Goal: Complete application form: Complete application form

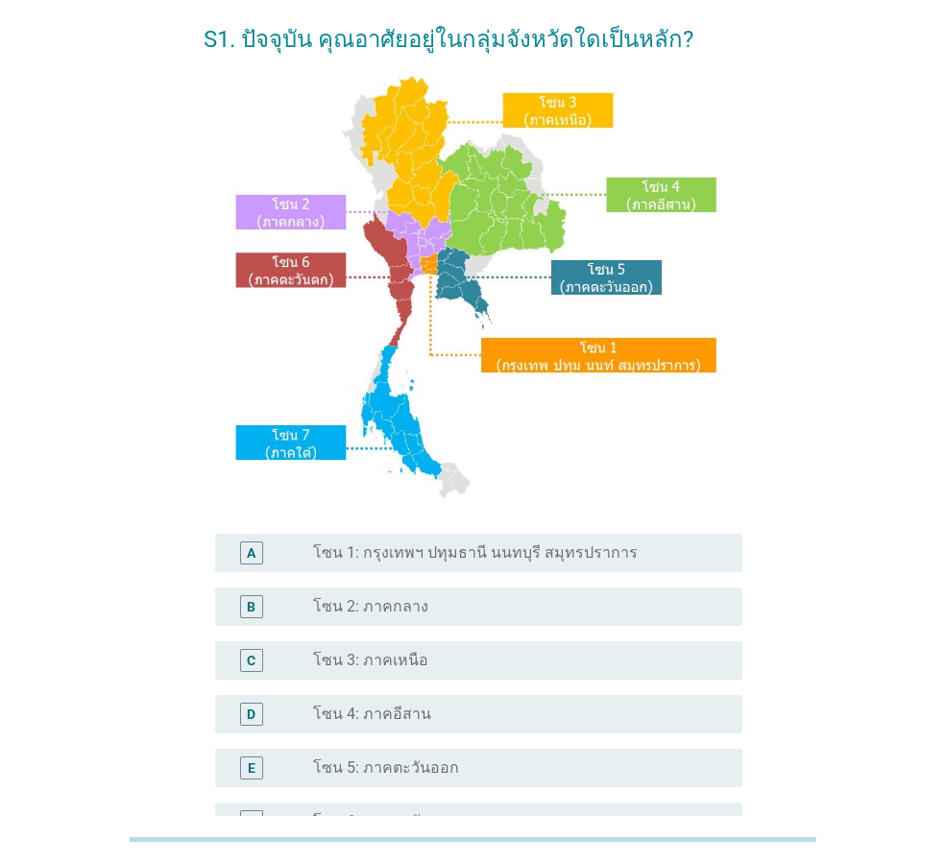
scroll to position [96, 0]
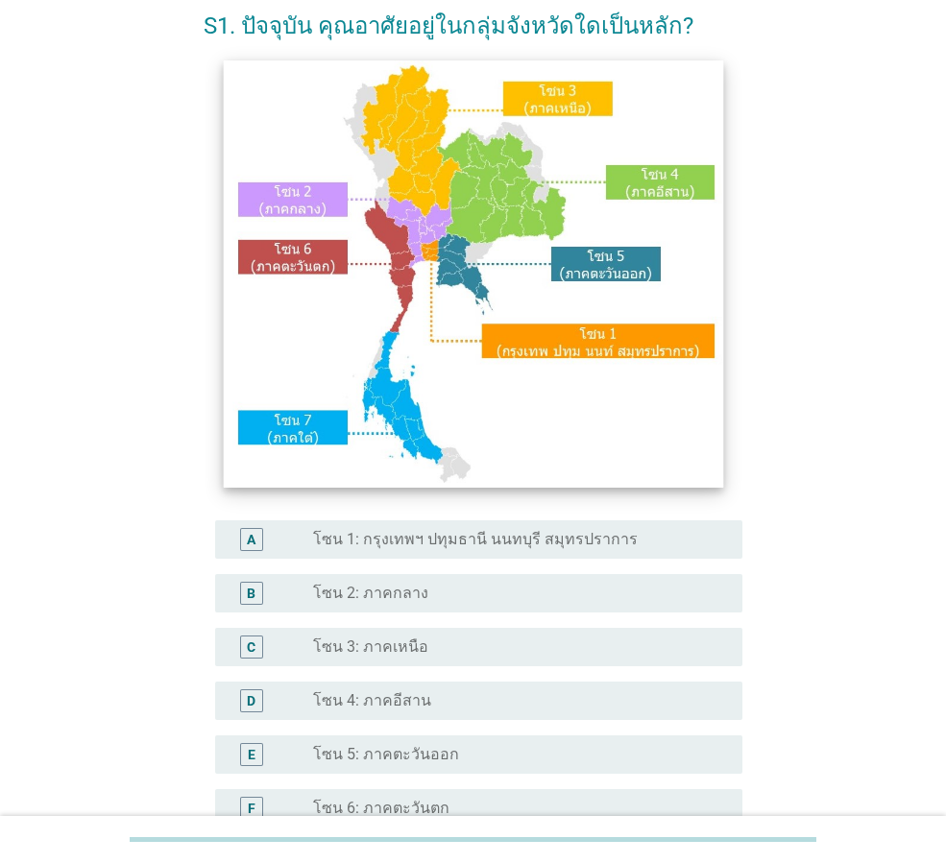
click at [507, 188] on img at bounding box center [472, 274] width 499 height 427
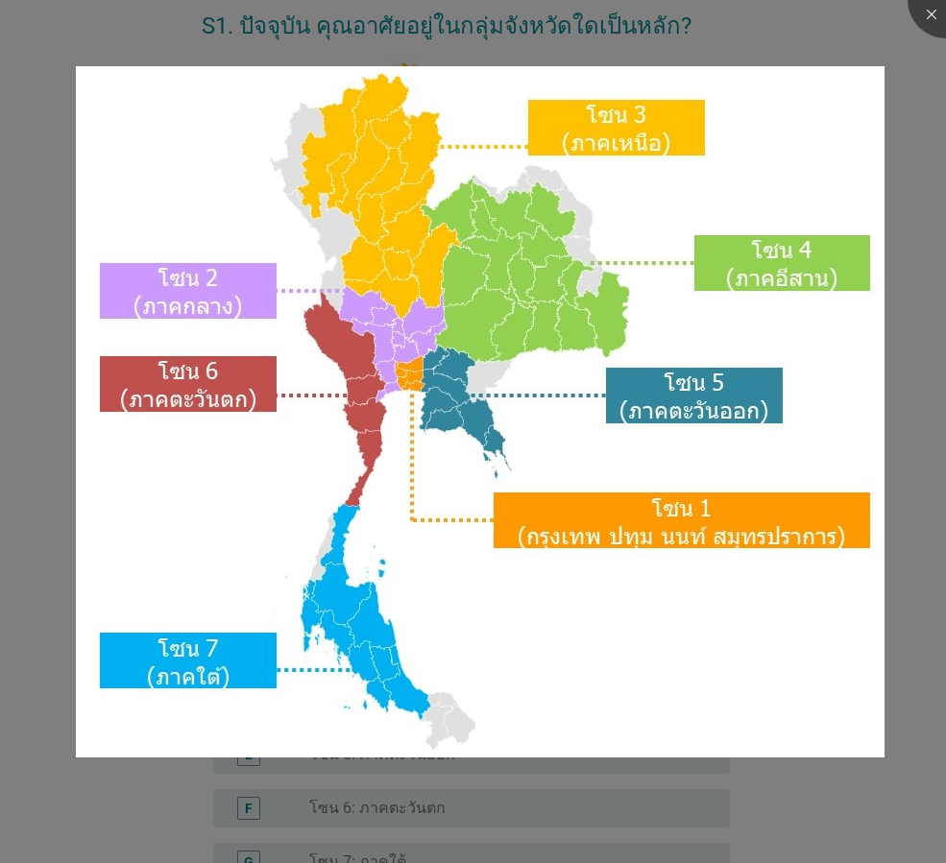
click at [869, 41] on div at bounding box center [473, 431] width 946 height 863
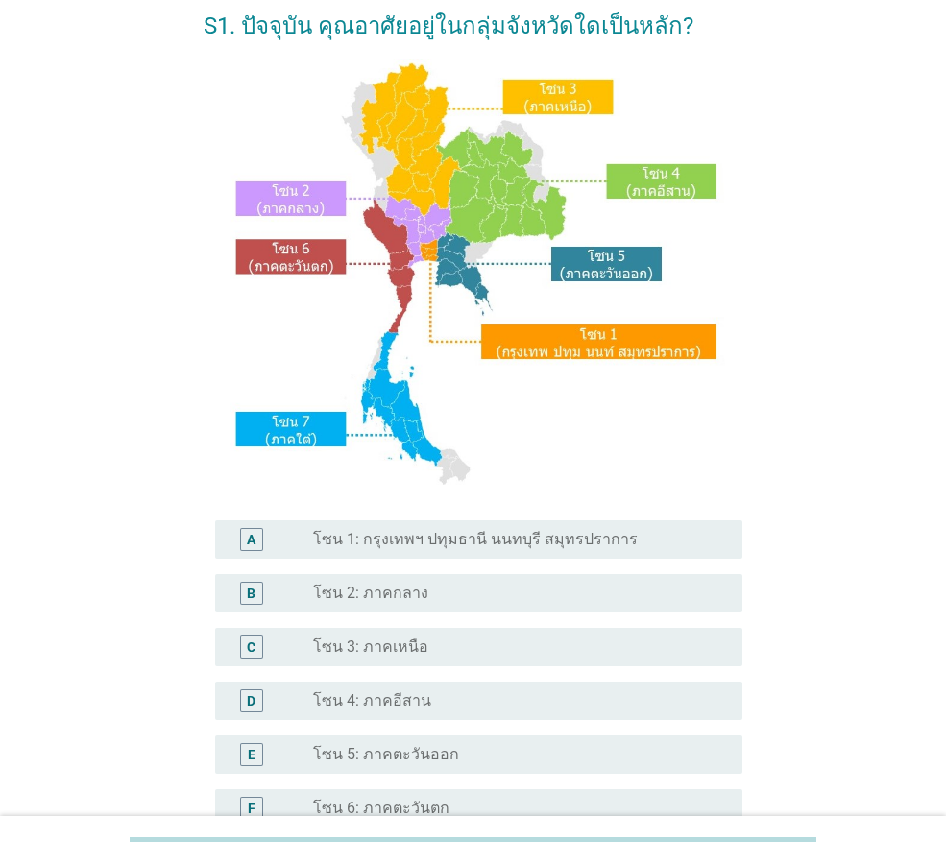
scroll to position [192, 0]
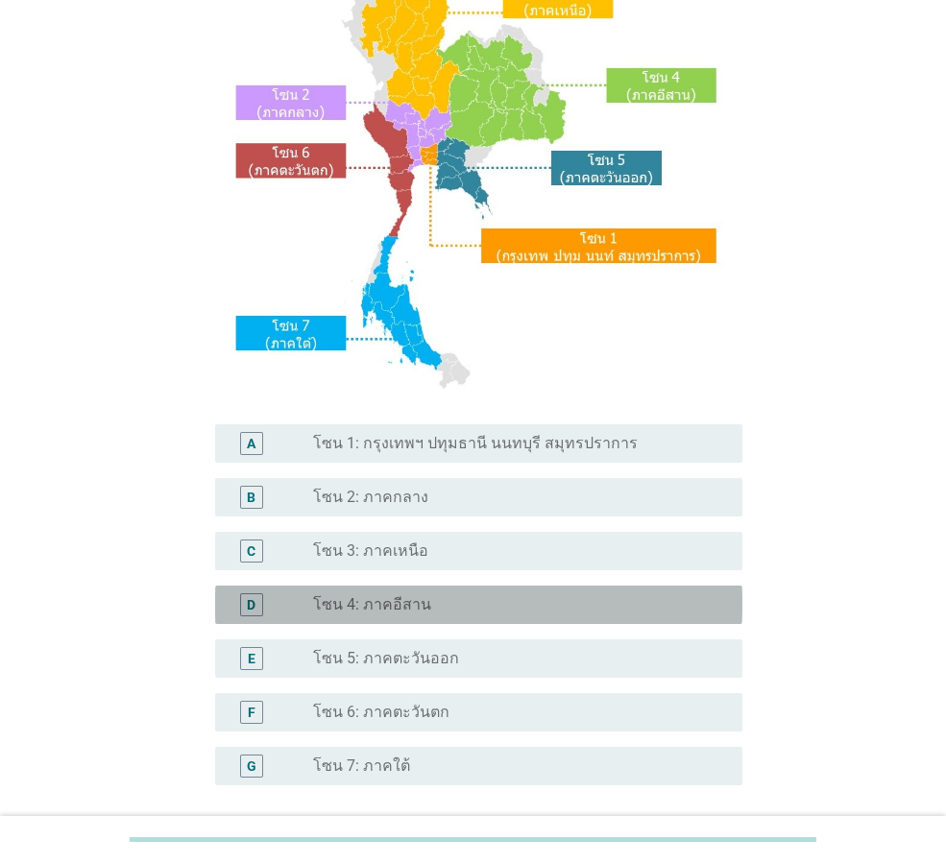
click at [404, 606] on label "โซน 4: ภาคอีสาน" at bounding box center [372, 604] width 118 height 19
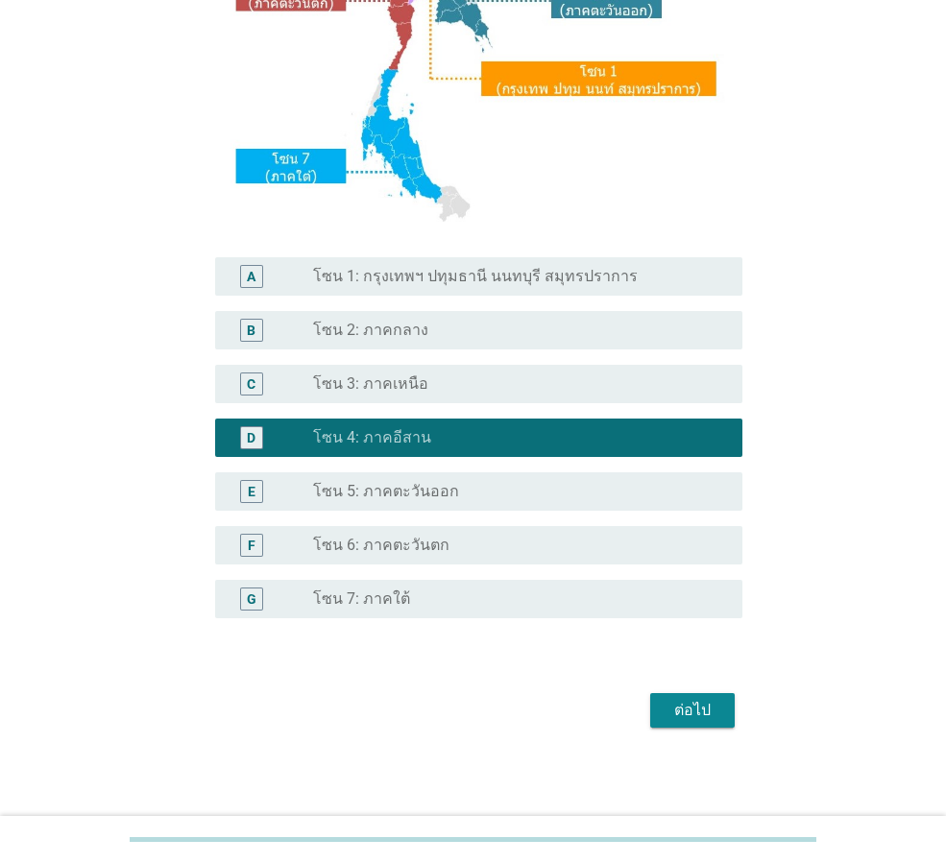
scroll to position [361, 0]
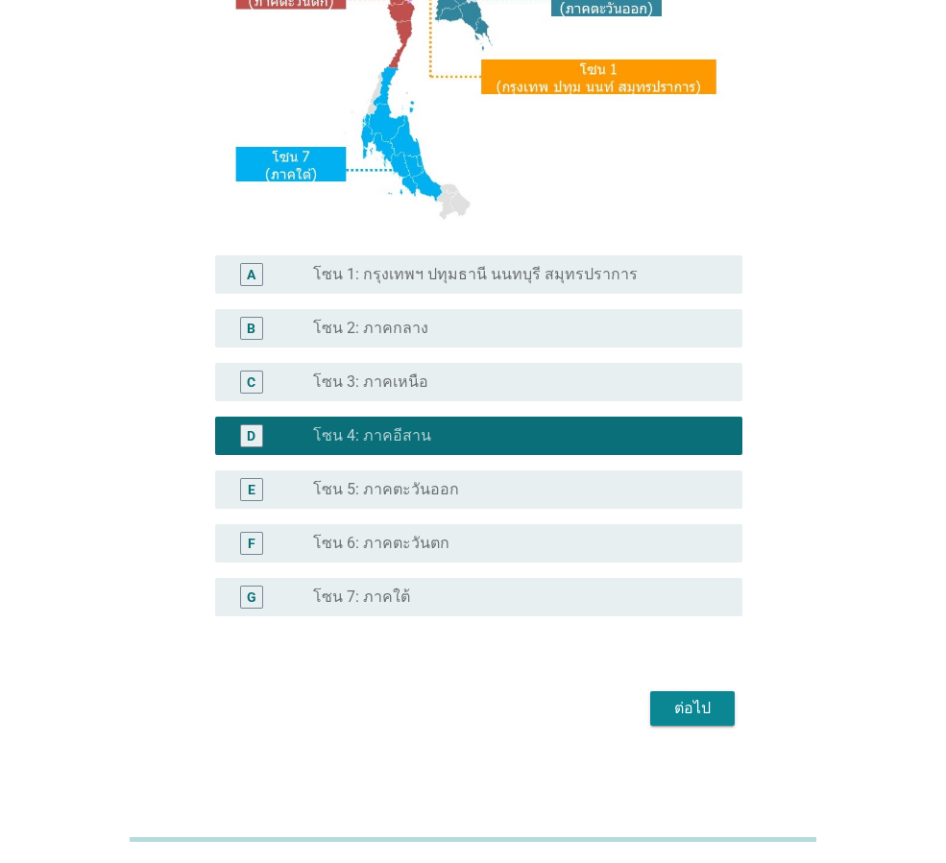
click at [694, 698] on div "ต่อไป" at bounding box center [693, 708] width 54 height 23
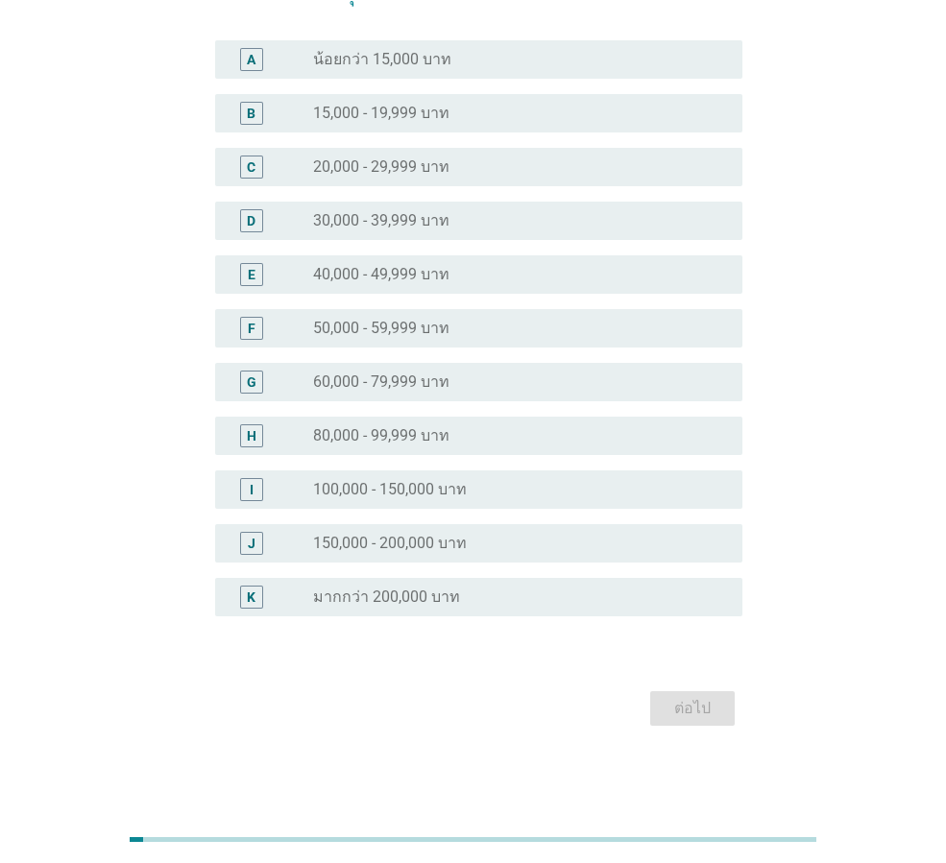
scroll to position [0, 0]
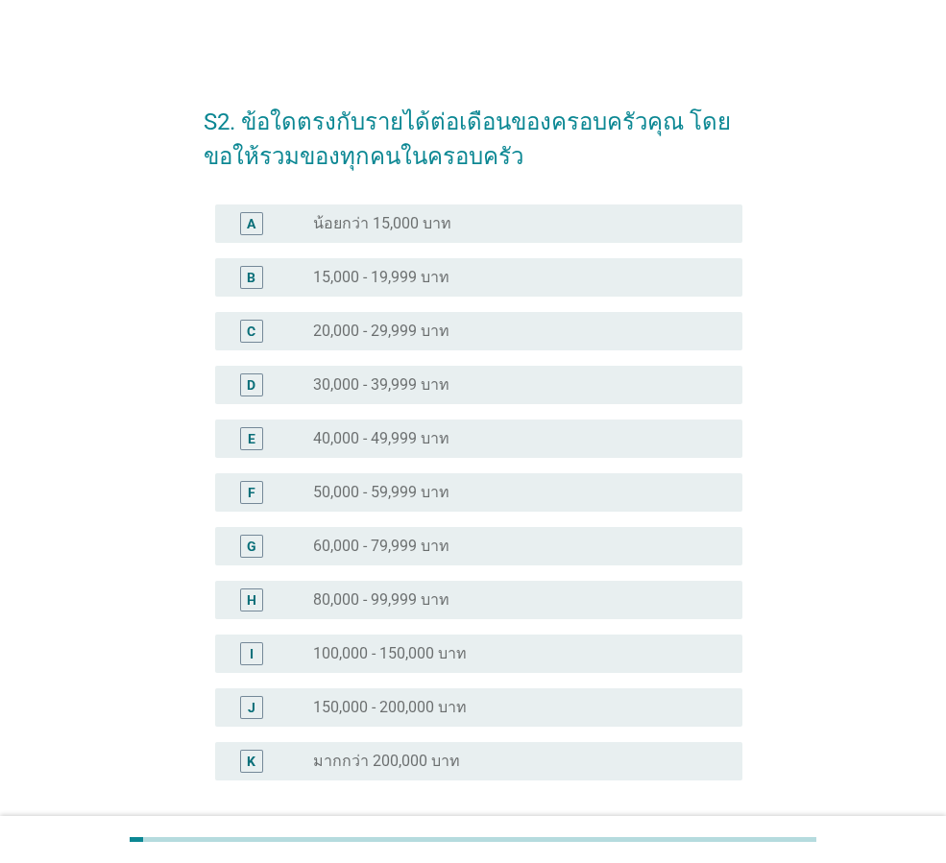
click at [478, 331] on div "radio_button_unchecked 20,000 - 29,999 บาท" at bounding box center [512, 331] width 399 height 19
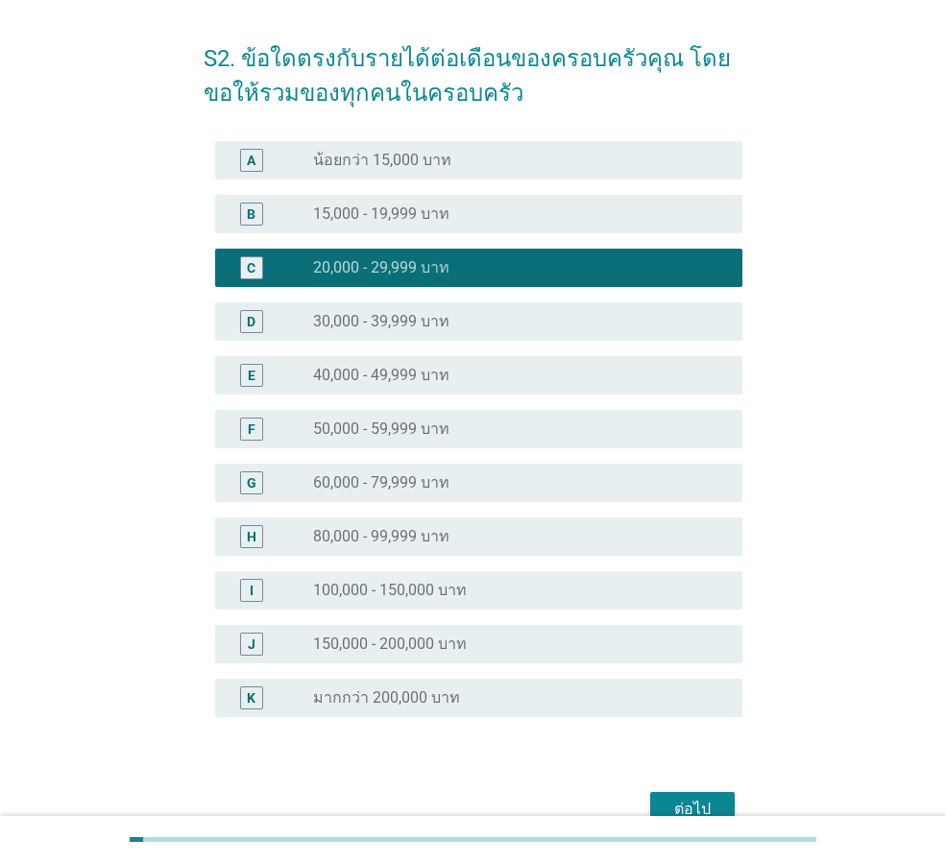
scroll to position [96, 0]
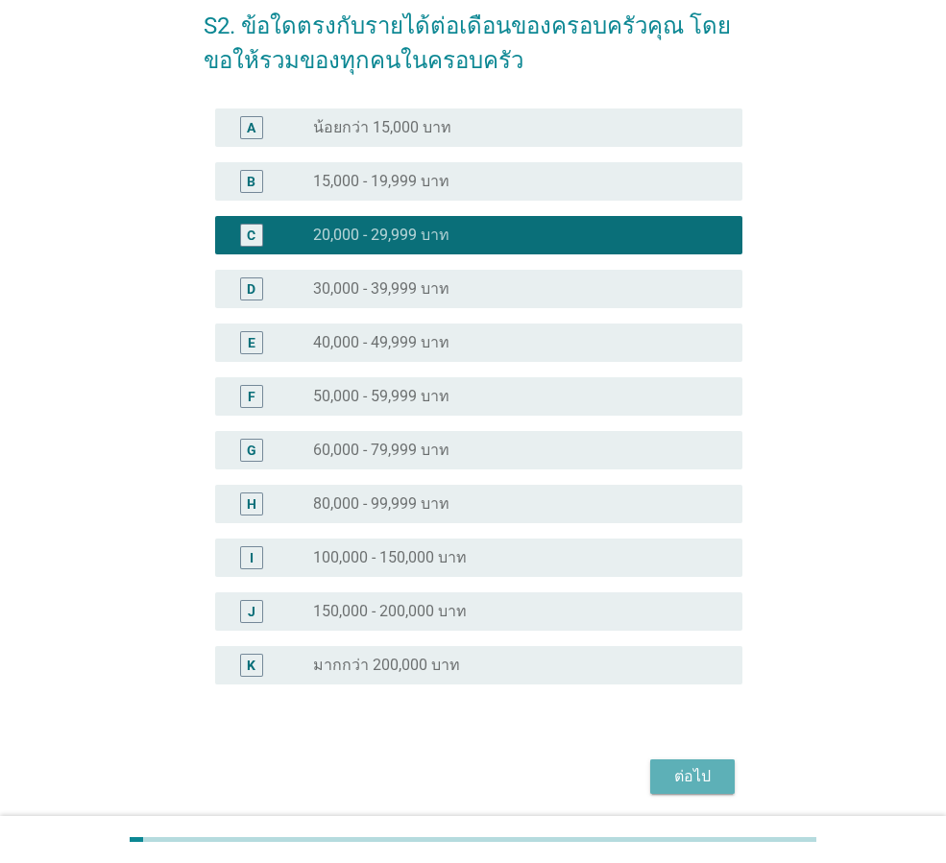
click at [699, 765] on div "ต่อไป" at bounding box center [693, 776] width 54 height 23
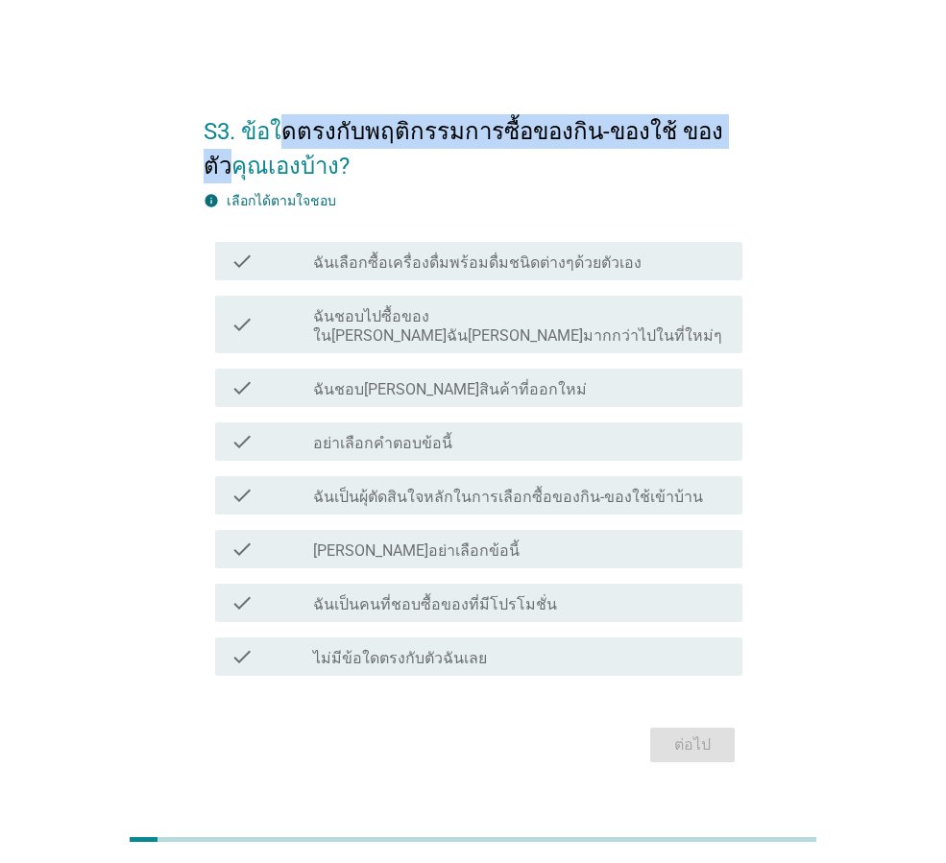
drag, startPoint x: 284, startPoint y: 133, endPoint x: 726, endPoint y: 148, distance: 442.0
click at [726, 148] on h2 "S3. ข้อใดตรงกับพฤติกรรมการซื้อของกิน-ของใช้ ของตัวคุณเองบ้าง?" at bounding box center [473, 139] width 539 height 88
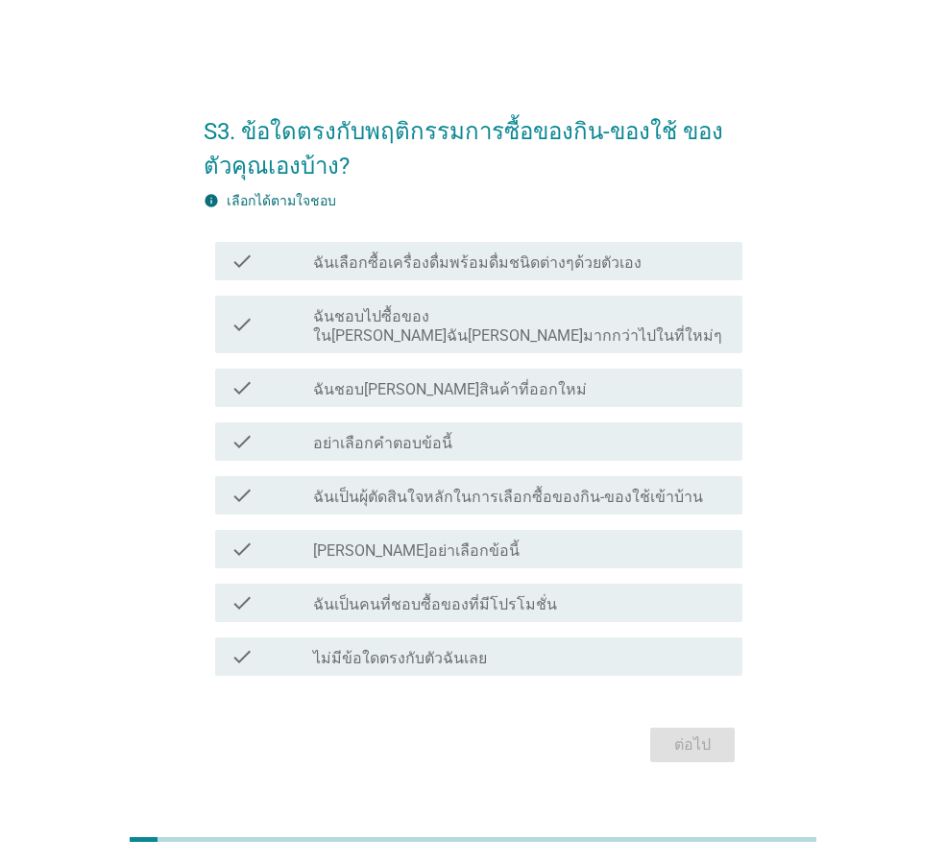
click at [724, 164] on h2 "S3. ข้อใดตรงกับพฤติกรรมการซื้อของกิน-ของใช้ ของตัวคุณเองบ้าง?" at bounding box center [473, 139] width 539 height 88
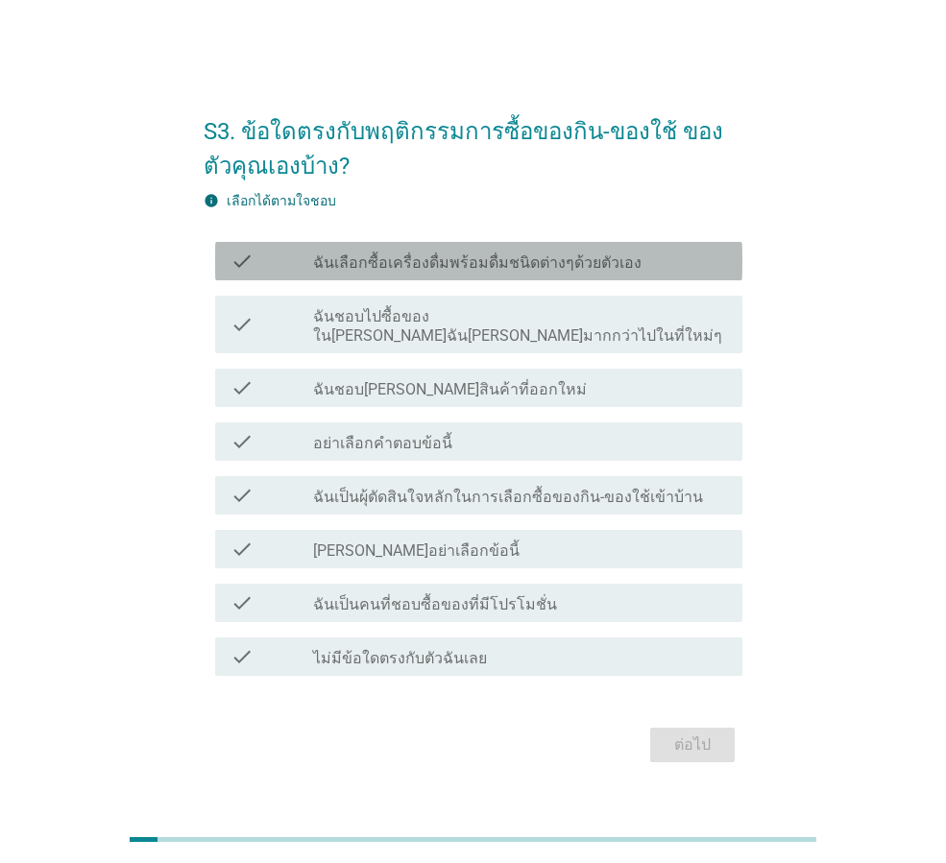
click at [613, 271] on label "ฉันเลือกซื้อเครื่องดื่มพร้อมดื่มชนิดต่างๆด้วยตัวเอง" at bounding box center [477, 263] width 328 height 19
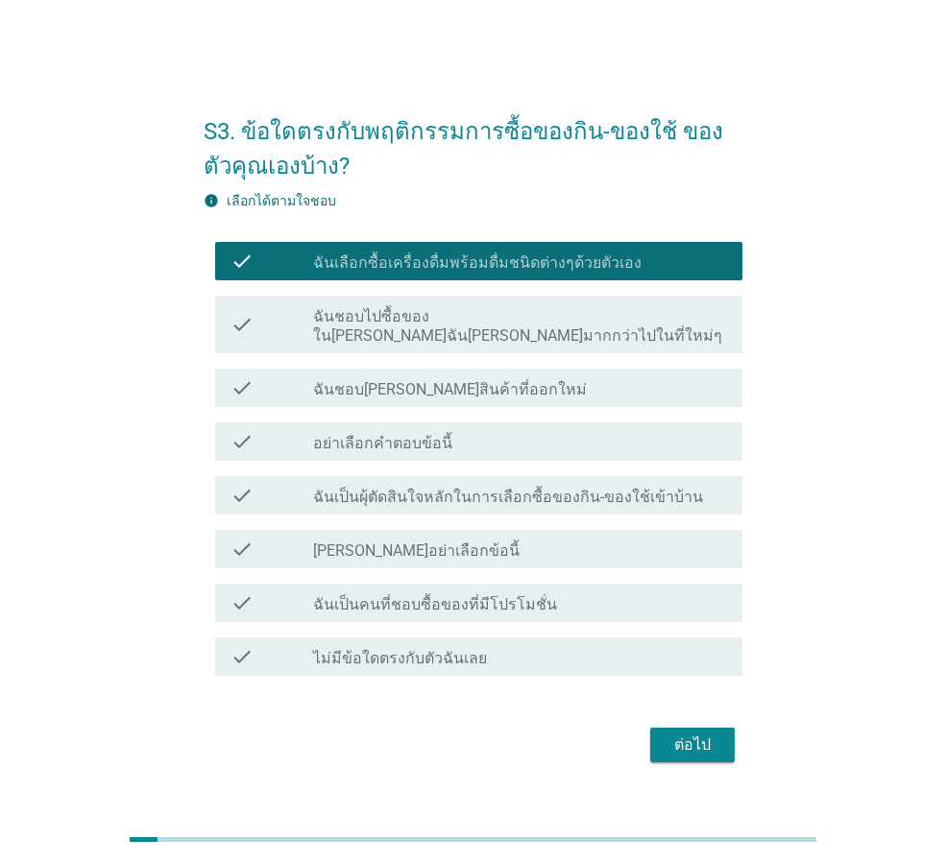
click at [498, 329] on label "ฉันชอบไปซื้อของใน[PERSON_NAME]ฉัน[PERSON_NAME]มากกว่าไปในที่ใหม่ๆ" at bounding box center [520, 326] width 414 height 38
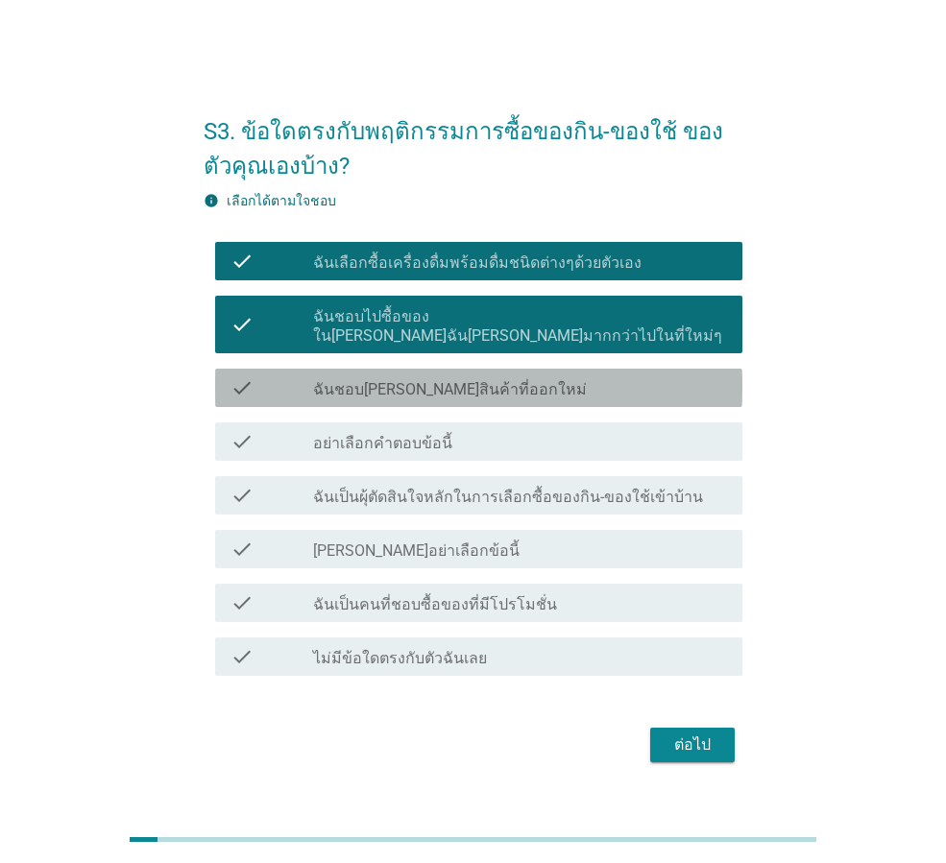
click at [520, 376] on div "check_box_outline_blank ฉันชอบ[PERSON_NAME]สินค้าที่ออกใหม่" at bounding box center [520, 387] width 414 height 23
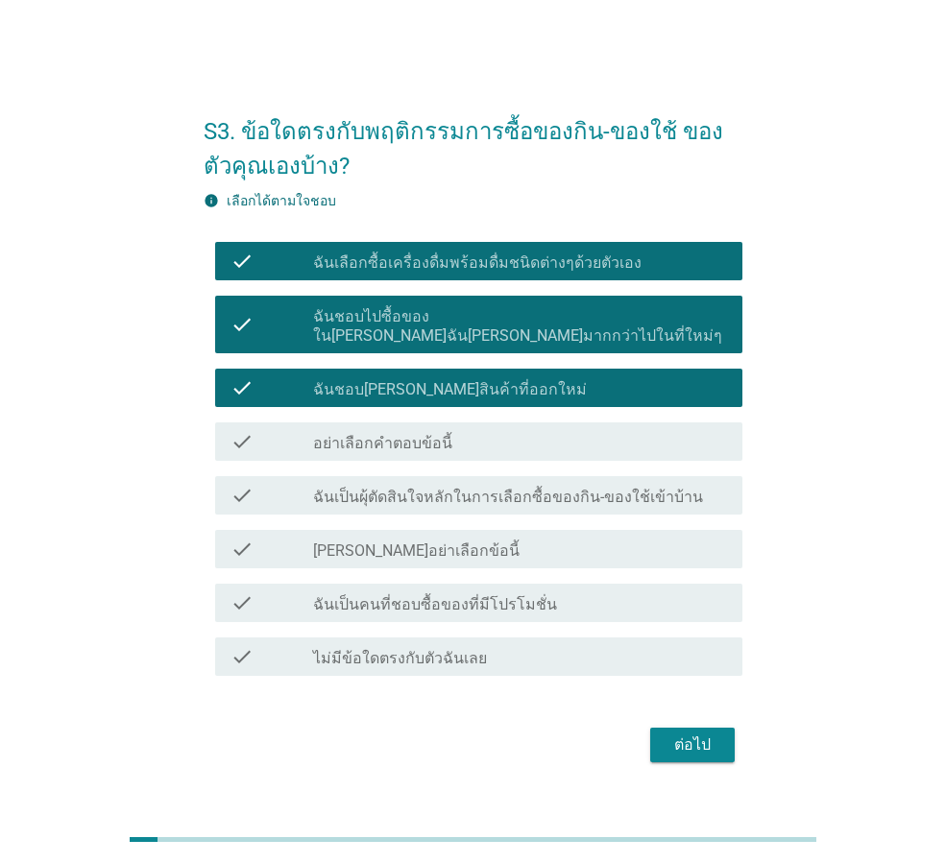
click at [567, 491] on label "ฉันเป็นผุ้ตัดสินใจหลักในการเลือกซื้อของกิน-ของใช้เข้าบ้าน" at bounding box center [508, 497] width 390 height 19
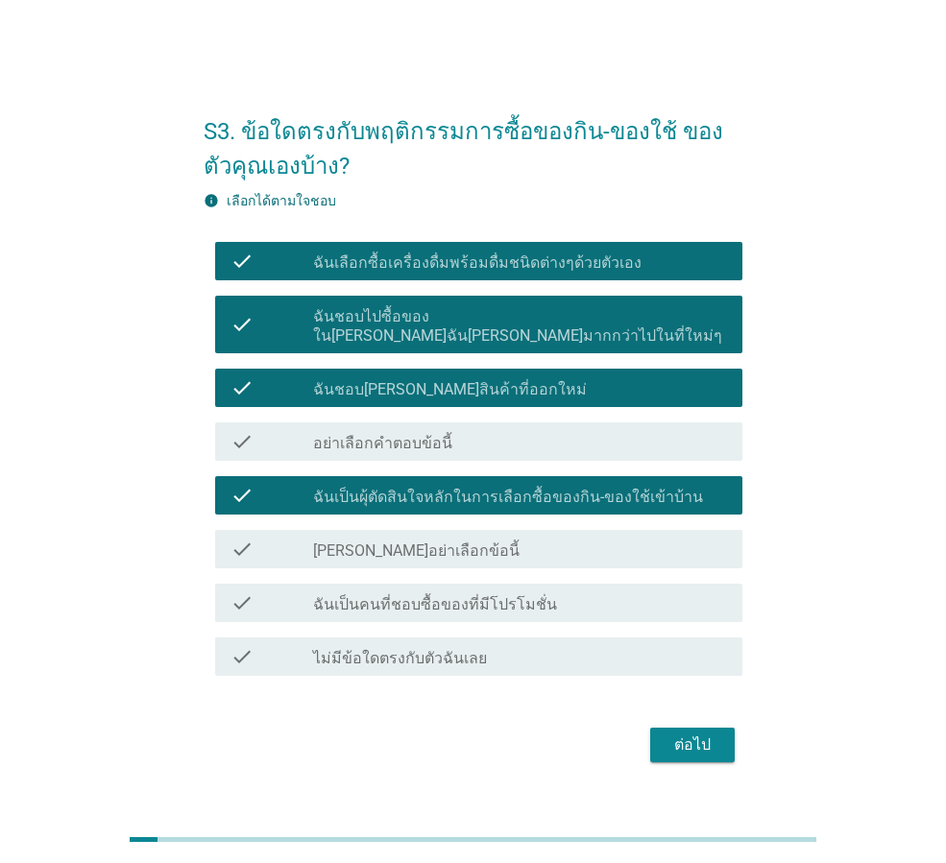
click at [554, 596] on div "check_box_outline_blank ฉันเป็นคนที่ชอบซื้อของที่มีโปรโมชั่น" at bounding box center [520, 603] width 414 height 23
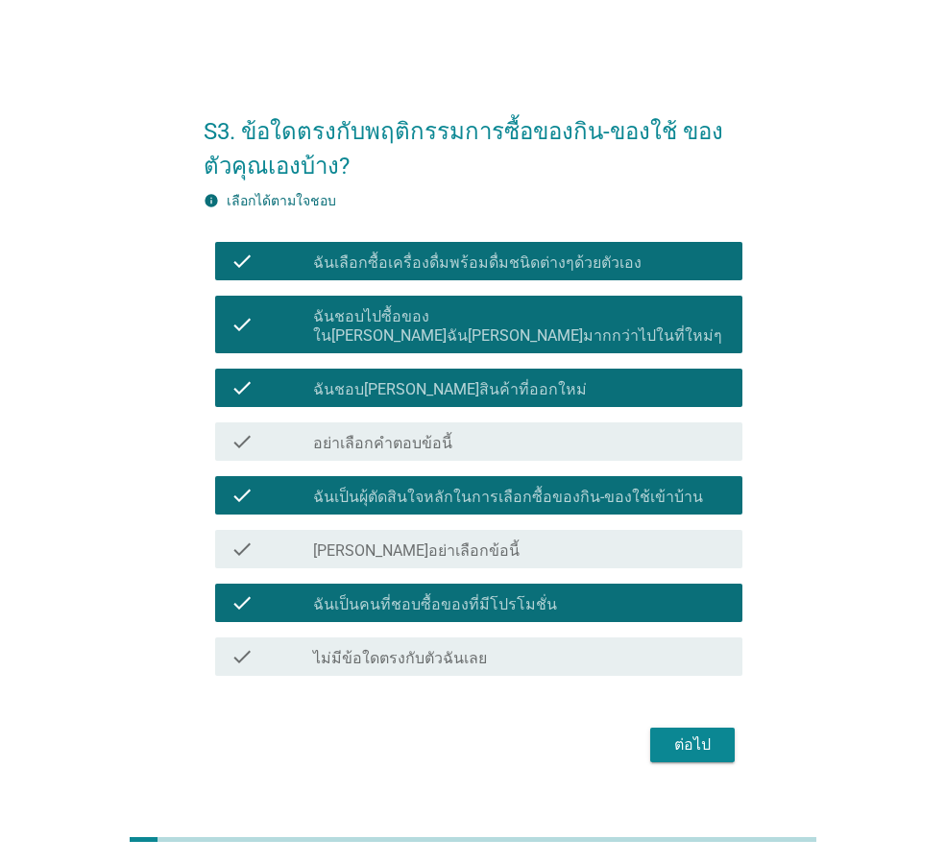
click at [702, 736] on div "ต่อไป" at bounding box center [693, 745] width 54 height 23
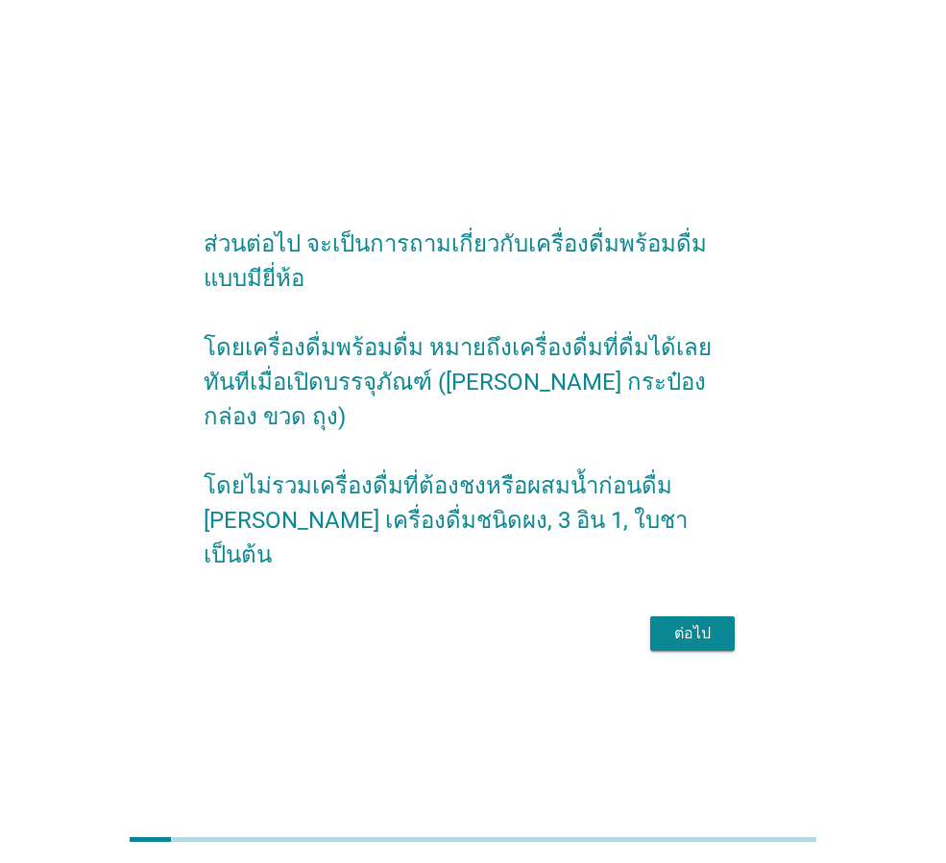
click at [699, 635] on div "ต่อไป" at bounding box center [473, 634] width 539 height 46
click at [729, 631] on button "ต่อไป" at bounding box center [692, 634] width 85 height 35
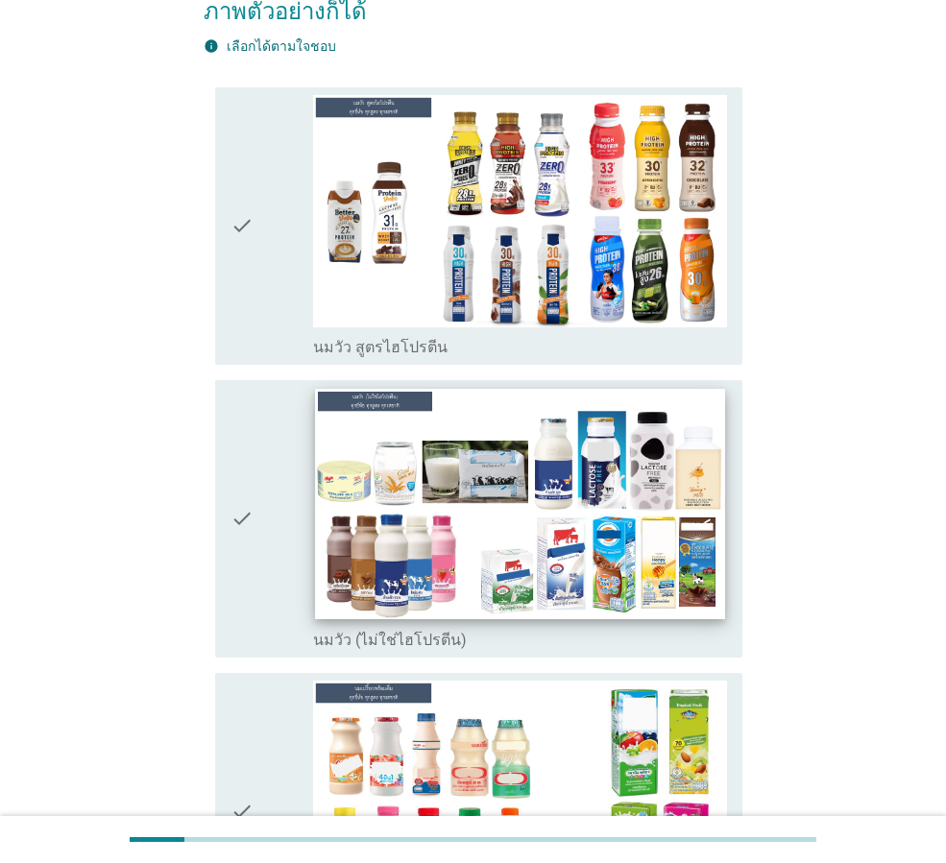
scroll to position [288, 0]
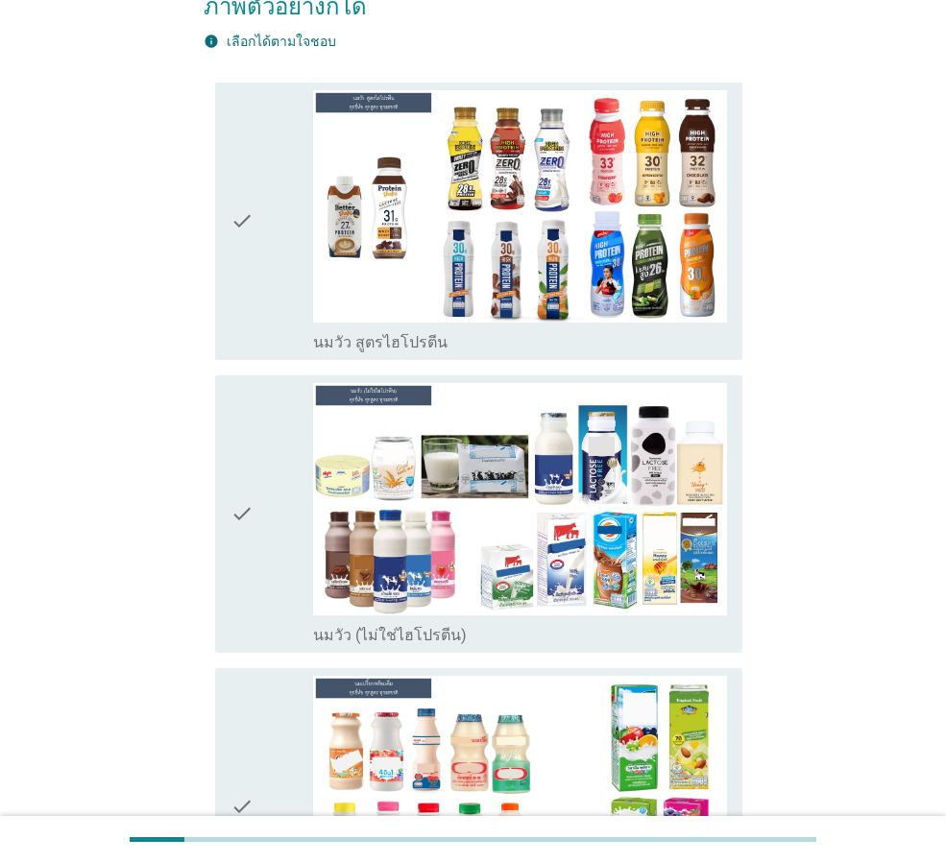
click at [257, 472] on div "check" at bounding box center [272, 514] width 83 height 262
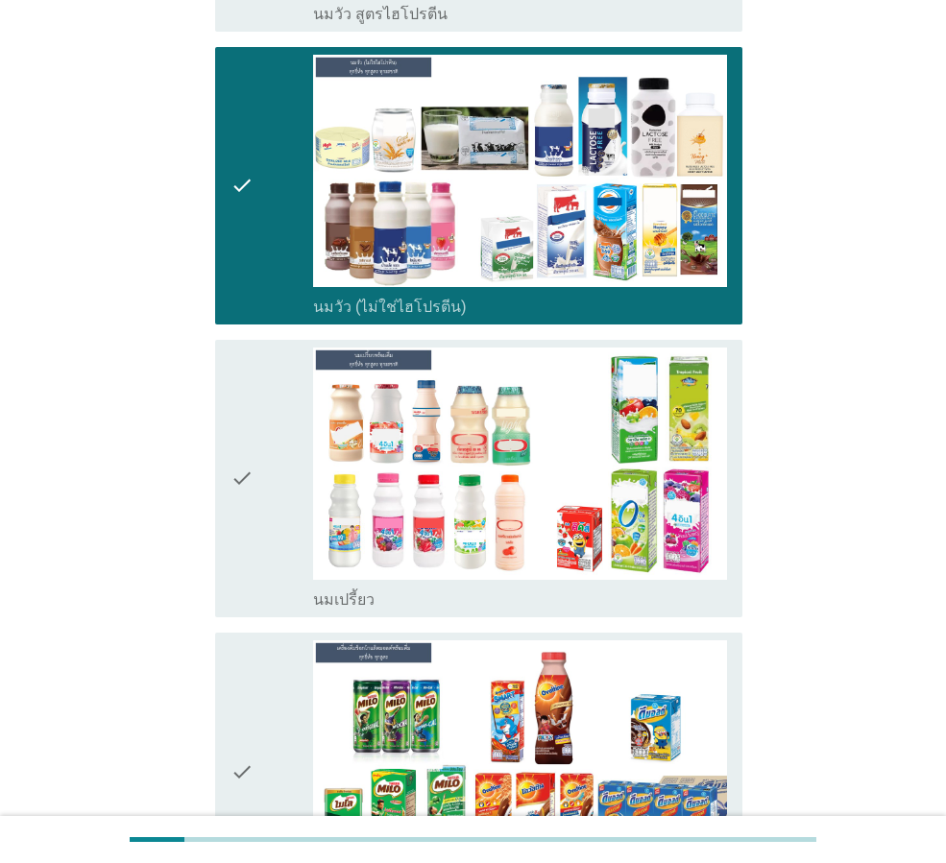
scroll to position [672, 0]
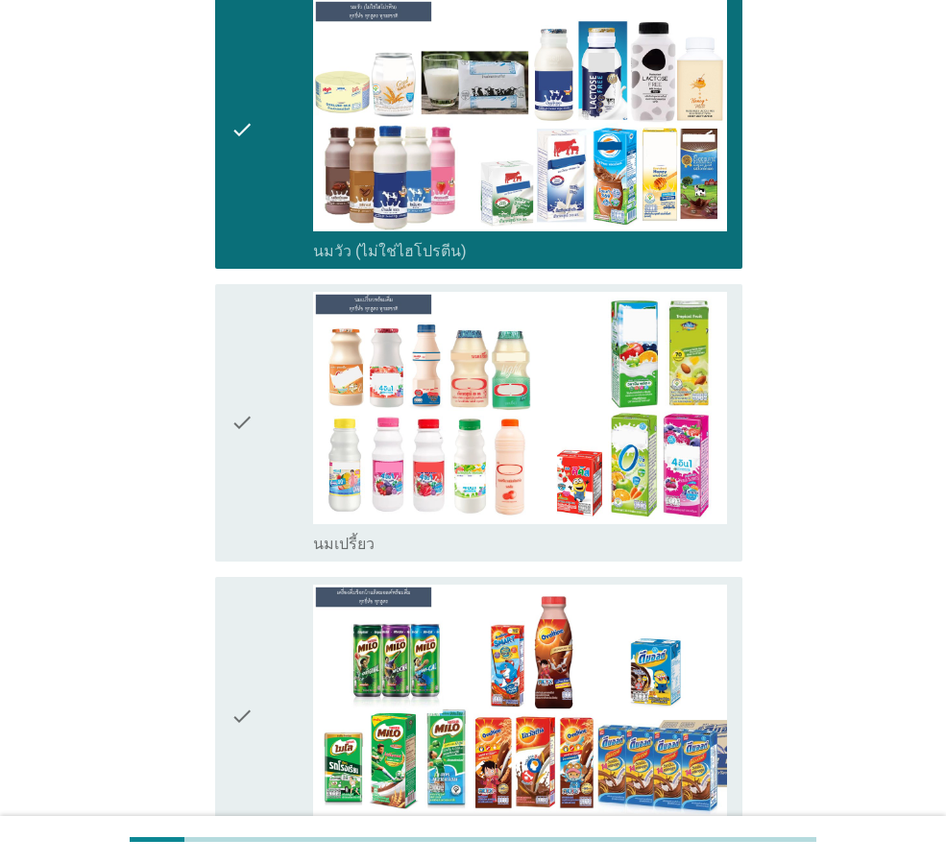
click at [237, 406] on icon "check" at bounding box center [242, 423] width 23 height 262
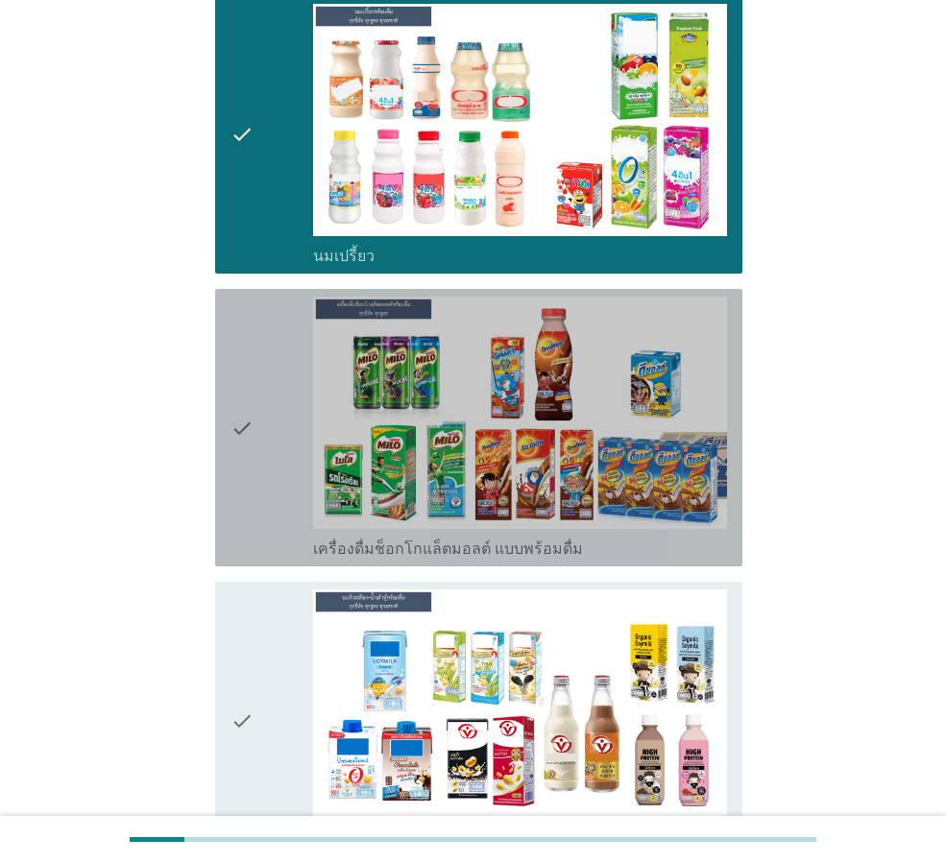
click at [244, 407] on icon "check" at bounding box center [242, 428] width 23 height 262
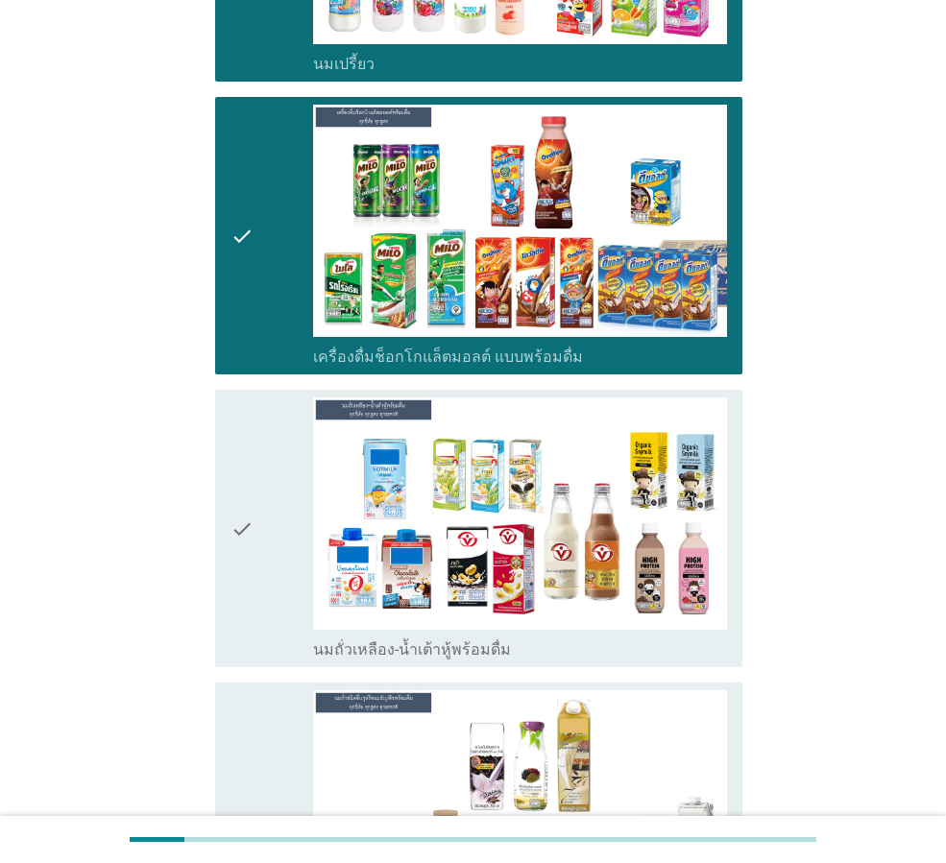
click at [265, 481] on div "check" at bounding box center [272, 529] width 83 height 262
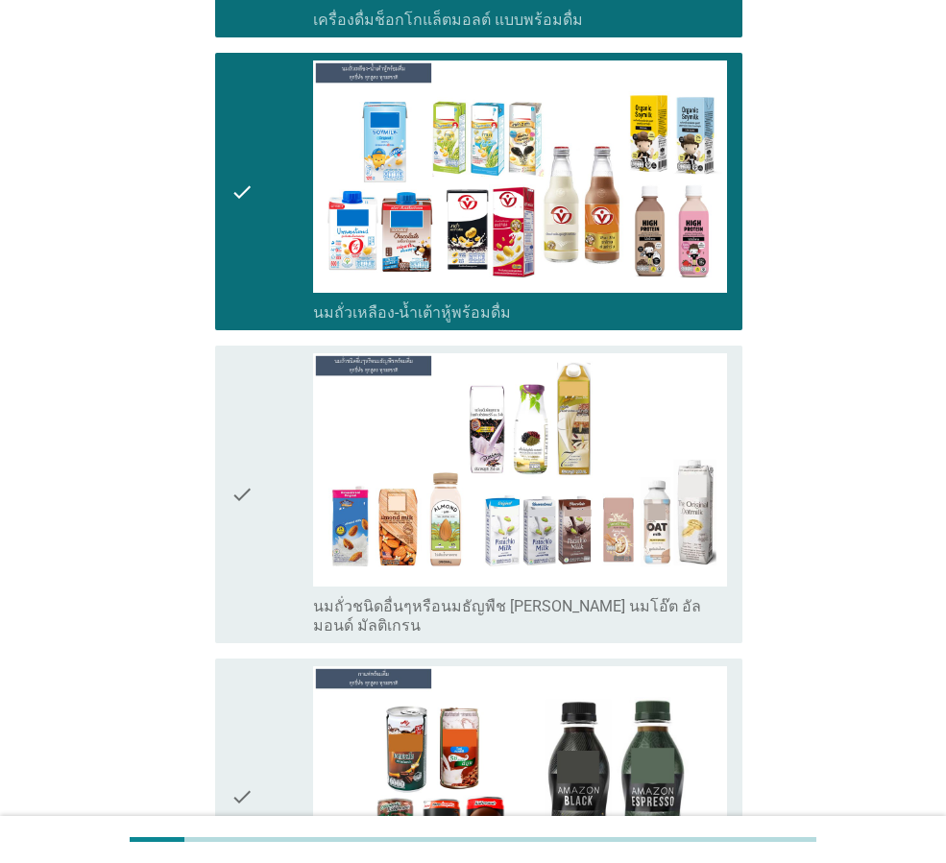
scroll to position [1537, 0]
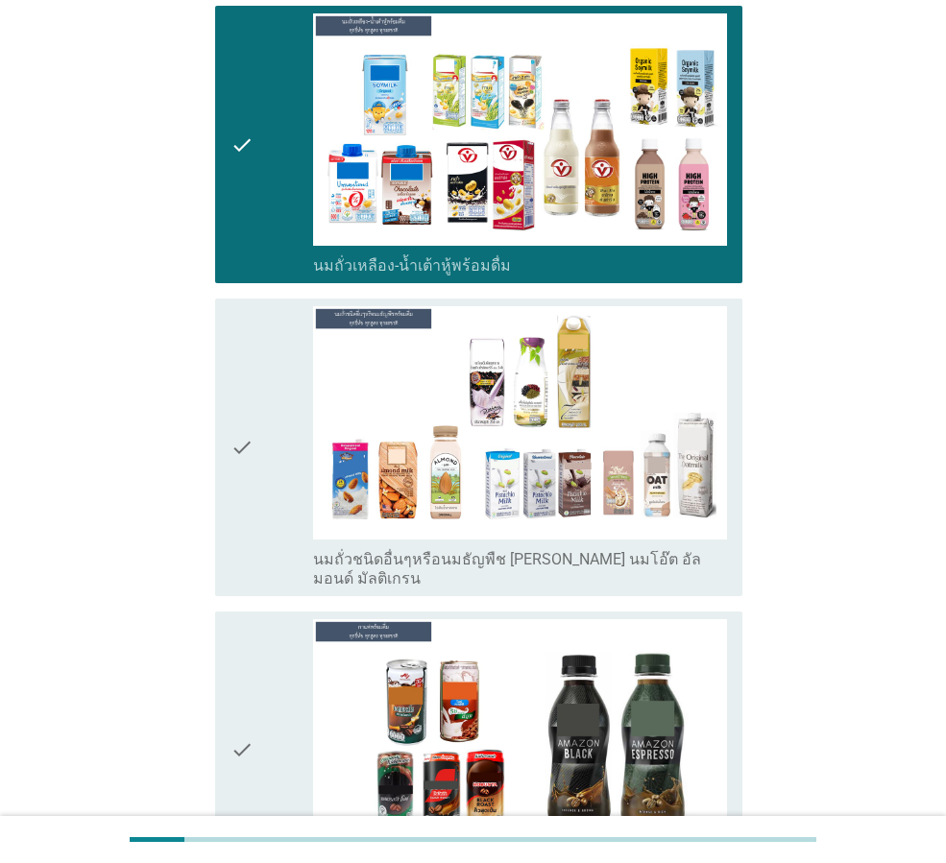
click at [252, 419] on icon "check" at bounding box center [242, 446] width 23 height 281
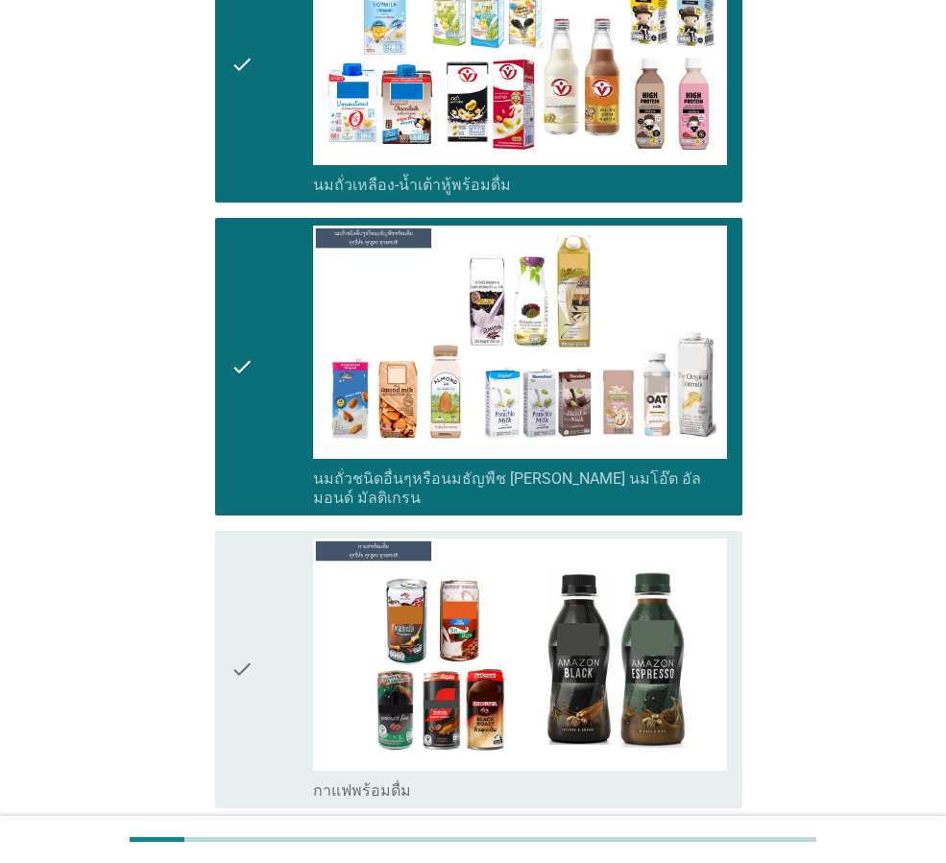
scroll to position [1729, 0]
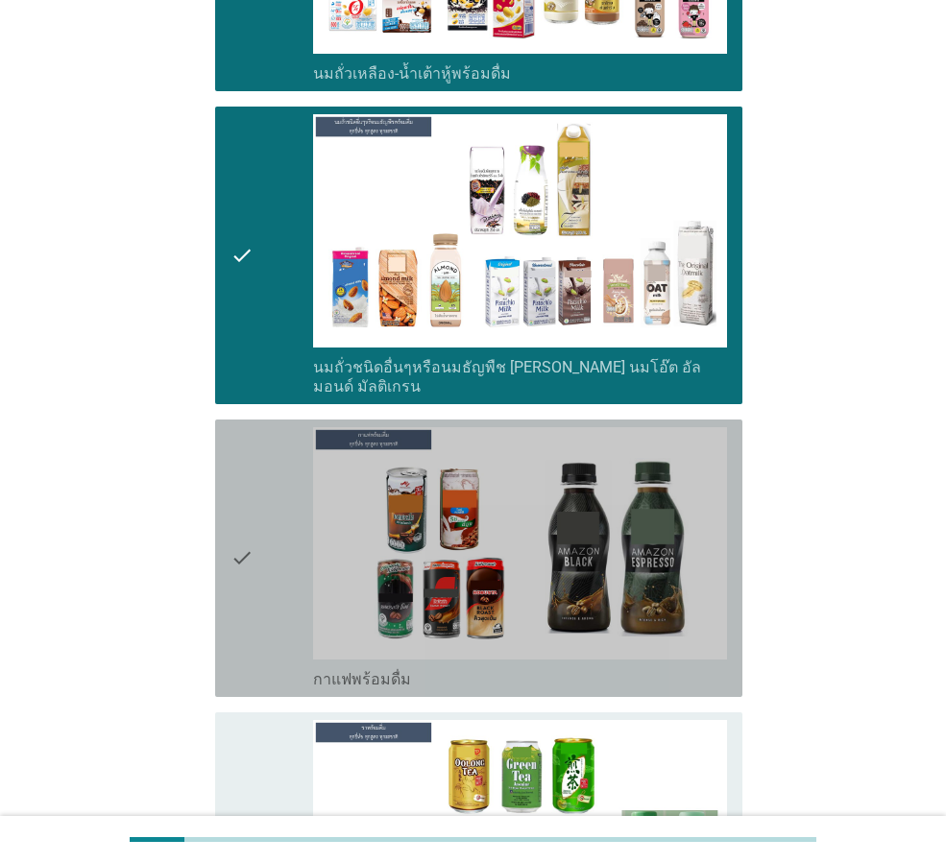
click at [264, 482] on div "check" at bounding box center [272, 558] width 83 height 262
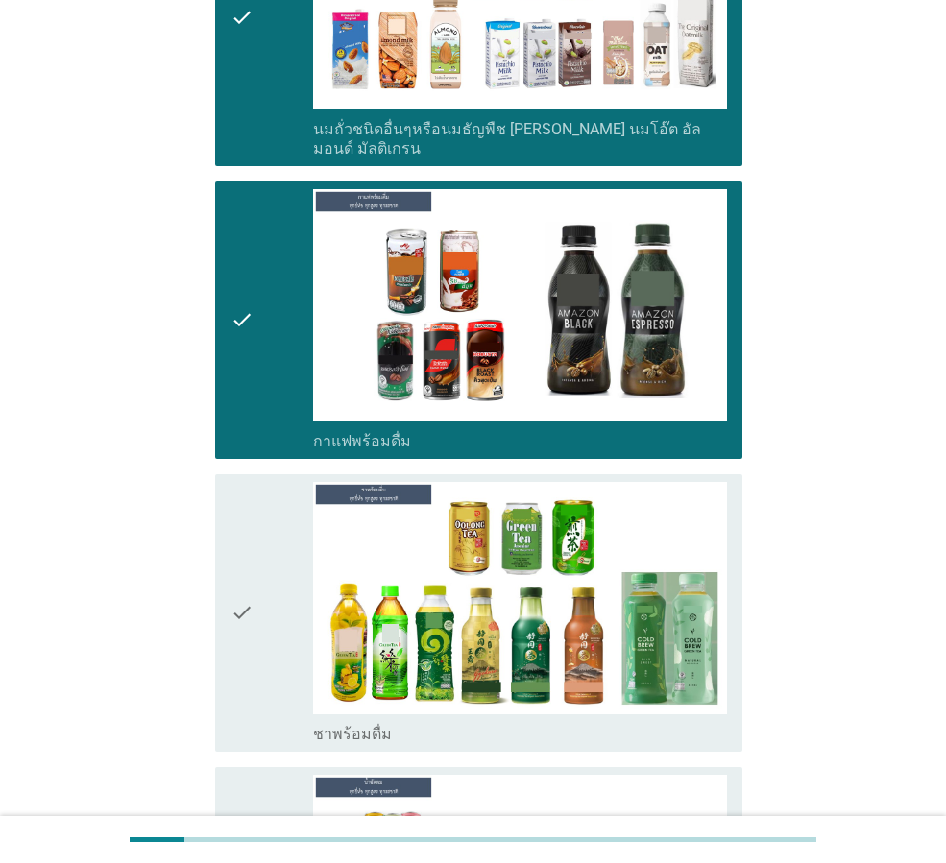
scroll to position [2017, 0]
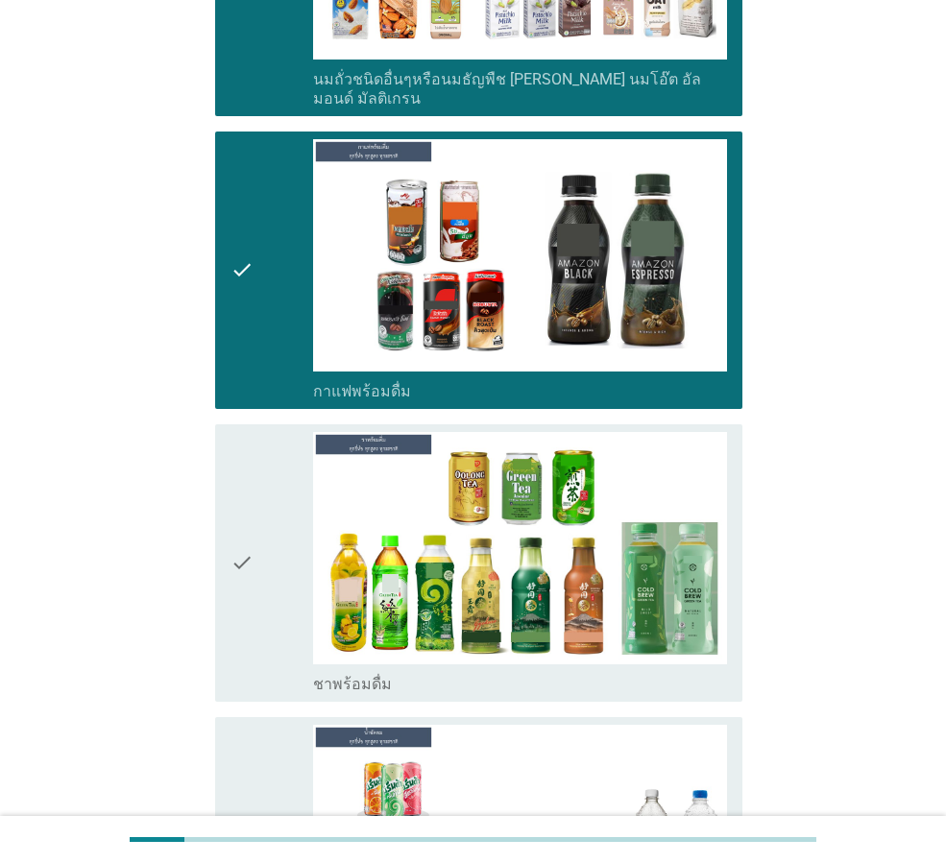
click at [266, 506] on div "check" at bounding box center [272, 563] width 83 height 262
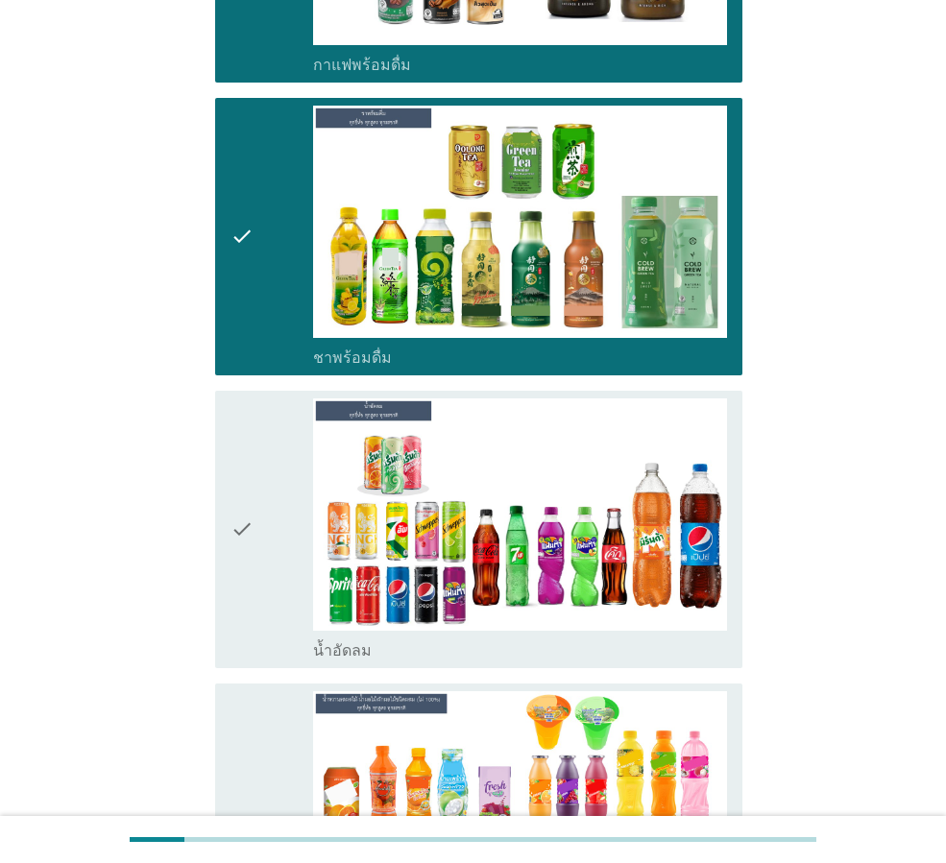
scroll to position [2401, 0]
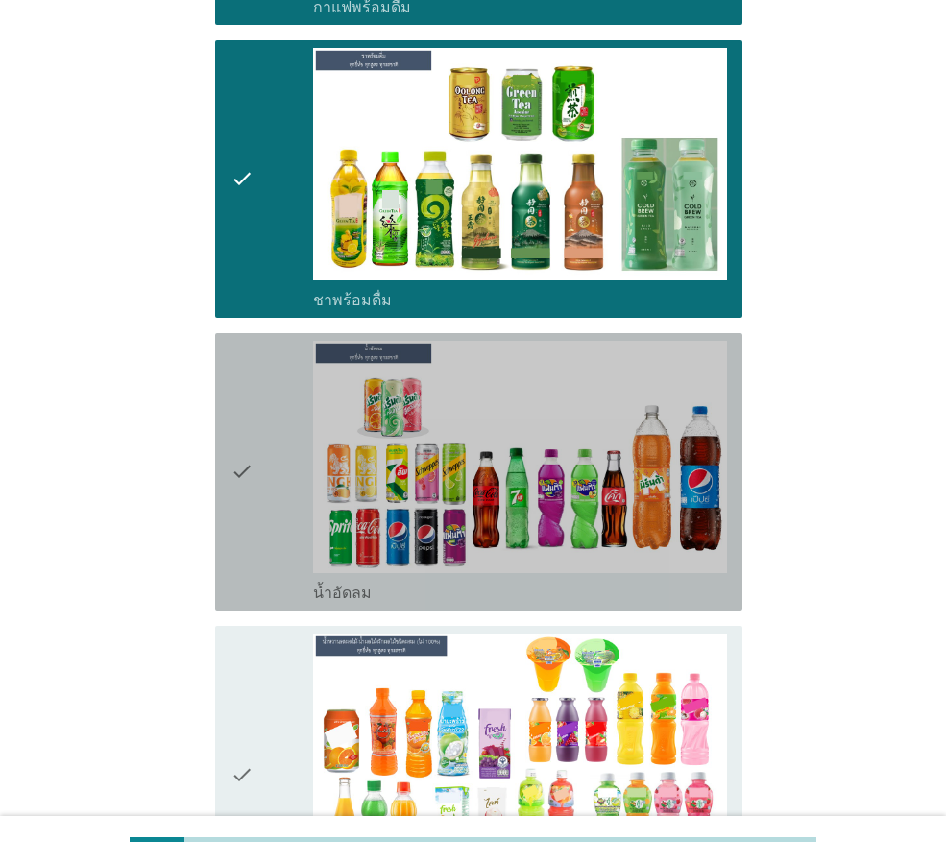
click at [251, 473] on icon "check" at bounding box center [242, 472] width 23 height 262
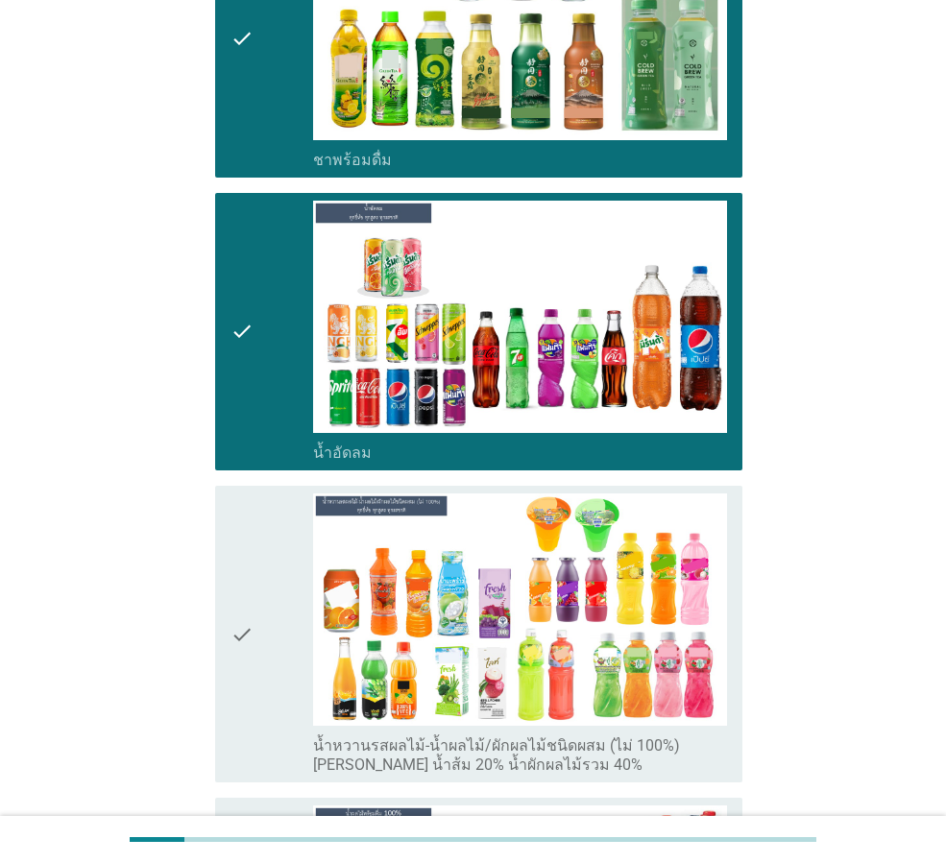
scroll to position [2689, 0]
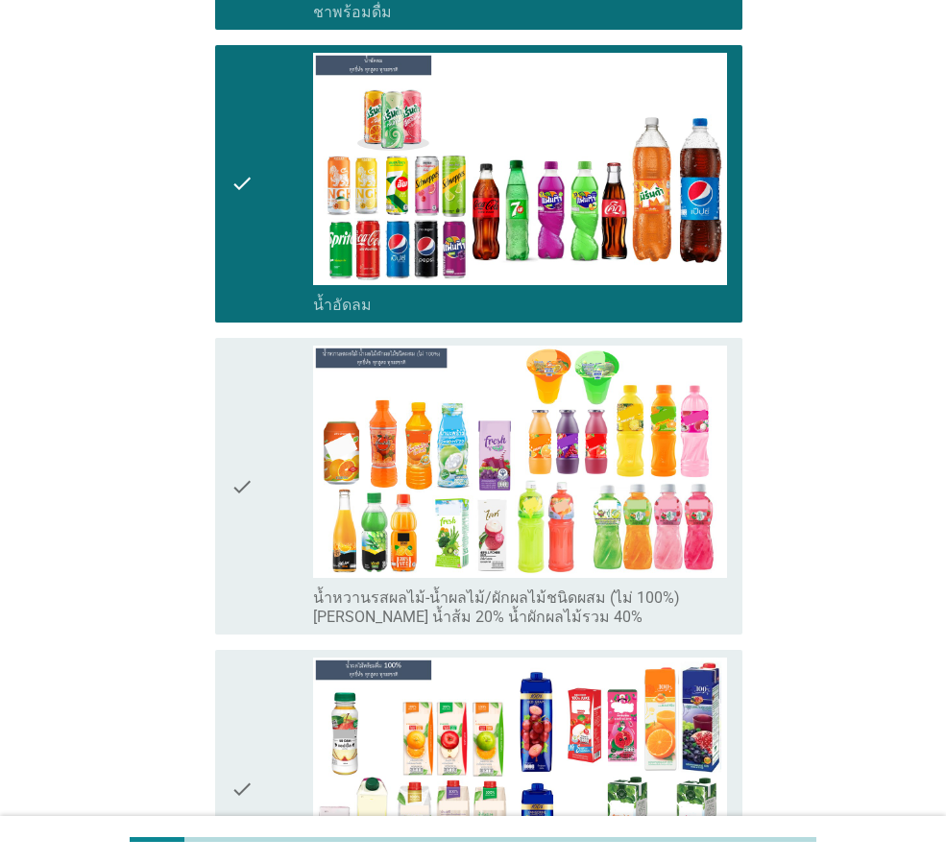
click at [257, 477] on div "check" at bounding box center [272, 486] width 83 height 281
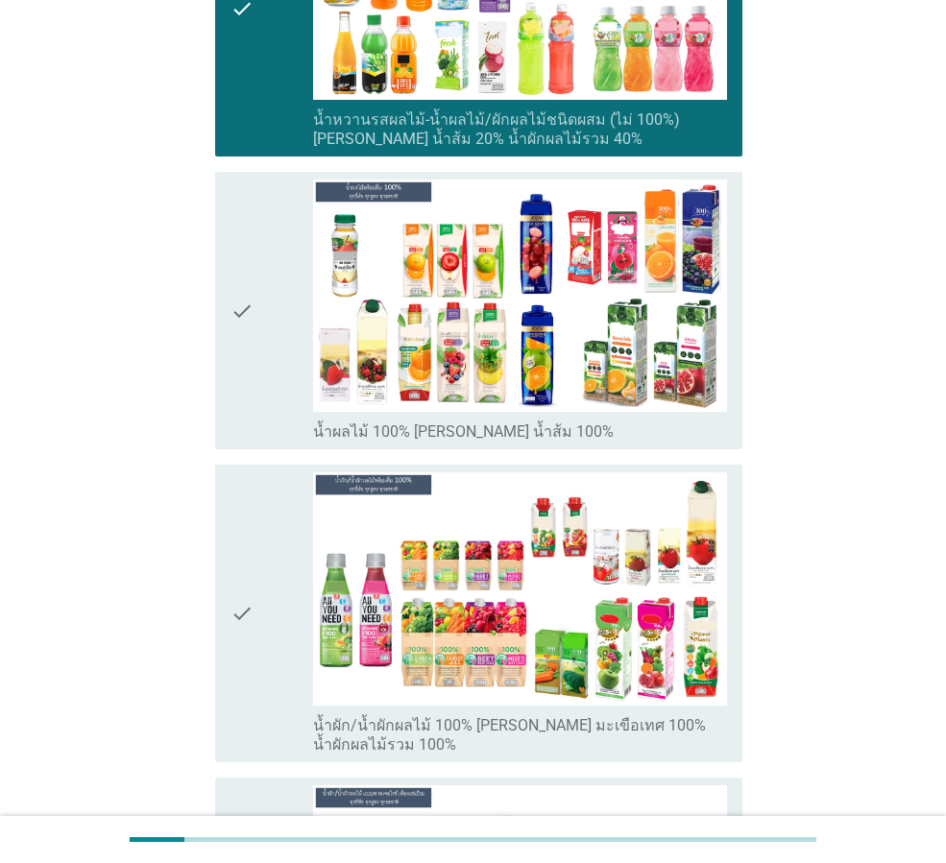
scroll to position [3169, 0]
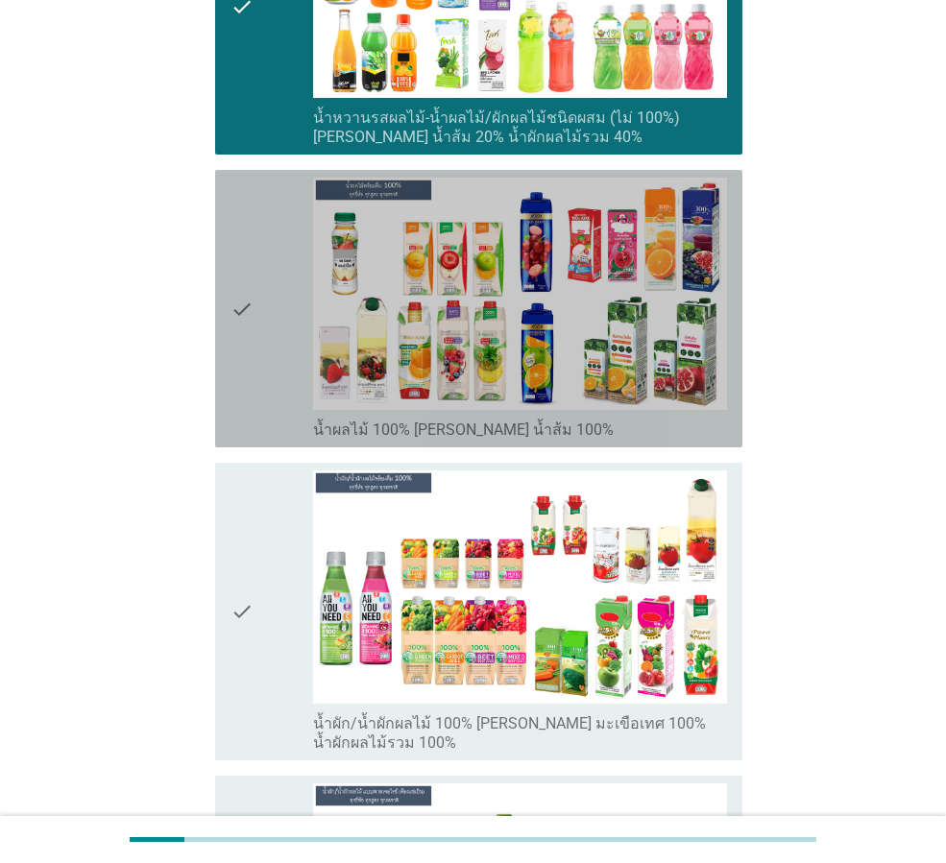
click at [268, 306] on div "check" at bounding box center [272, 309] width 83 height 262
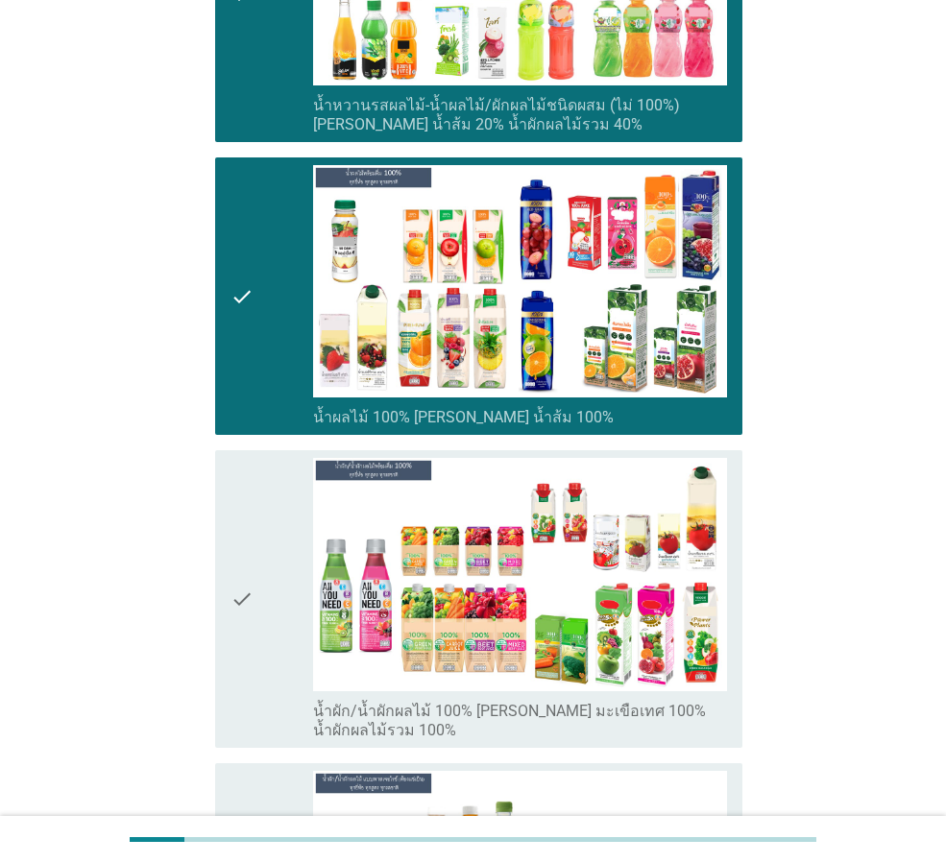
scroll to position [3265, 0]
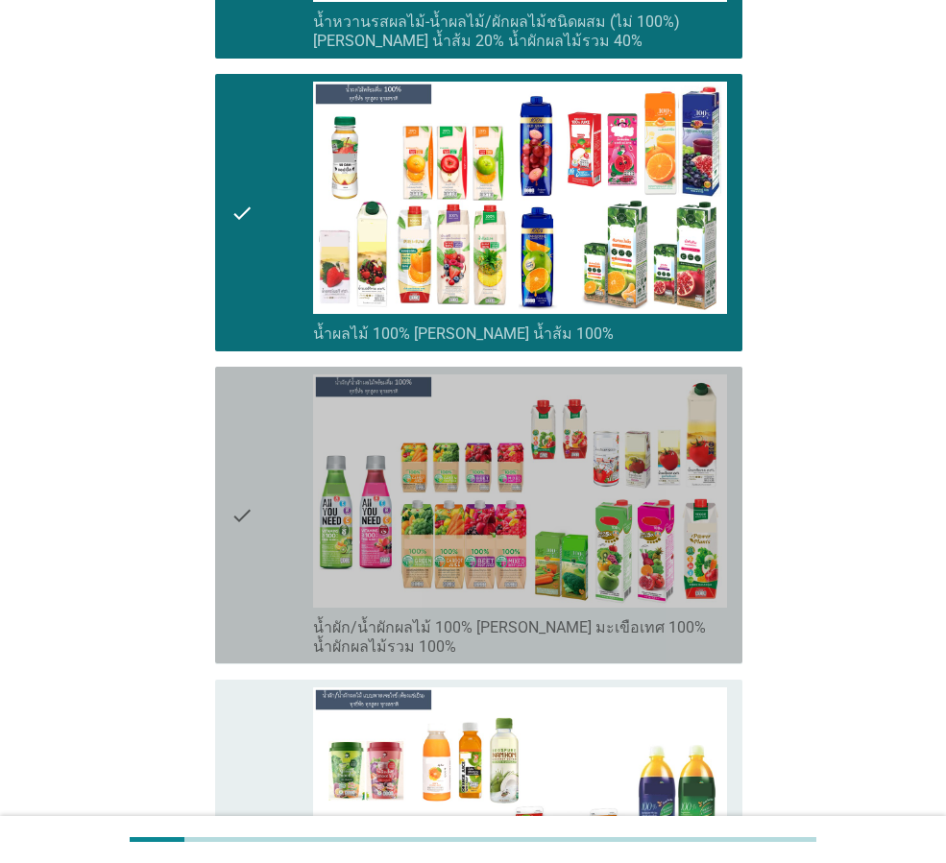
click at [264, 449] on div "check" at bounding box center [272, 515] width 83 height 281
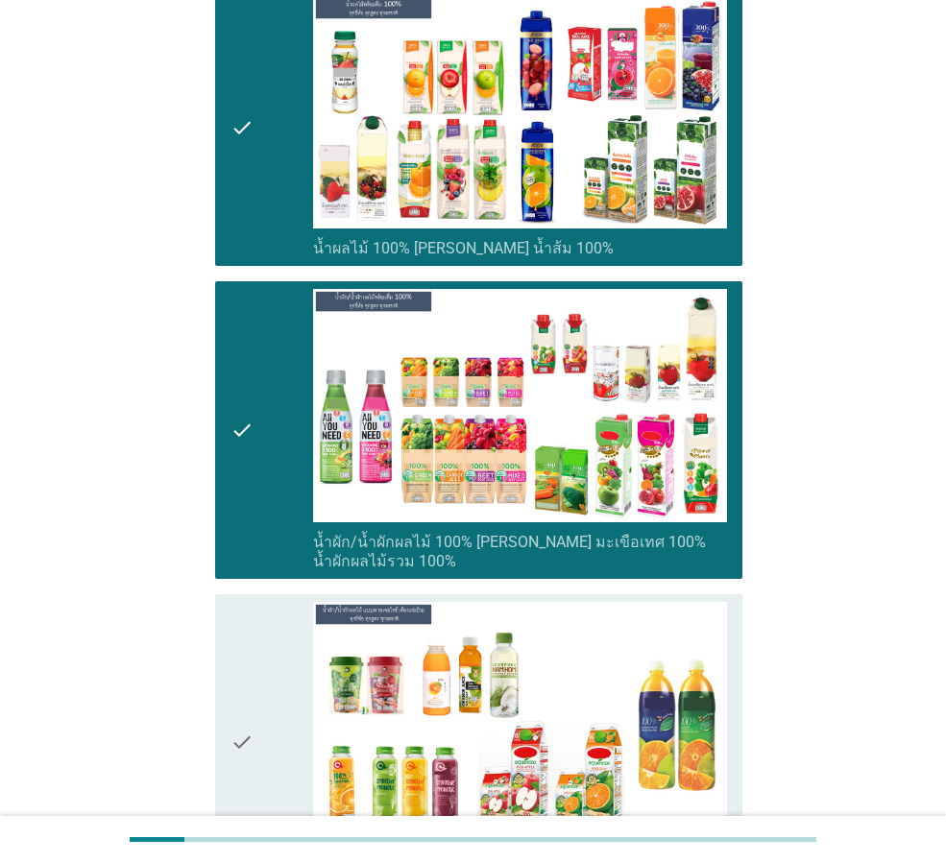
scroll to position [3746, 0]
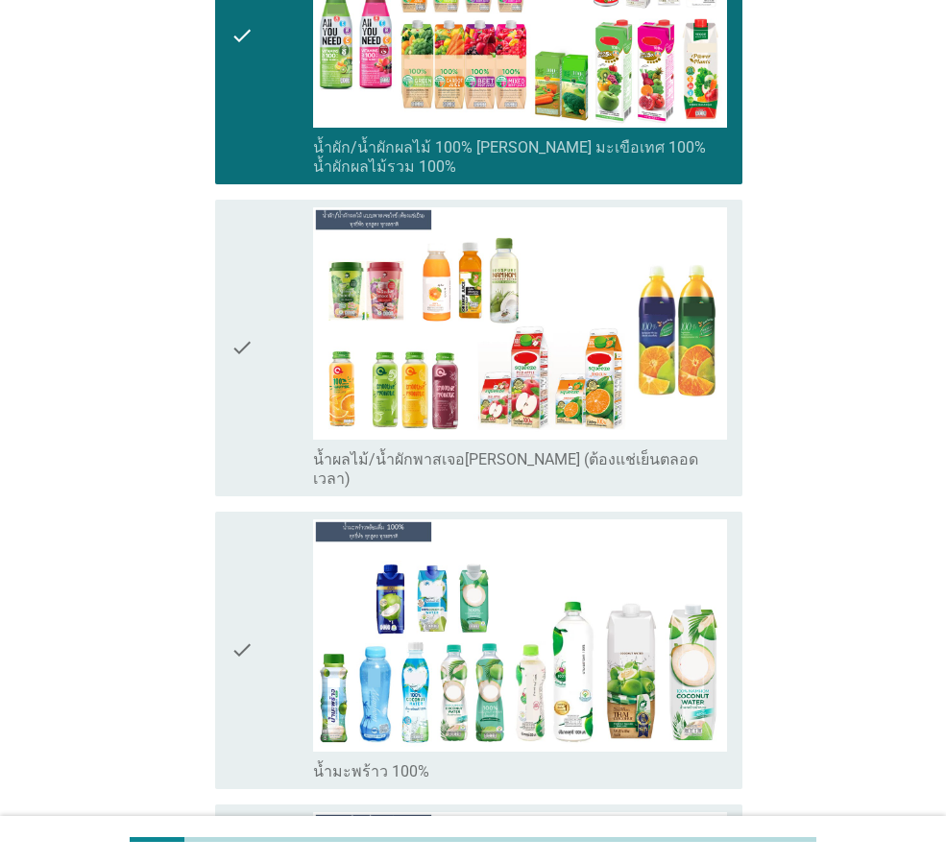
click at [276, 288] on div "check" at bounding box center [272, 347] width 83 height 281
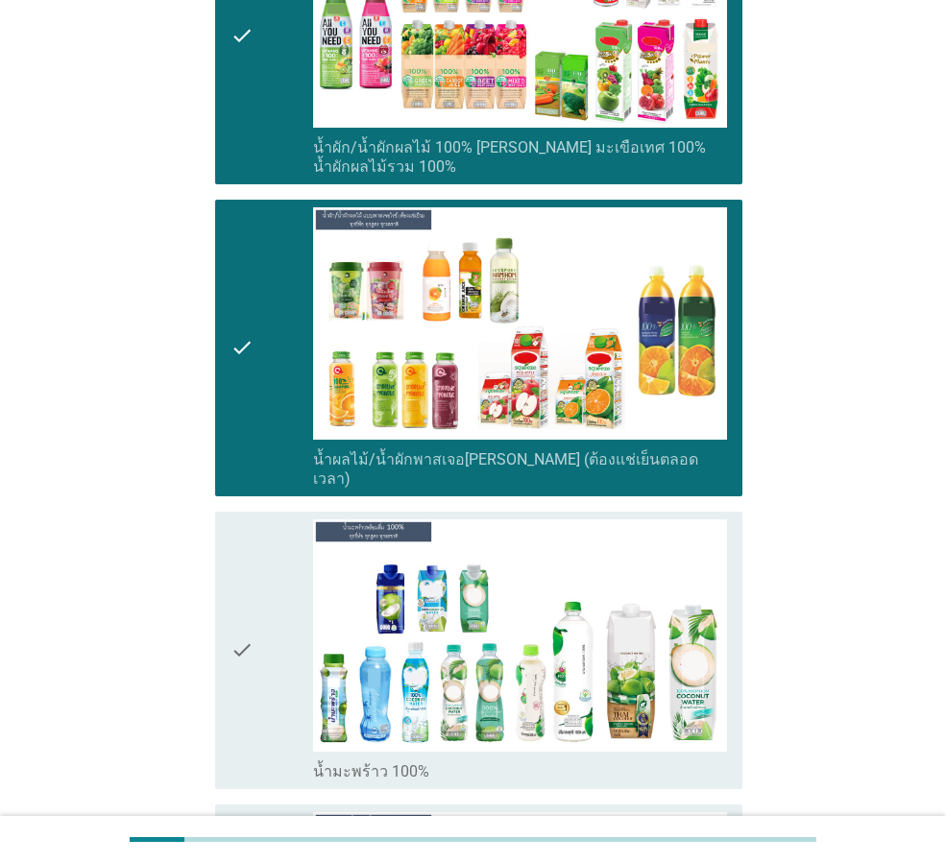
click at [289, 551] on div "check" at bounding box center [272, 651] width 83 height 262
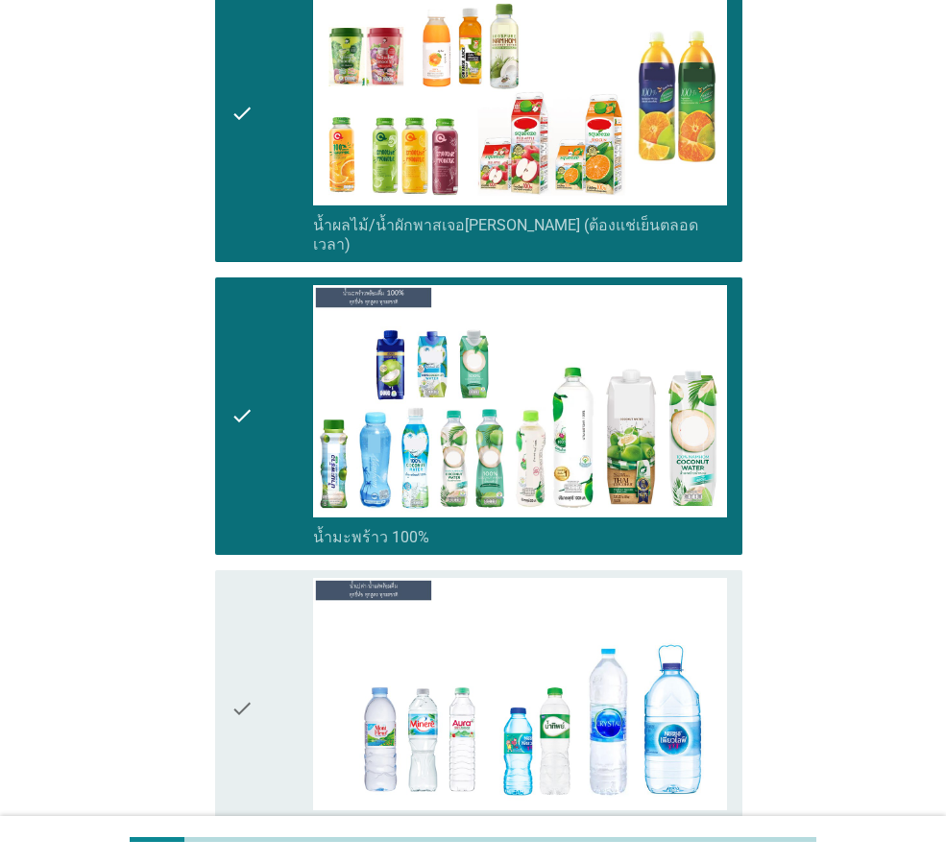
scroll to position [4034, 0]
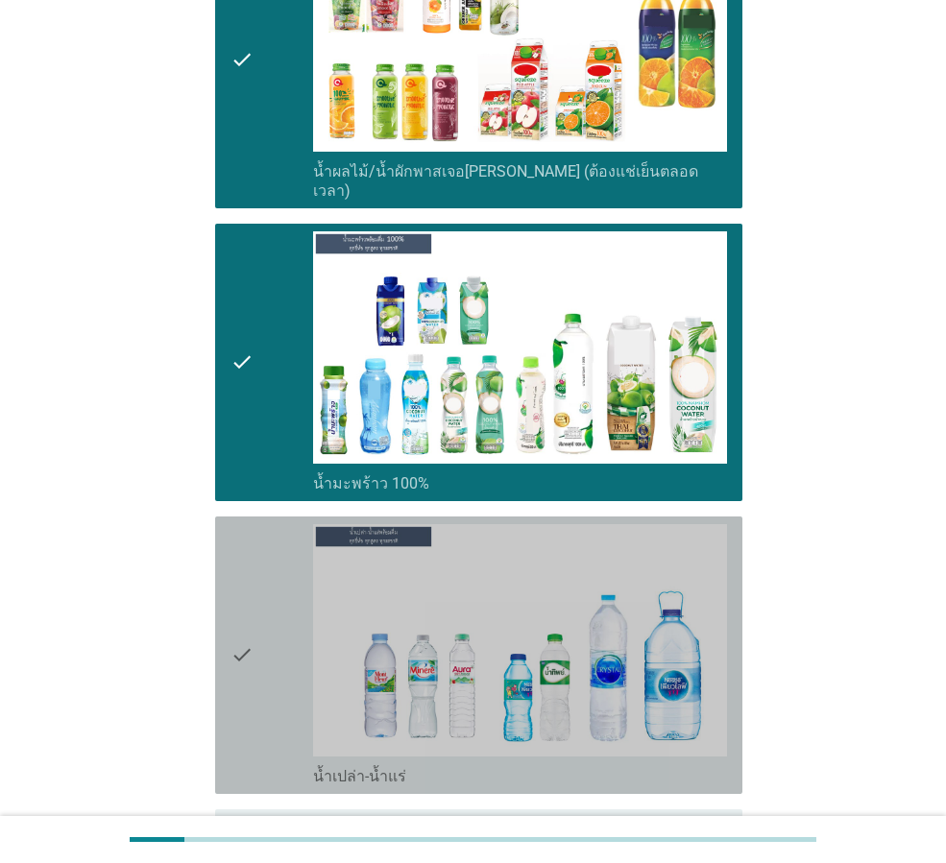
click at [285, 570] on div "check" at bounding box center [272, 655] width 83 height 262
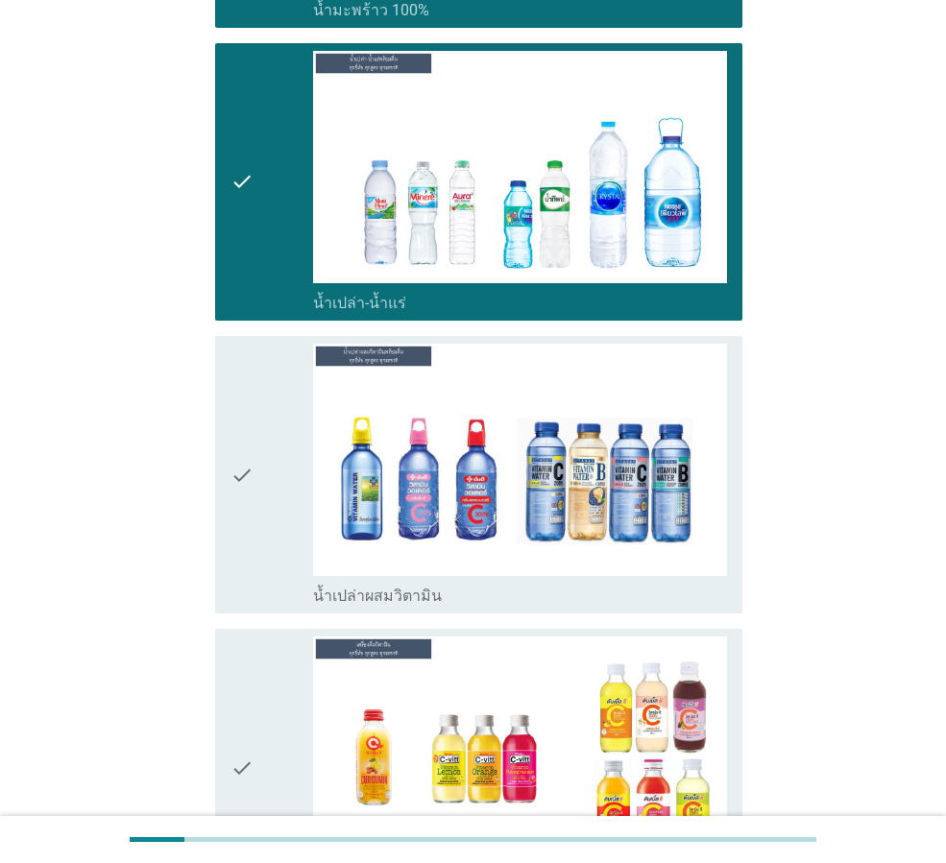
scroll to position [4514, 0]
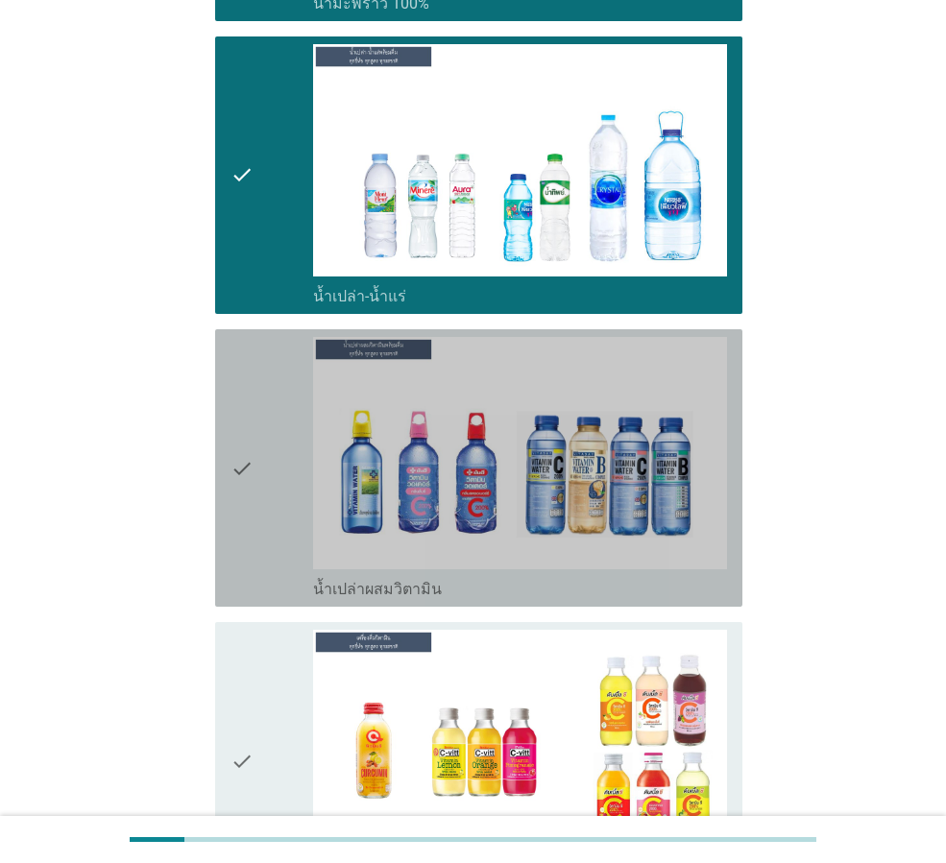
click at [271, 432] on div "check" at bounding box center [272, 468] width 83 height 262
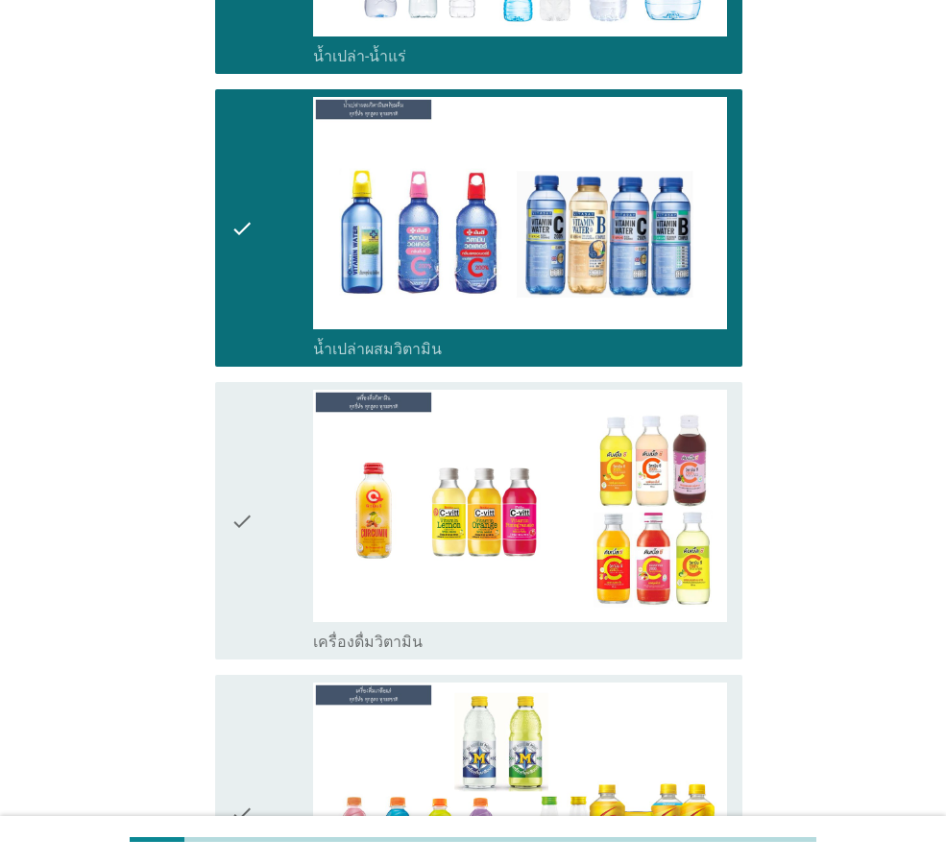
scroll to position [4898, 0]
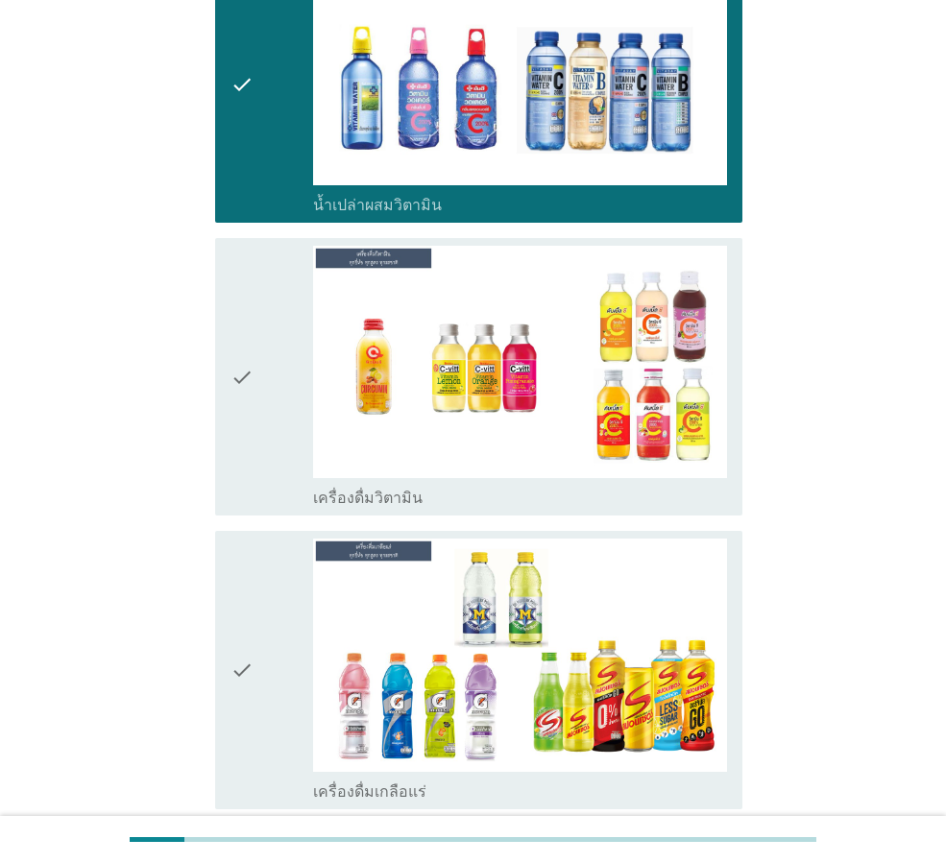
click at [280, 344] on div "check" at bounding box center [272, 377] width 83 height 262
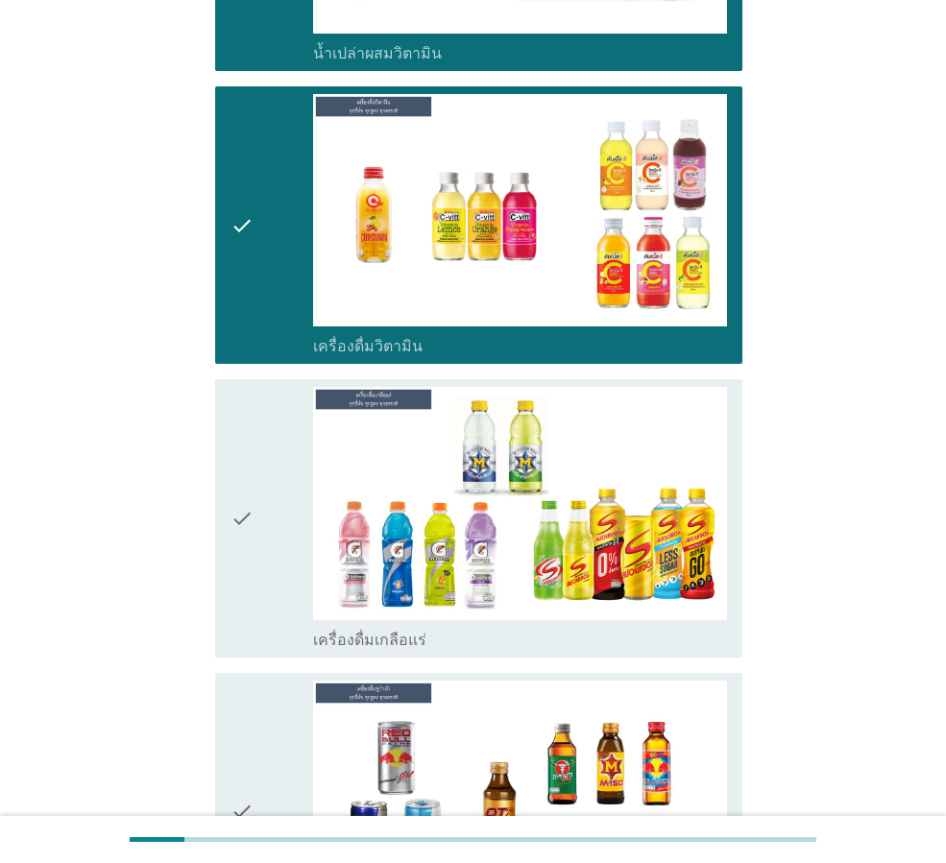
scroll to position [5282, 0]
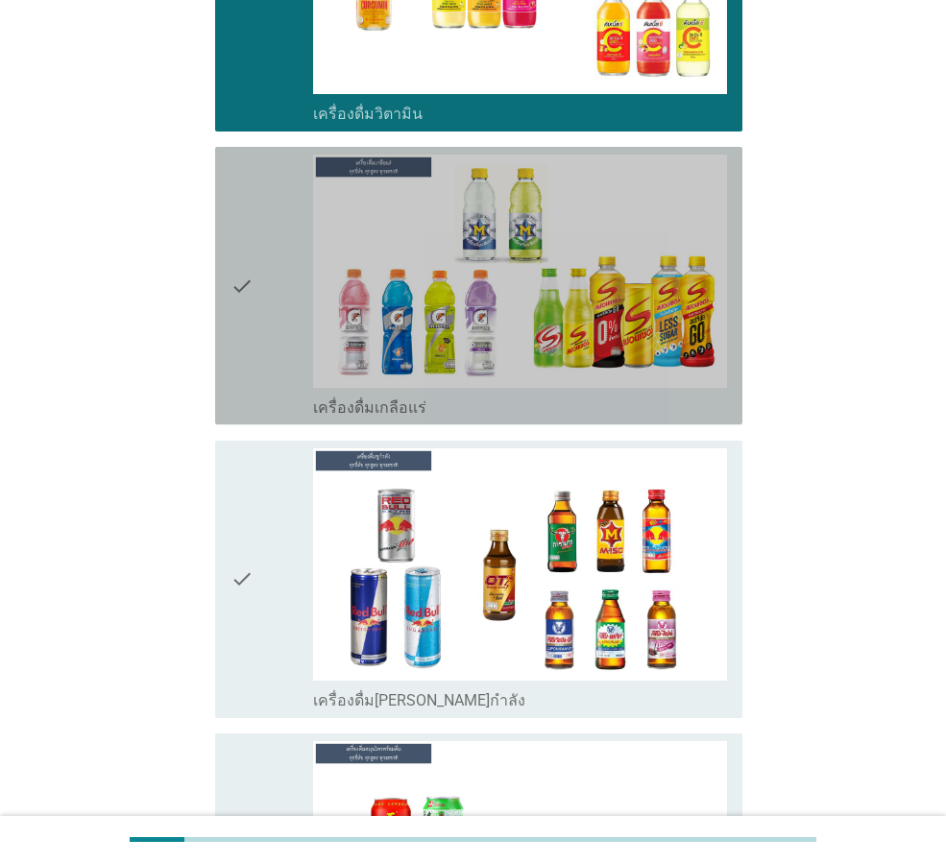
click at [297, 264] on div "check" at bounding box center [272, 286] width 83 height 262
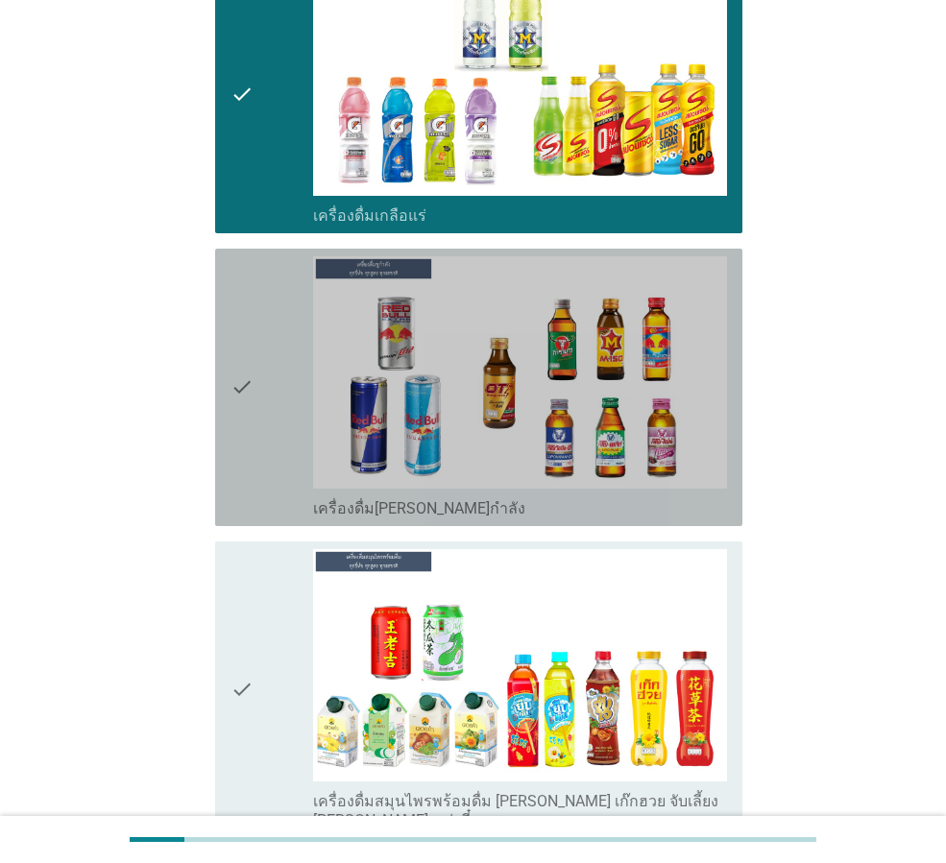
click at [295, 352] on div "check" at bounding box center [272, 387] width 83 height 262
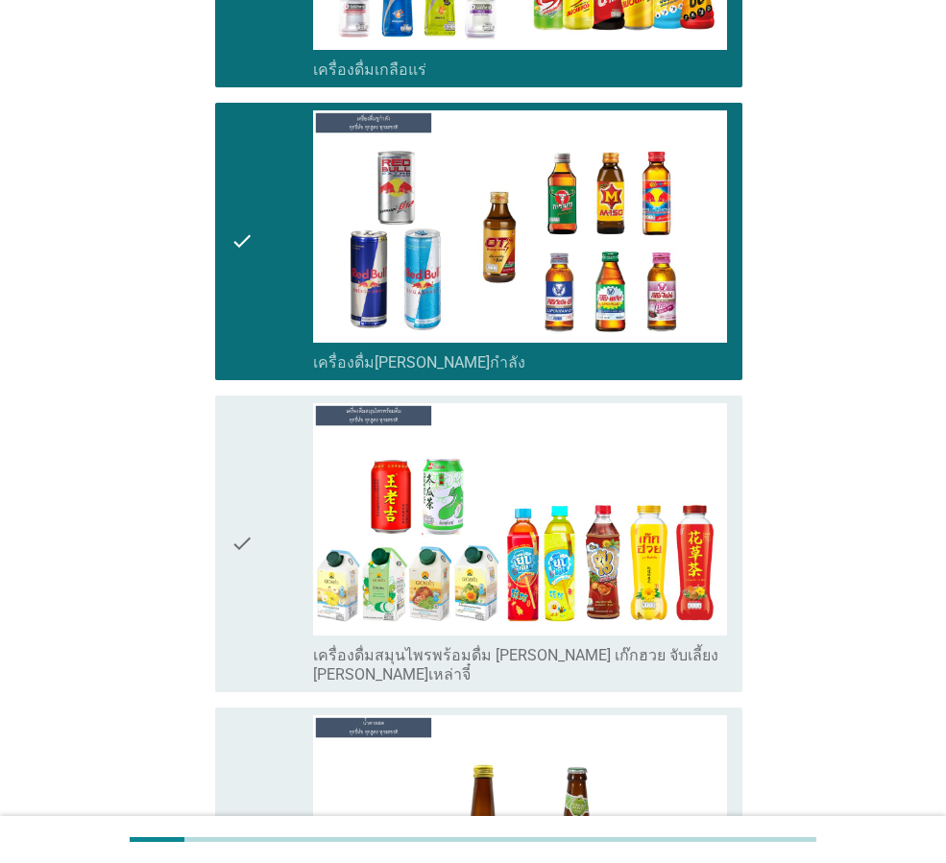
scroll to position [5763, 0]
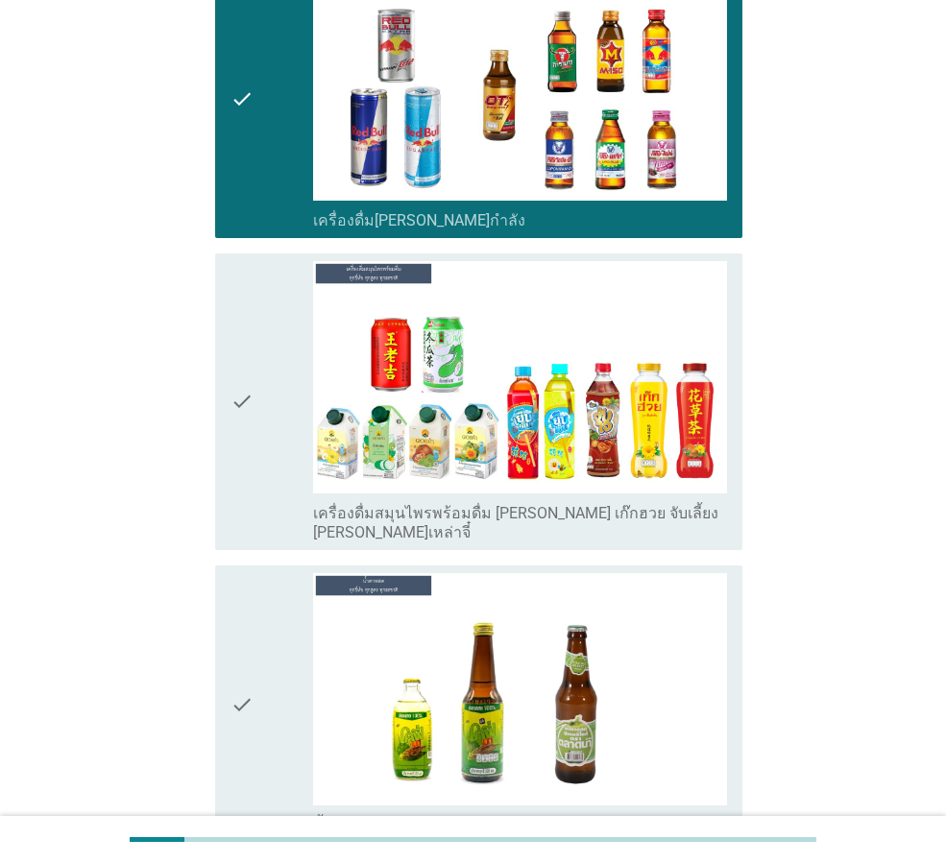
click at [299, 359] on div "check" at bounding box center [272, 401] width 83 height 281
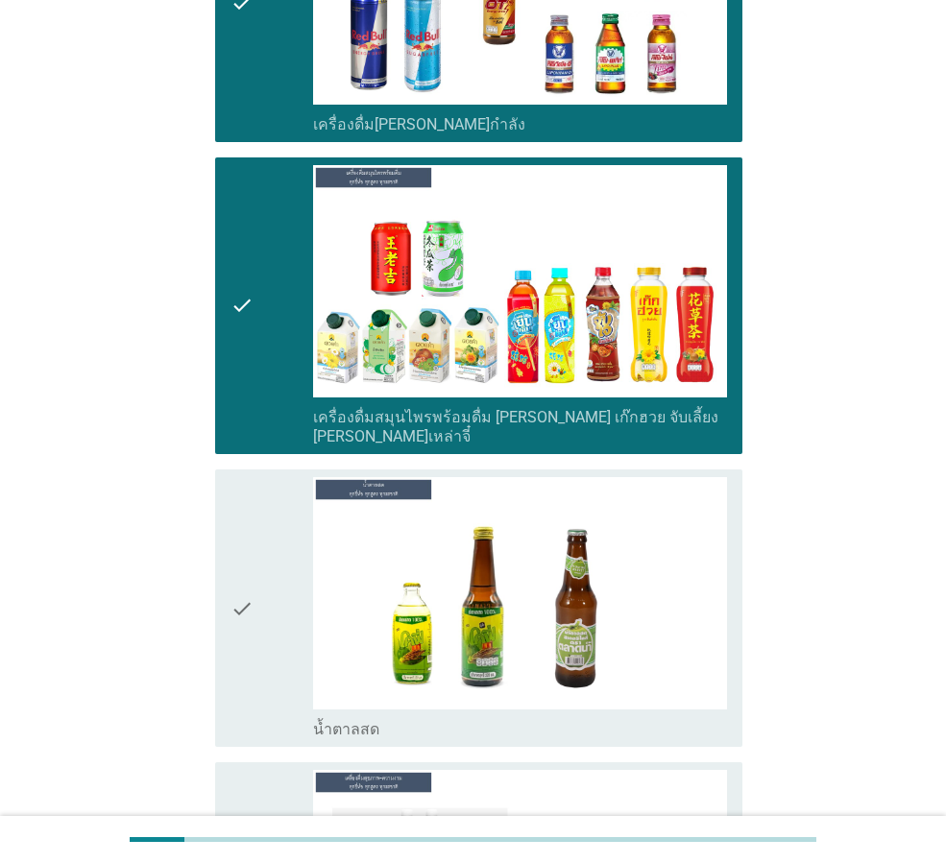
click at [296, 485] on div "check" at bounding box center [272, 608] width 83 height 262
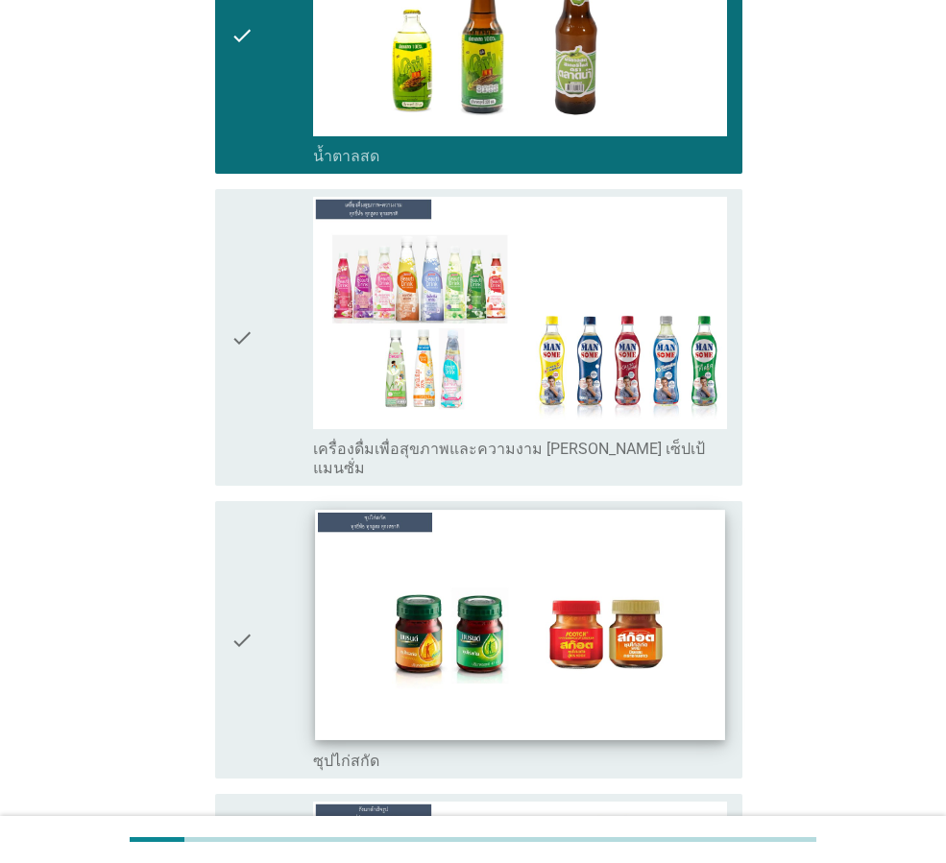
scroll to position [6435, 0]
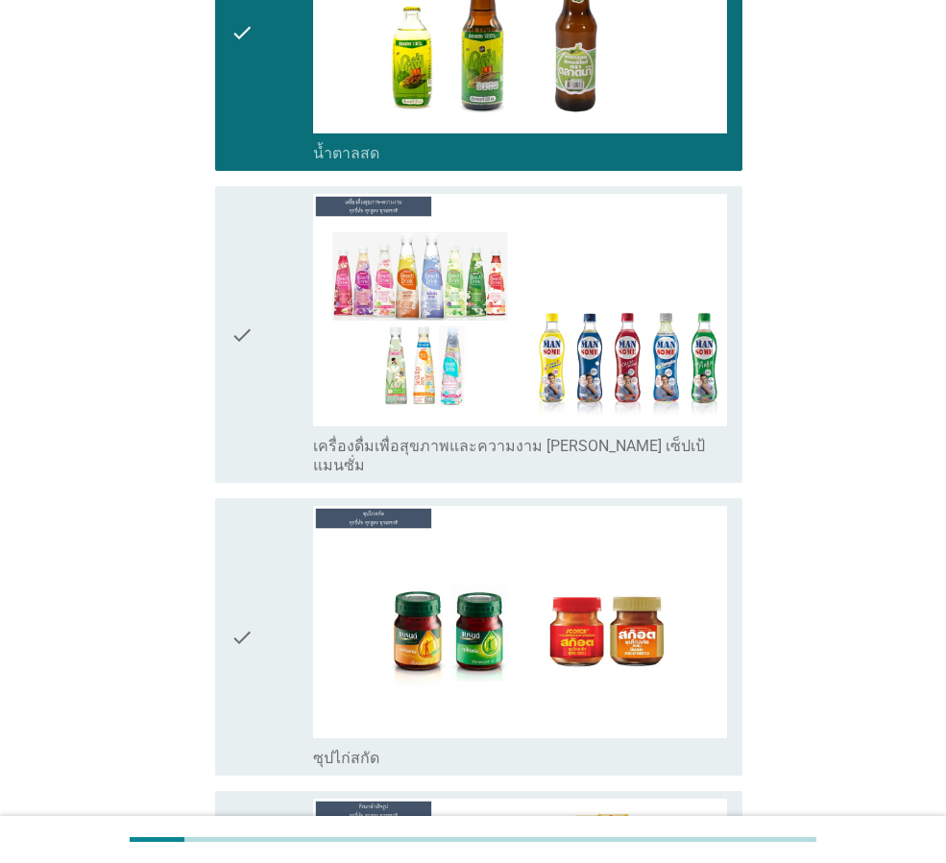
click at [259, 277] on div "check" at bounding box center [272, 334] width 83 height 281
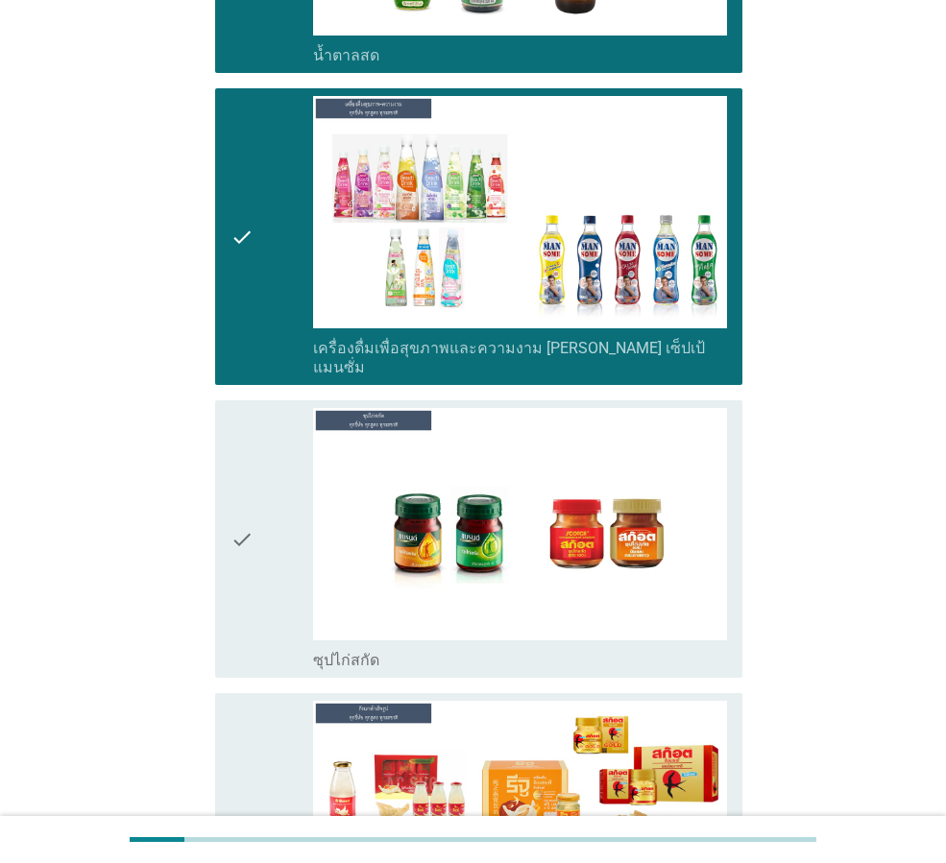
scroll to position [6627, 0]
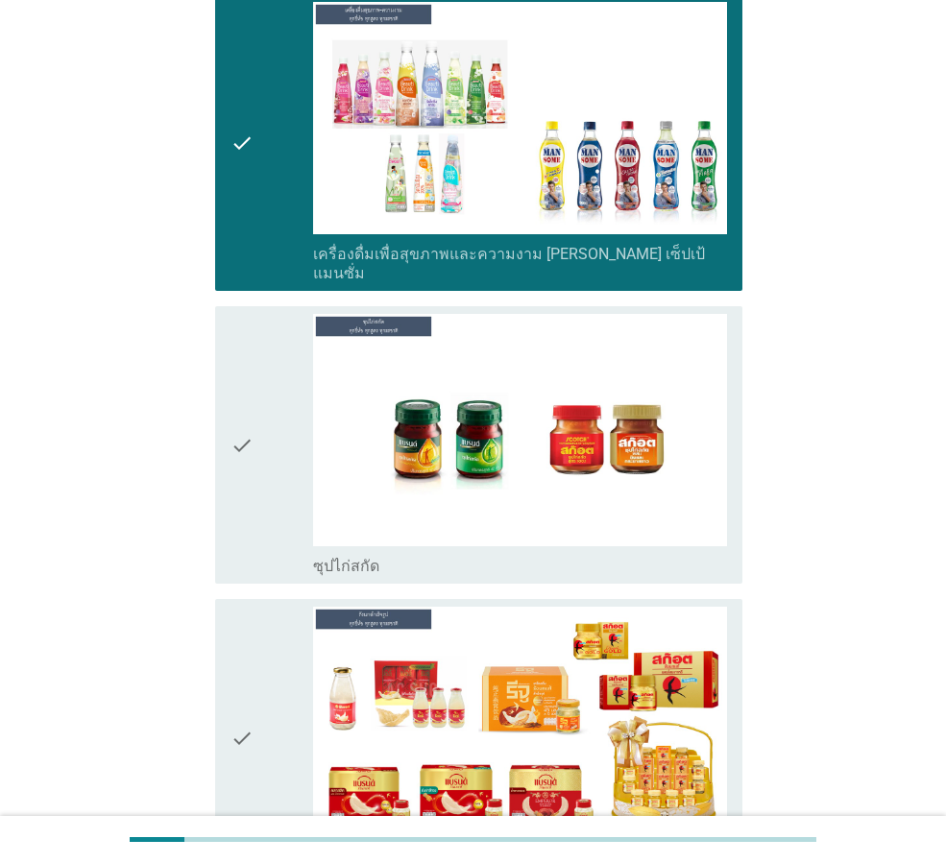
click at [279, 314] on div "check" at bounding box center [272, 445] width 83 height 262
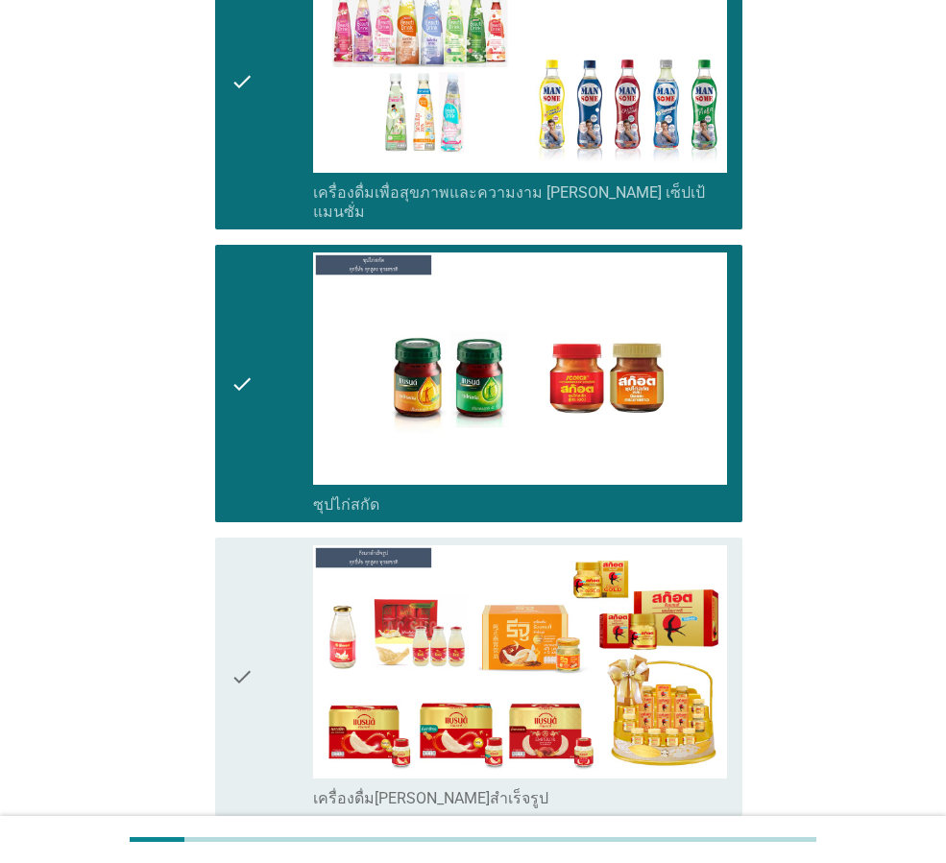
scroll to position [6754, 0]
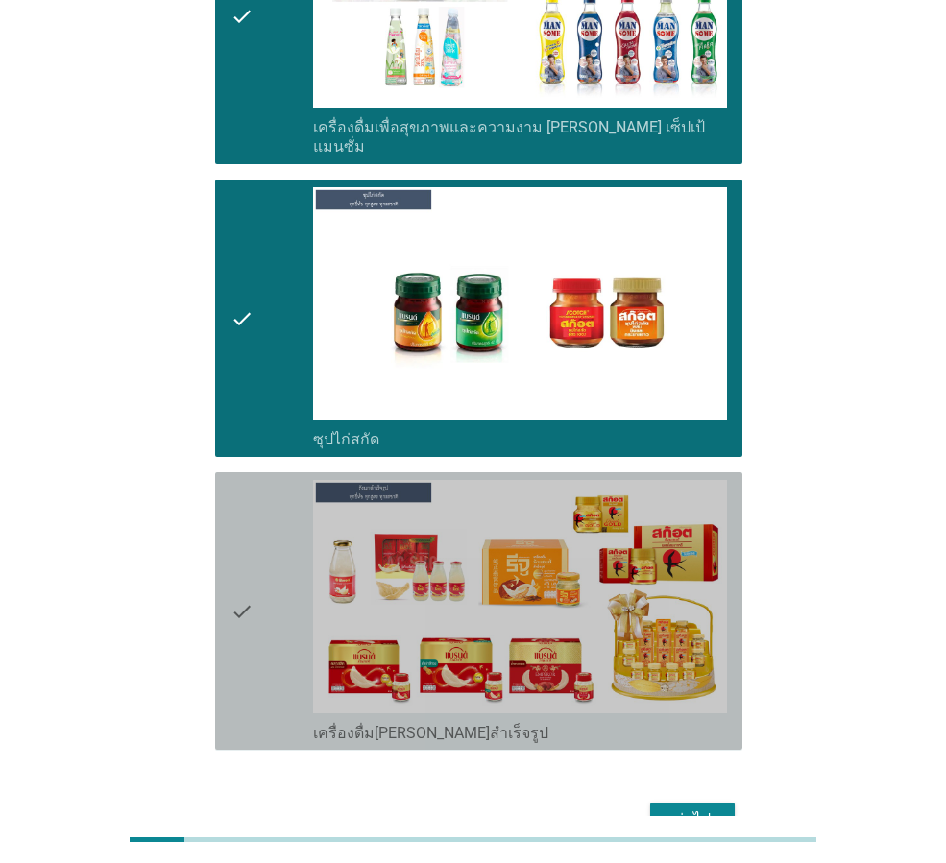
drag, startPoint x: 303, startPoint y: 418, endPoint x: 317, endPoint y: 446, distance: 31.4
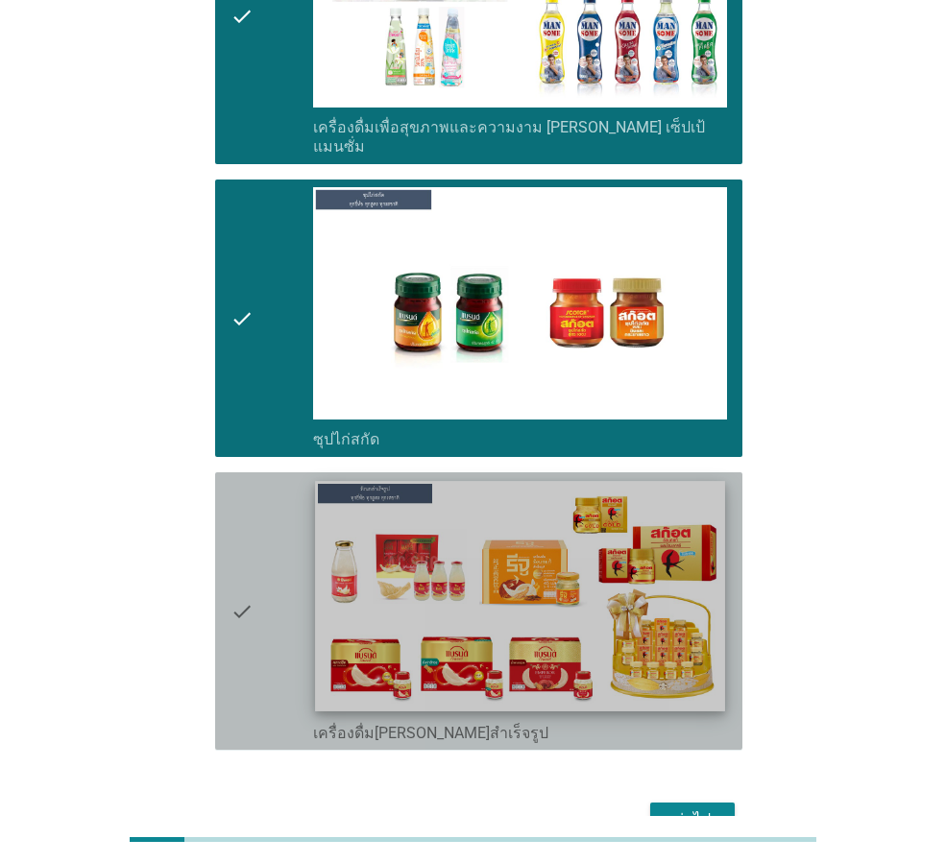
click at [302, 480] on div "check" at bounding box center [272, 611] width 83 height 262
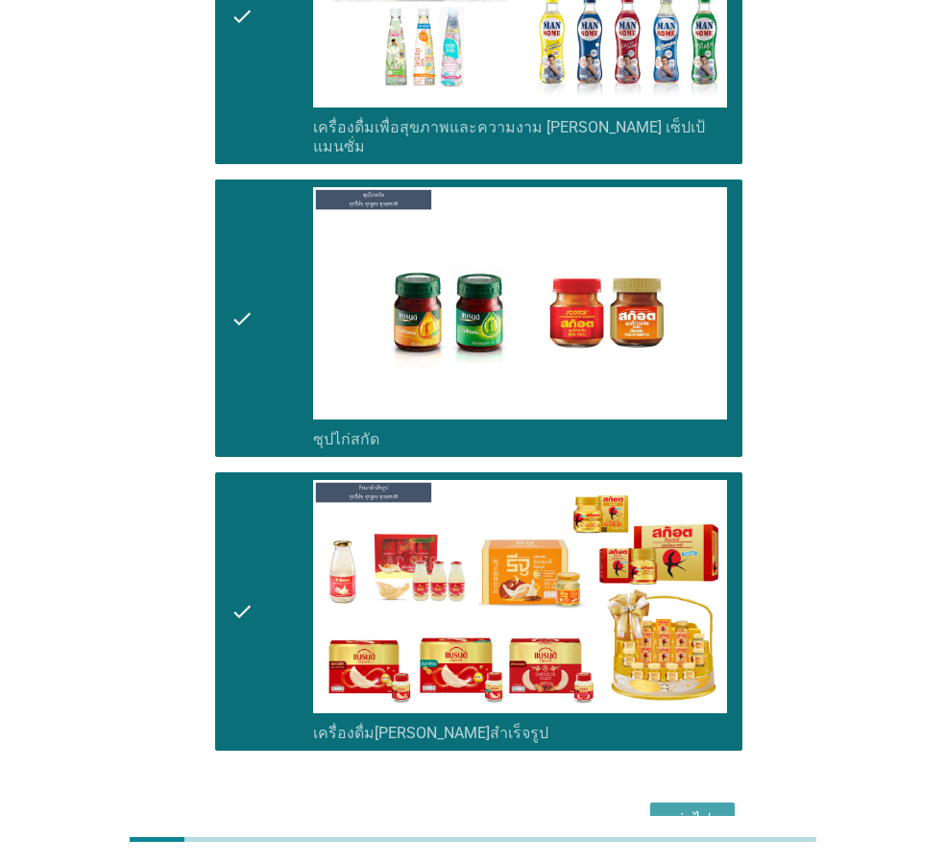
click at [692, 809] on div "ต่อไป" at bounding box center [693, 820] width 54 height 23
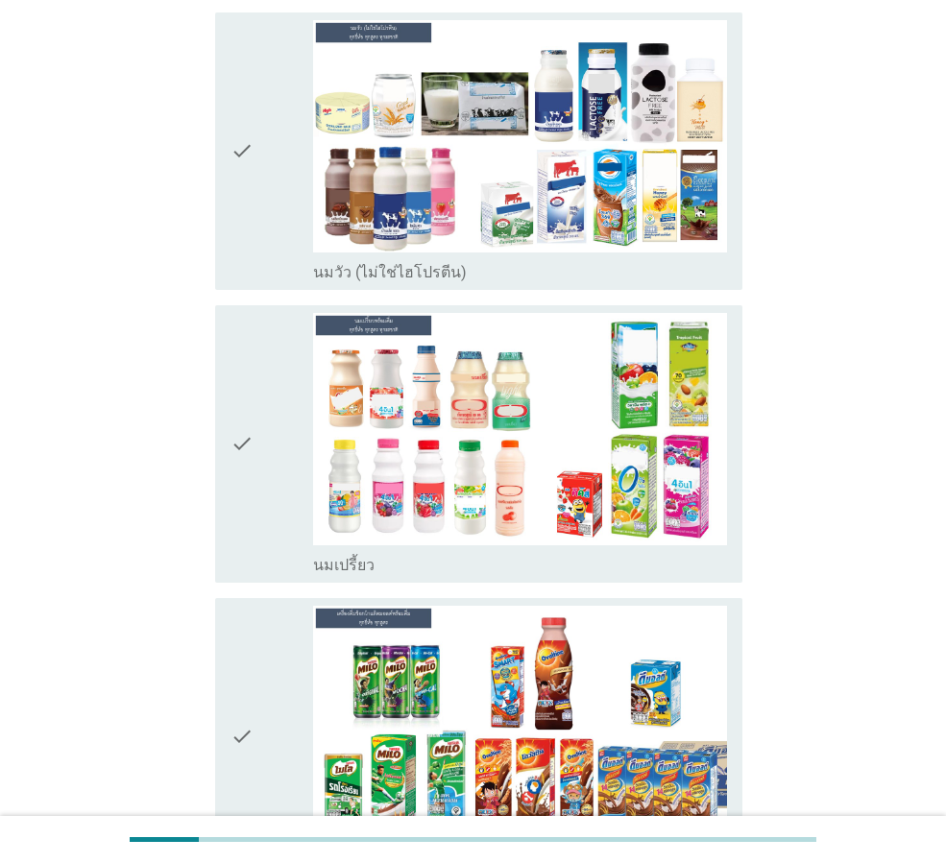
scroll to position [0, 0]
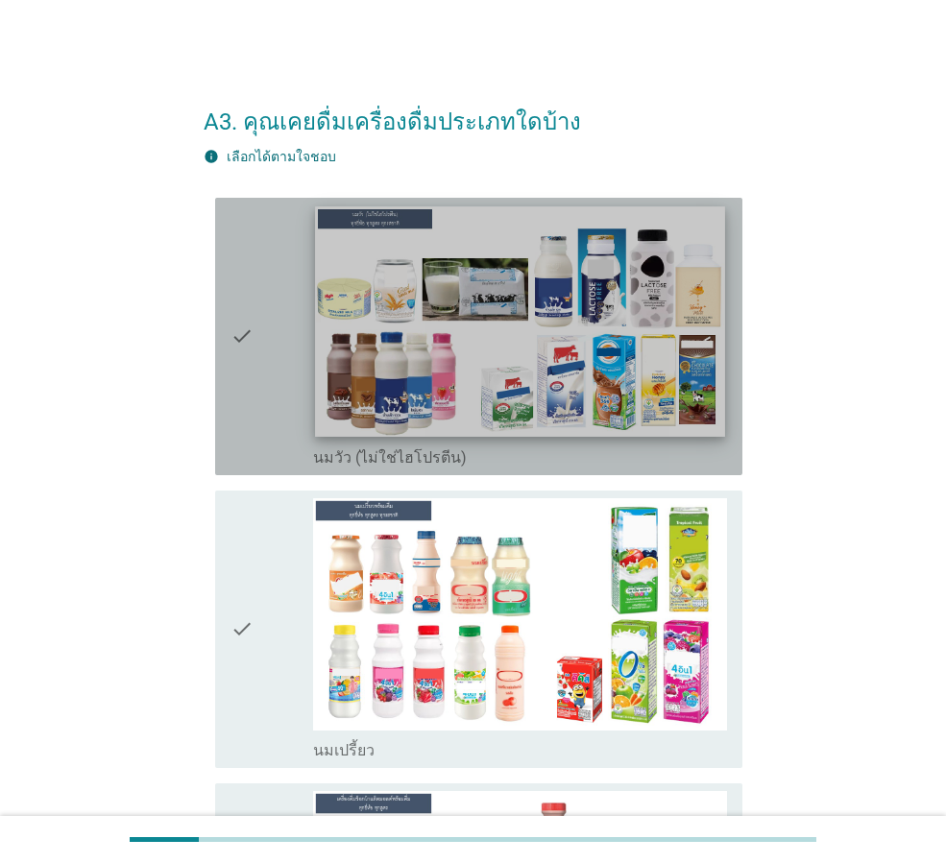
click at [623, 343] on img at bounding box center [519, 321] width 409 height 231
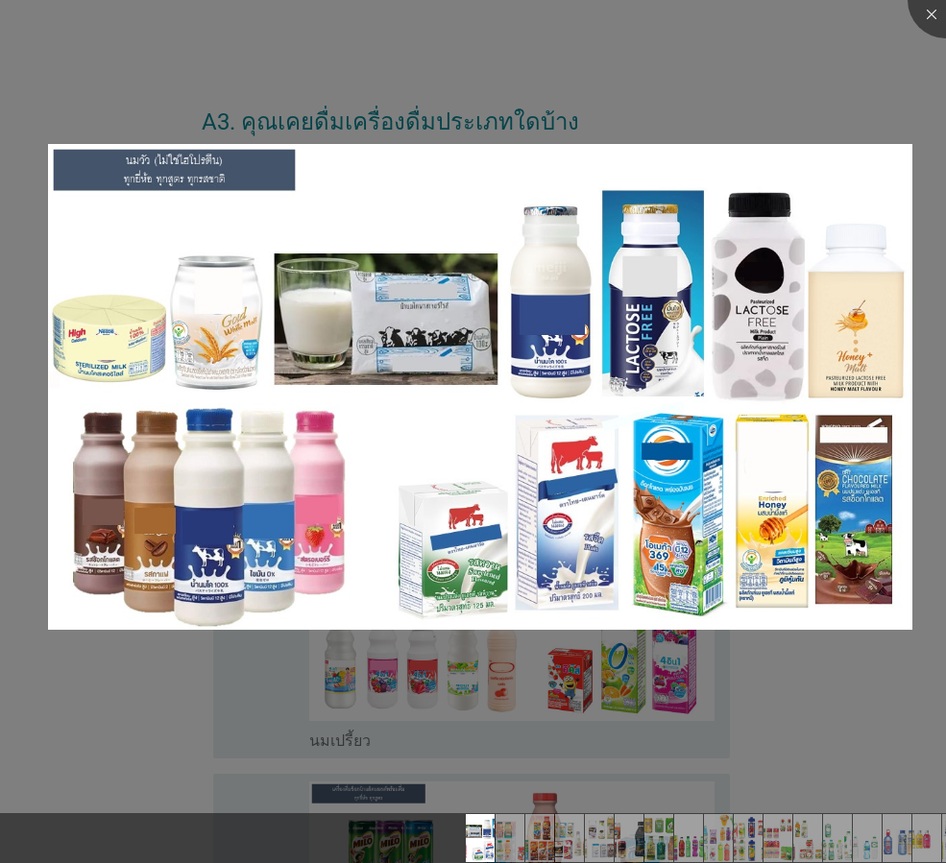
click at [623, 343] on div at bounding box center [473, 431] width 946 height 863
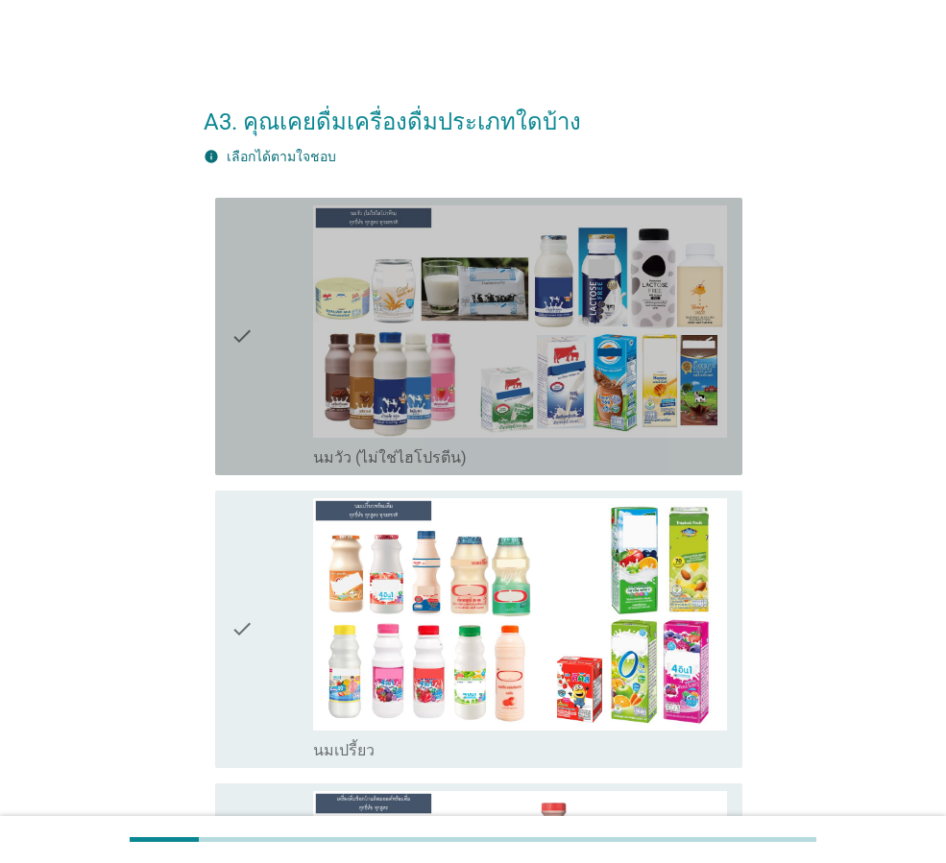
click at [233, 364] on icon "check" at bounding box center [242, 337] width 23 height 262
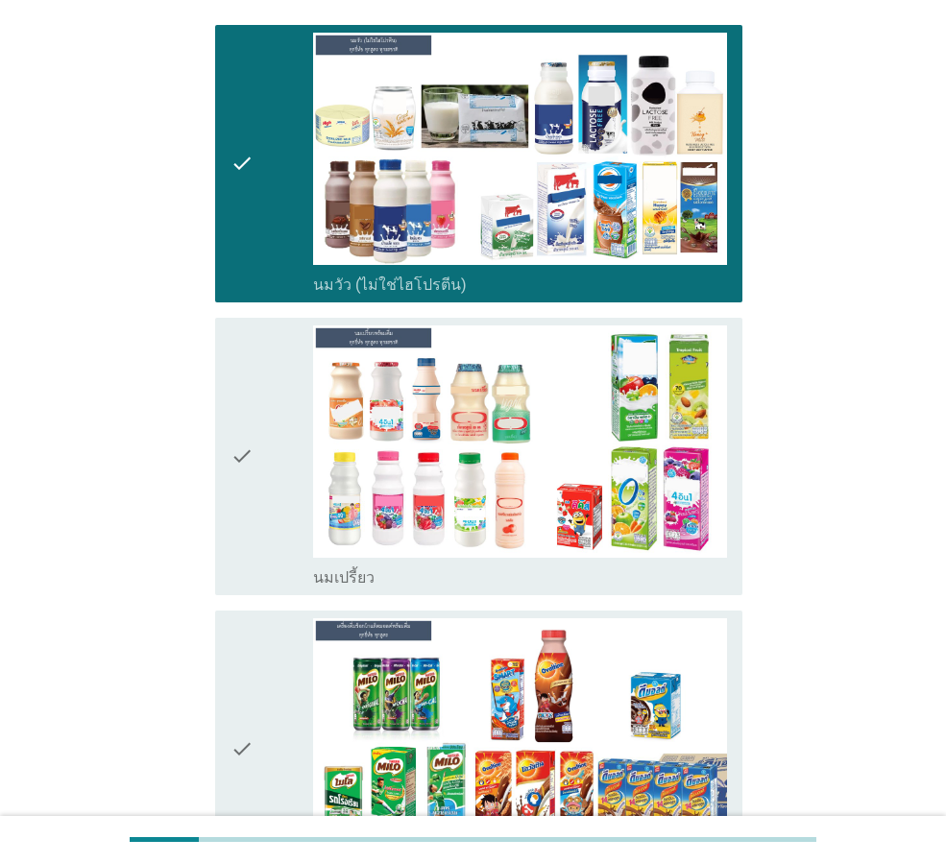
scroll to position [384, 0]
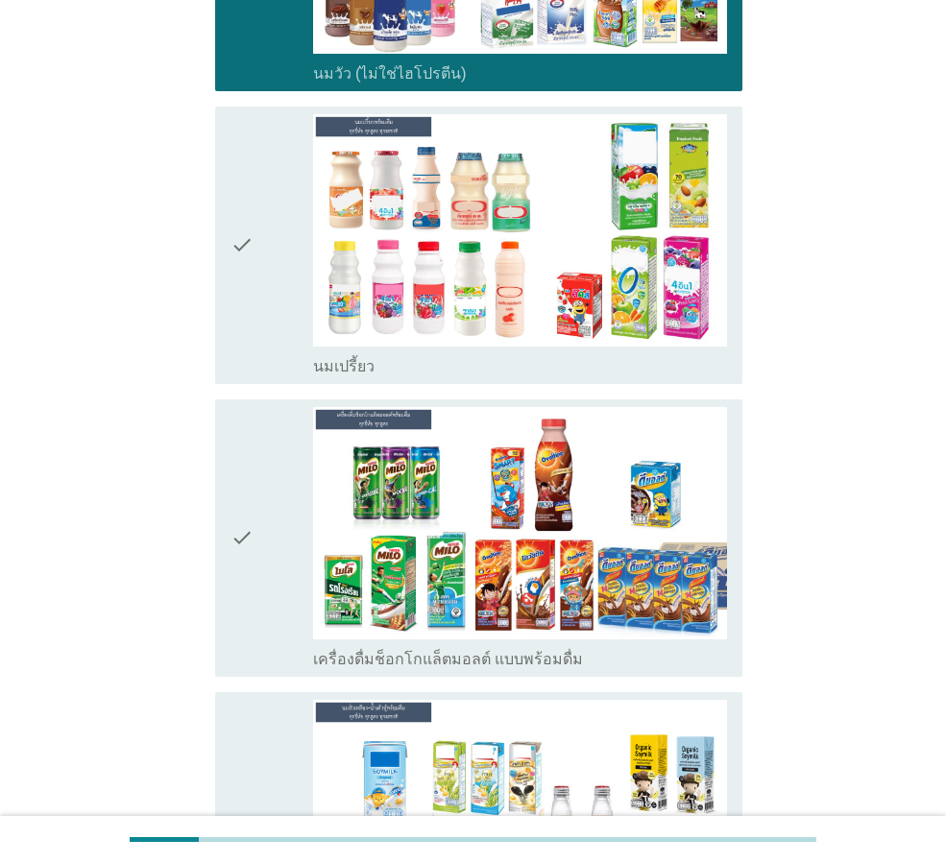
click at [265, 295] on div "check" at bounding box center [272, 245] width 83 height 262
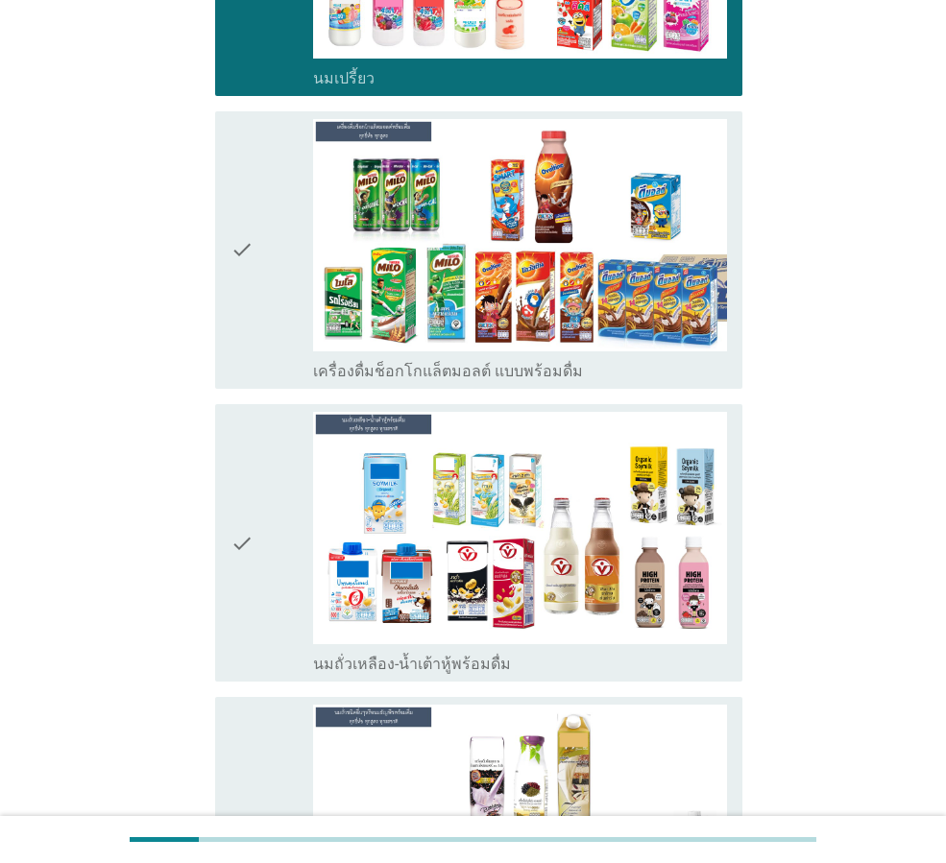
click at [278, 261] on div "check" at bounding box center [272, 250] width 83 height 262
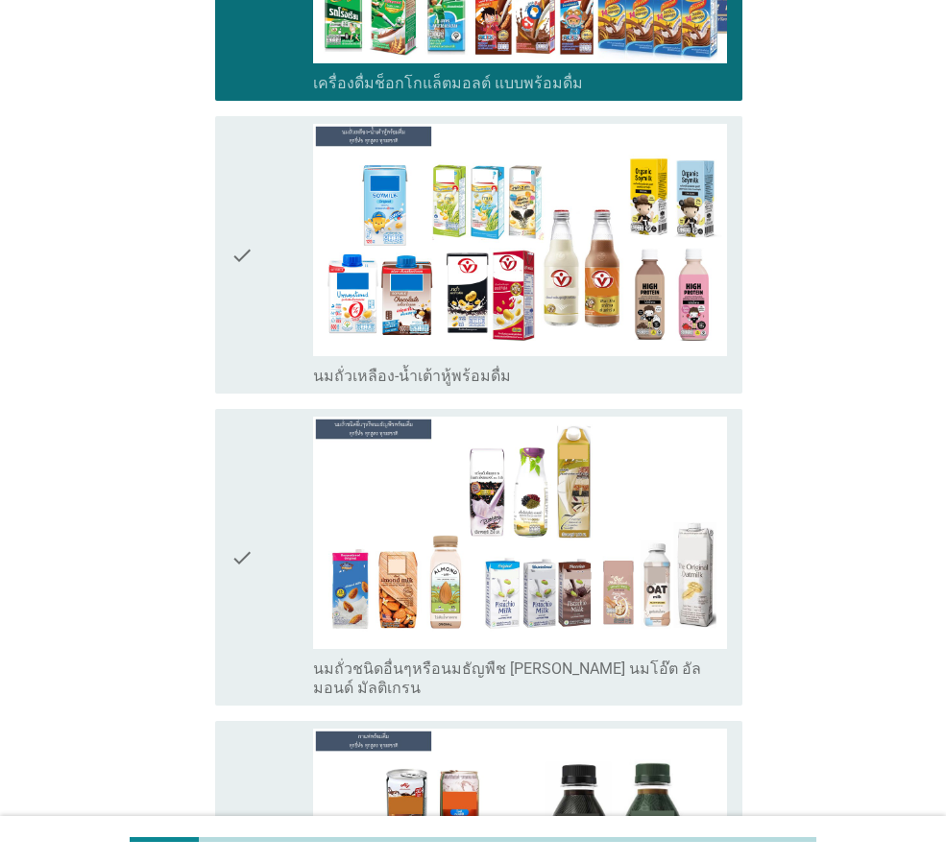
click at [252, 306] on icon "check" at bounding box center [242, 255] width 23 height 262
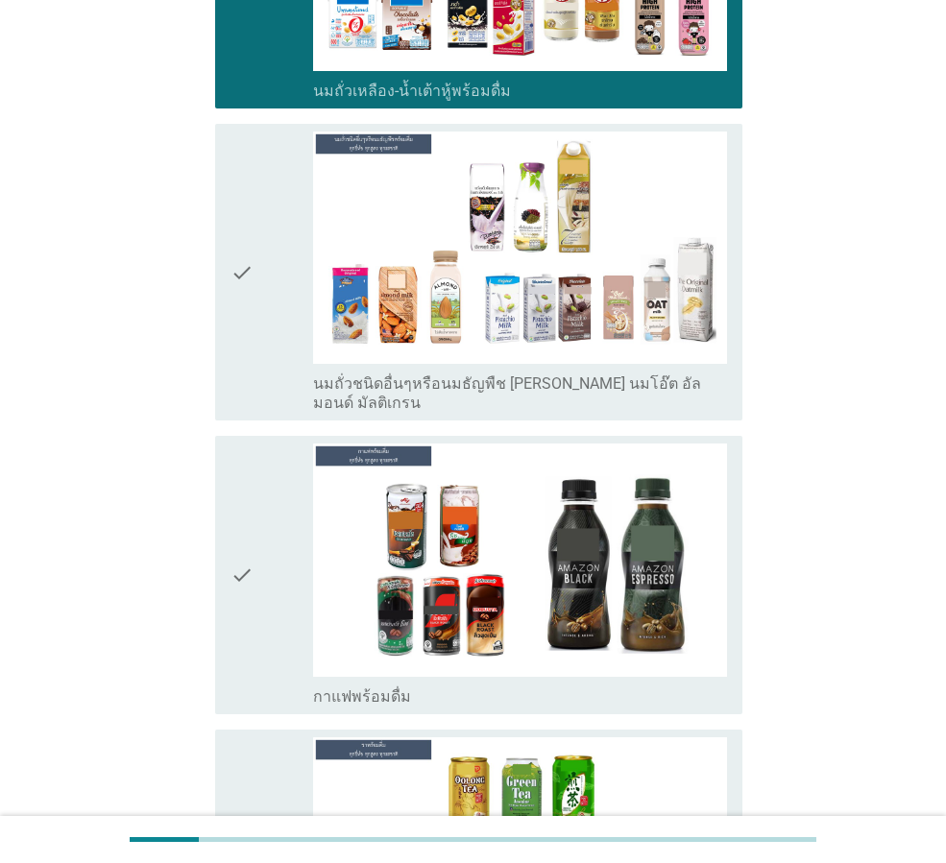
scroll to position [1249, 0]
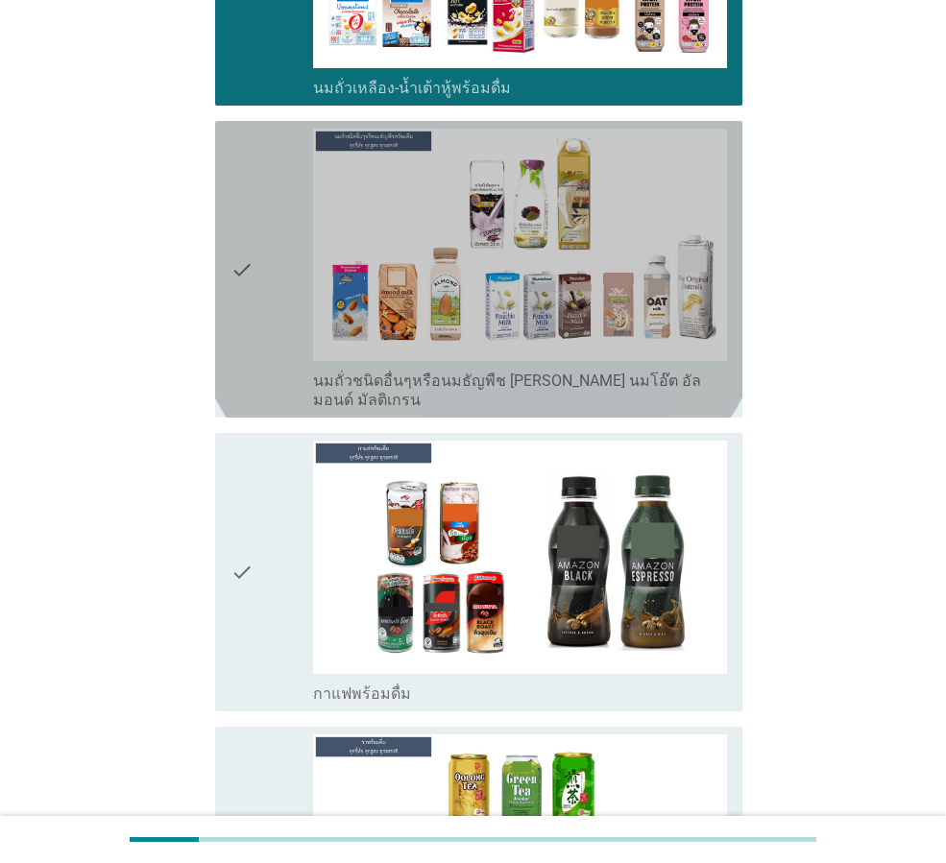
click at [258, 266] on div "check" at bounding box center [272, 269] width 83 height 281
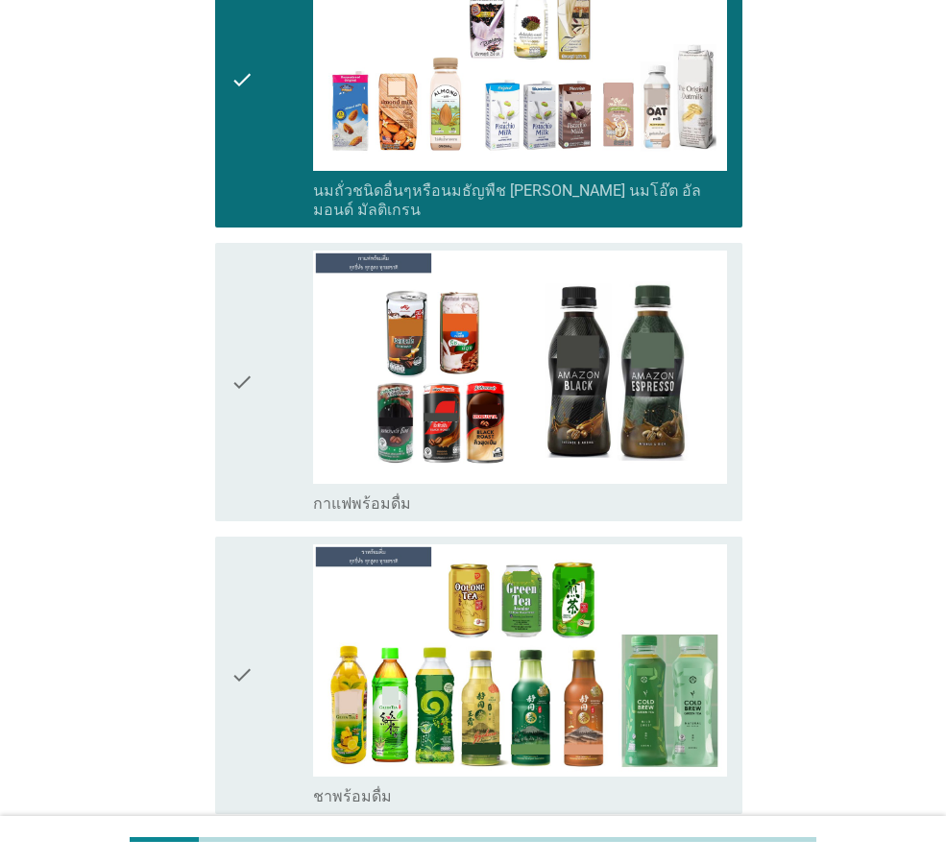
scroll to position [1633, 0]
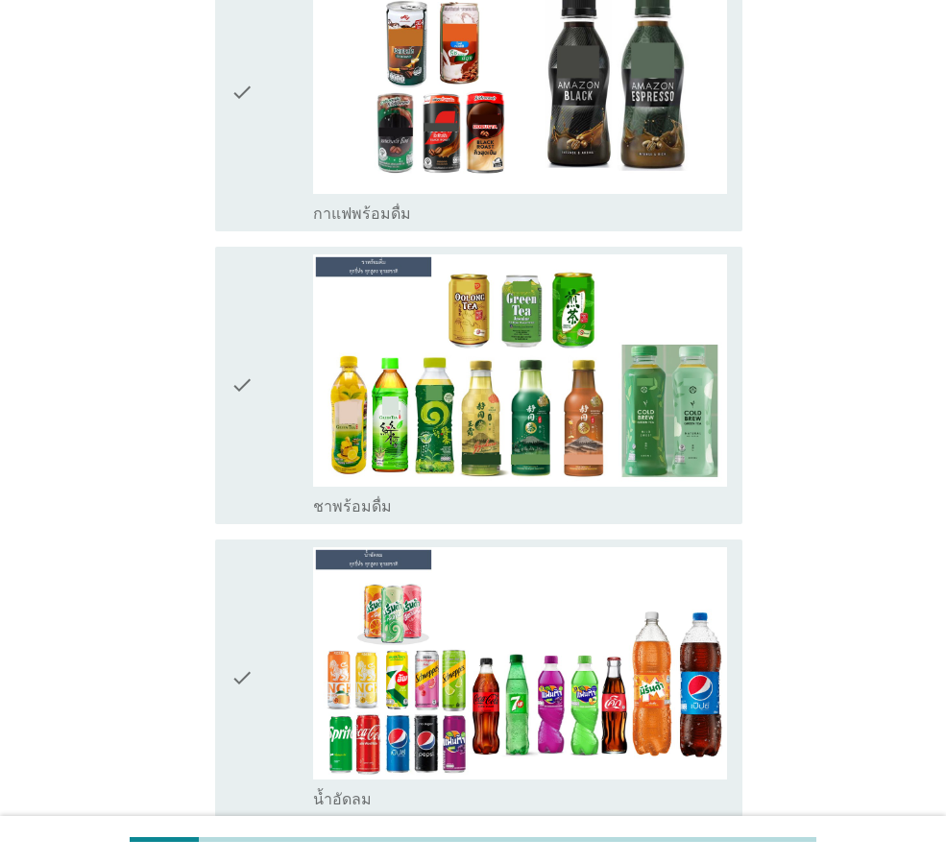
click at [250, 382] on icon "check" at bounding box center [242, 386] width 23 height 262
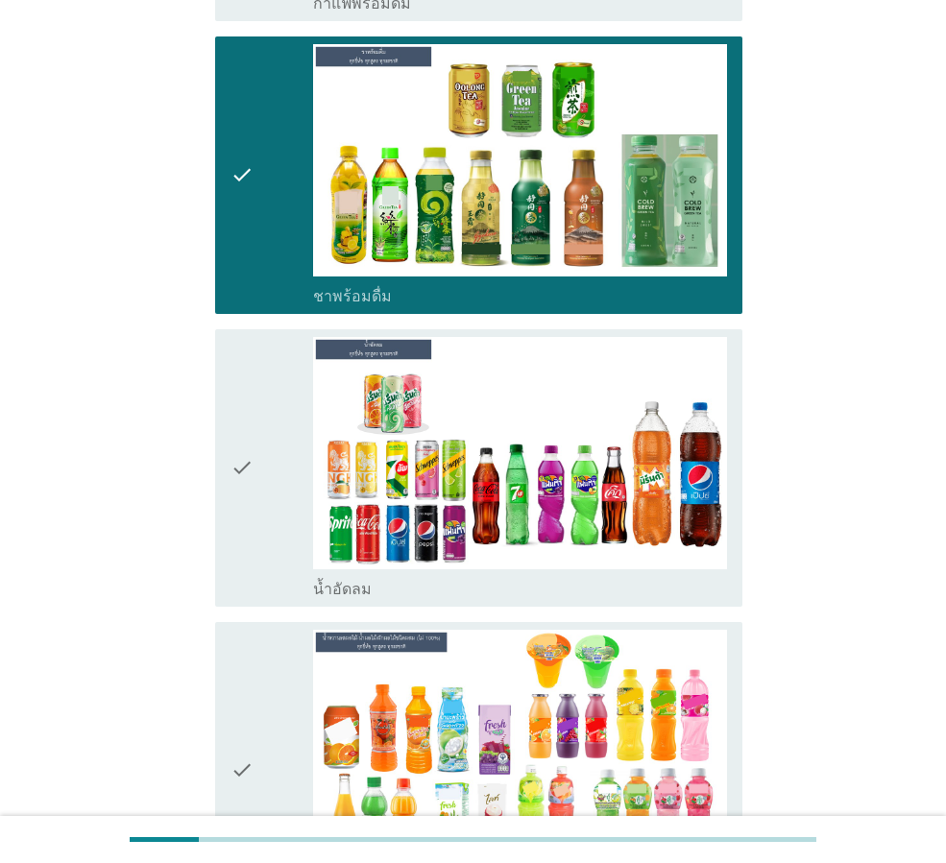
scroll to position [2209, 0]
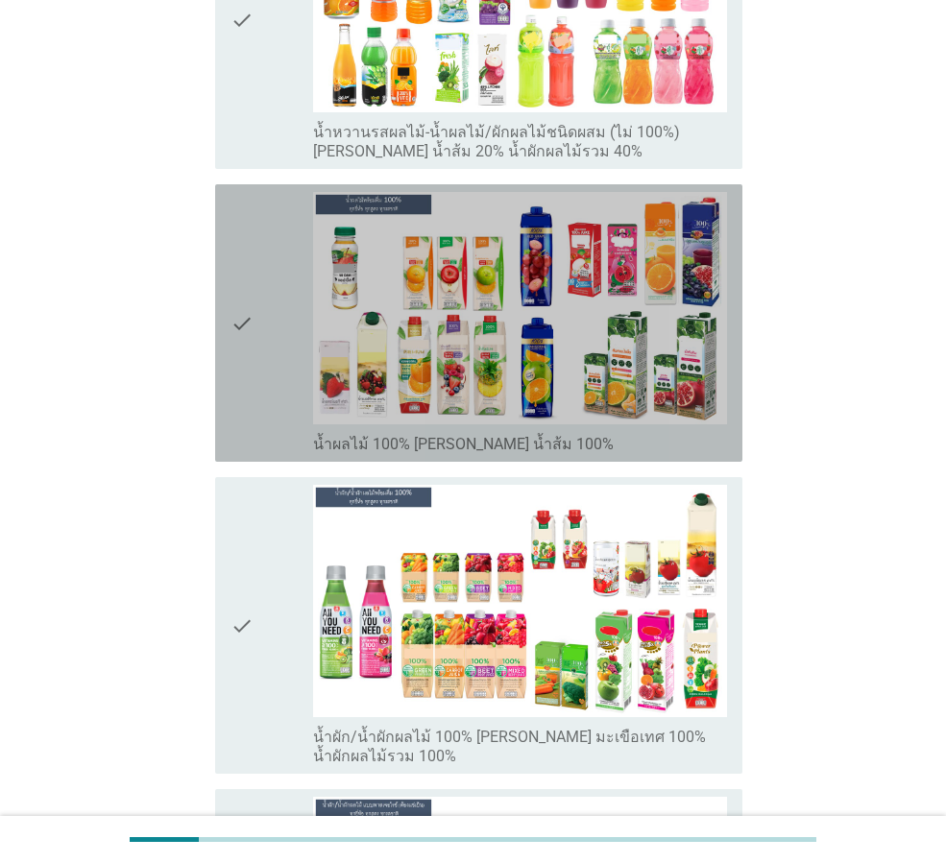
click at [293, 316] on div "check" at bounding box center [272, 323] width 83 height 262
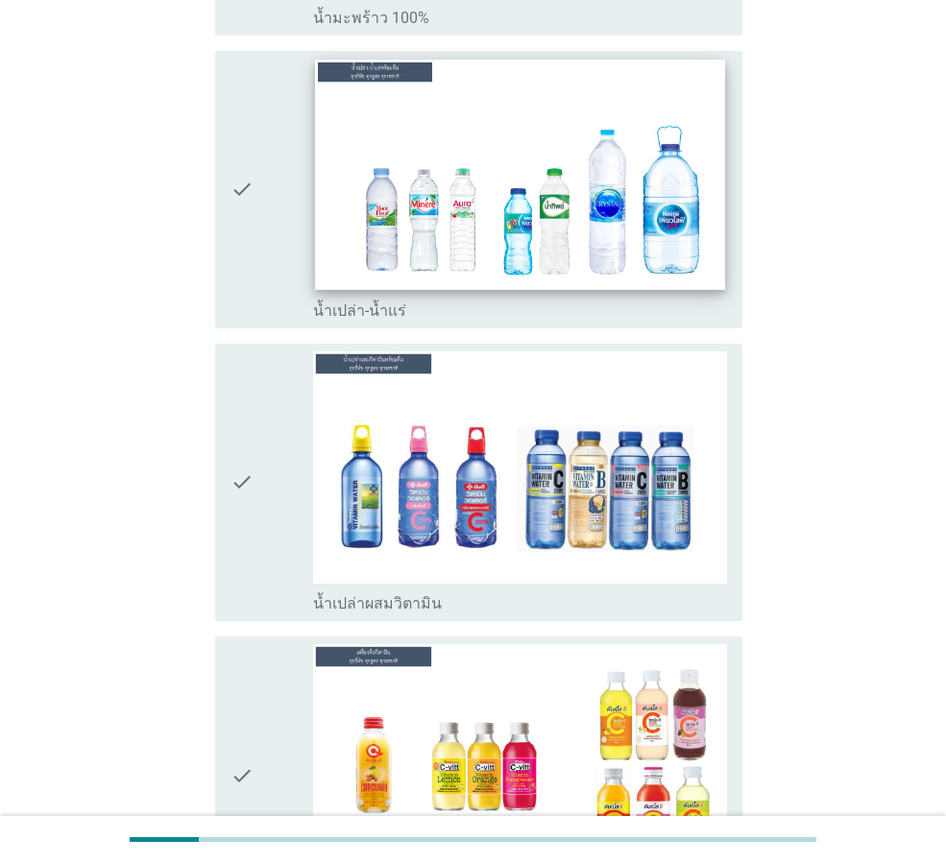
click at [316, 228] on img at bounding box center [519, 175] width 409 height 231
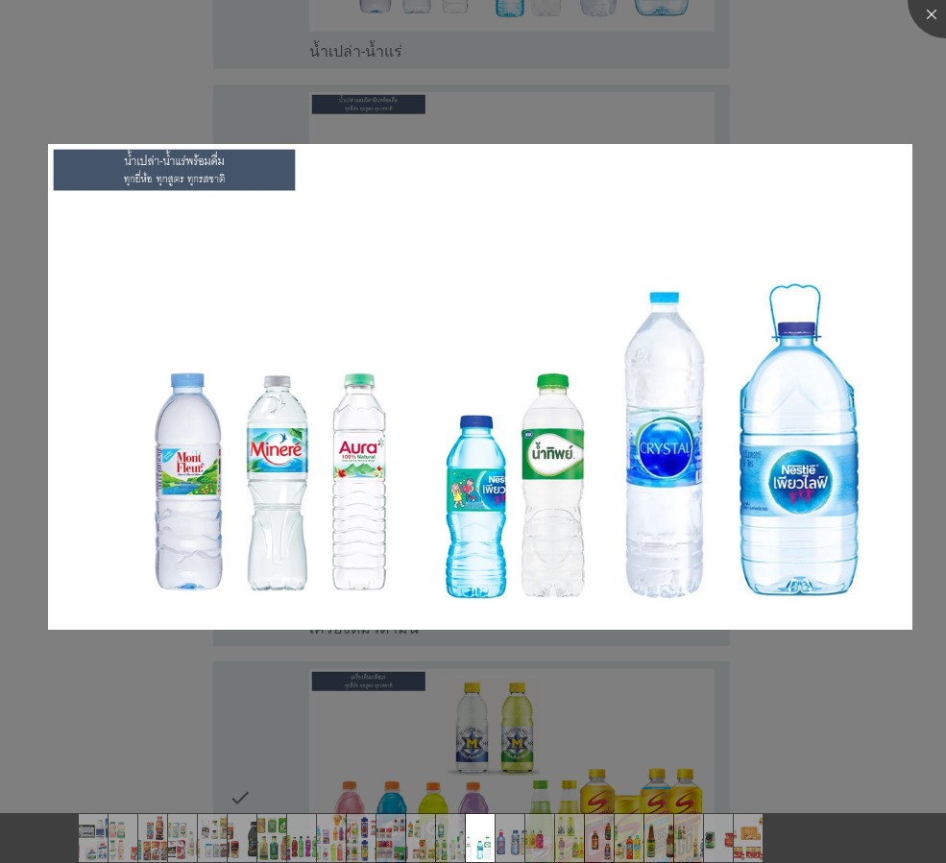
scroll to position [4130, 0]
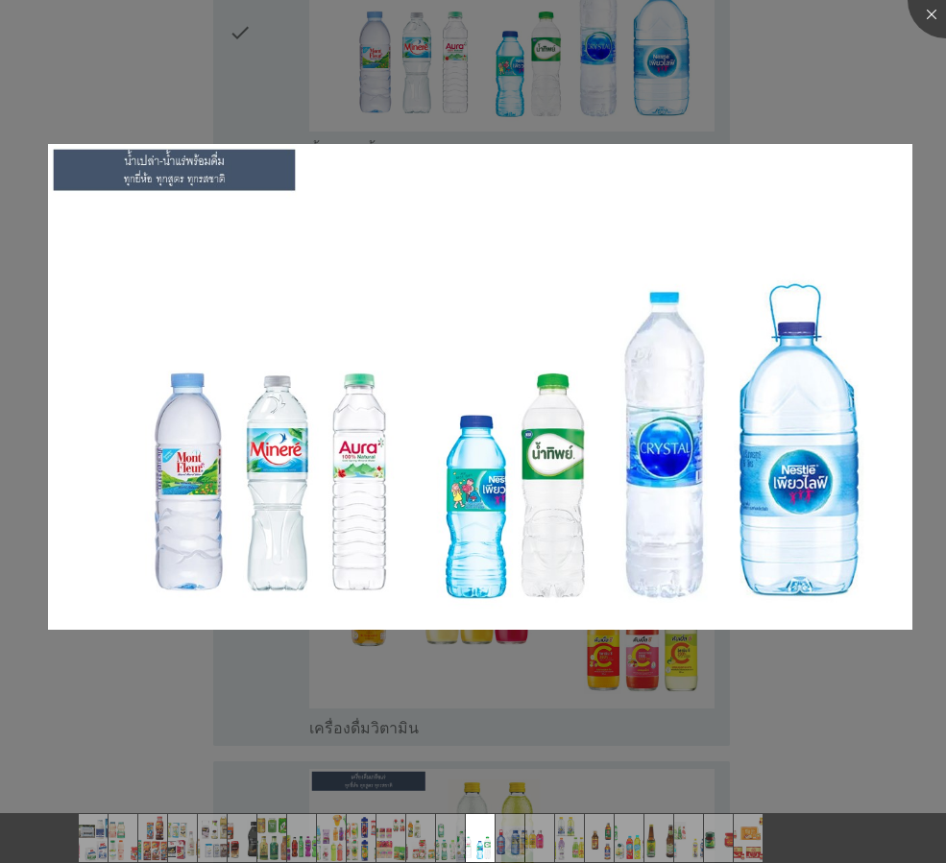
click at [537, 75] on div at bounding box center [473, 431] width 946 height 863
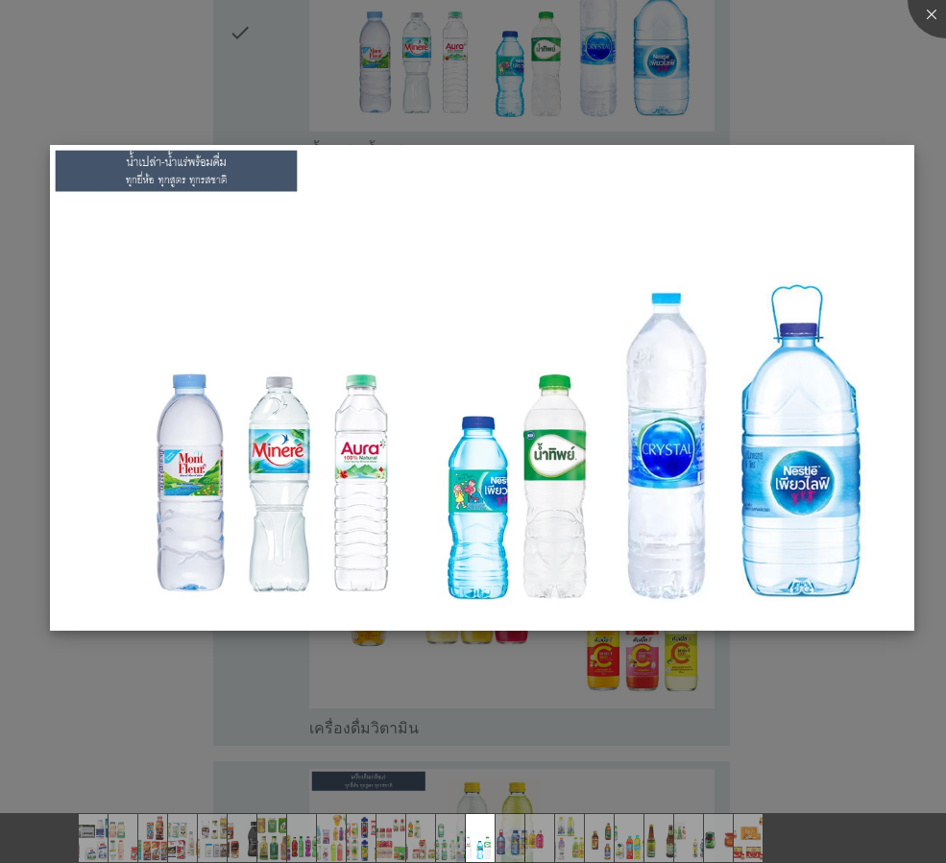
click at [533, 230] on img at bounding box center [482, 388] width 864 height 486
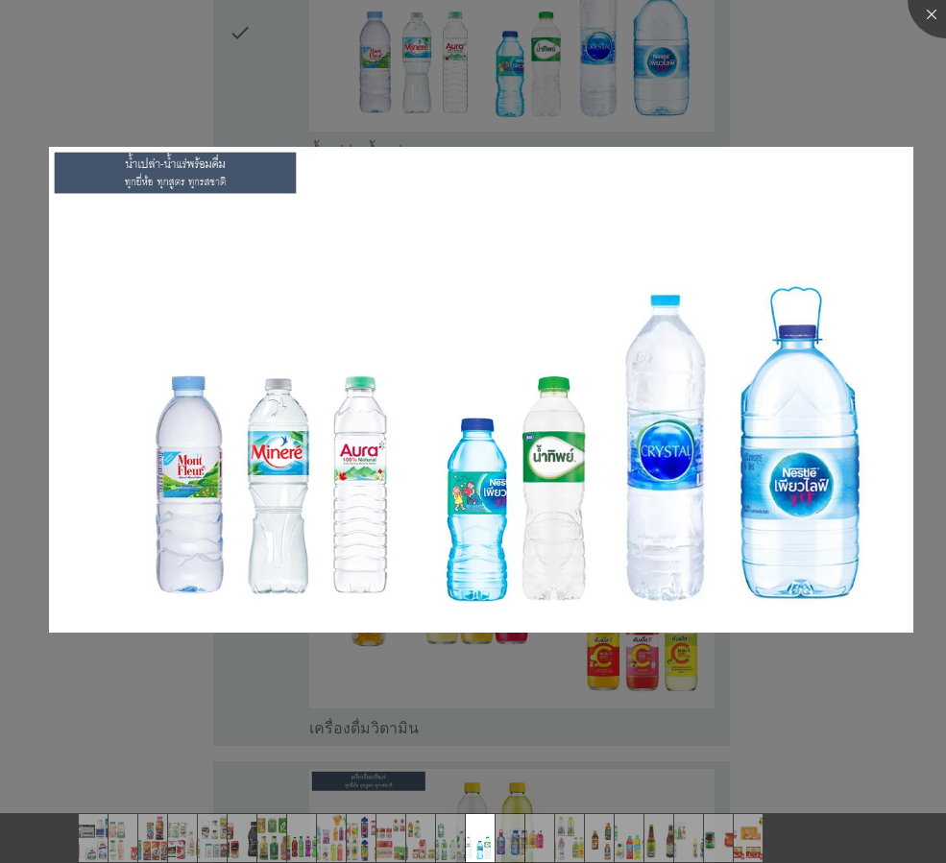
click at [858, 109] on div at bounding box center [473, 431] width 946 height 863
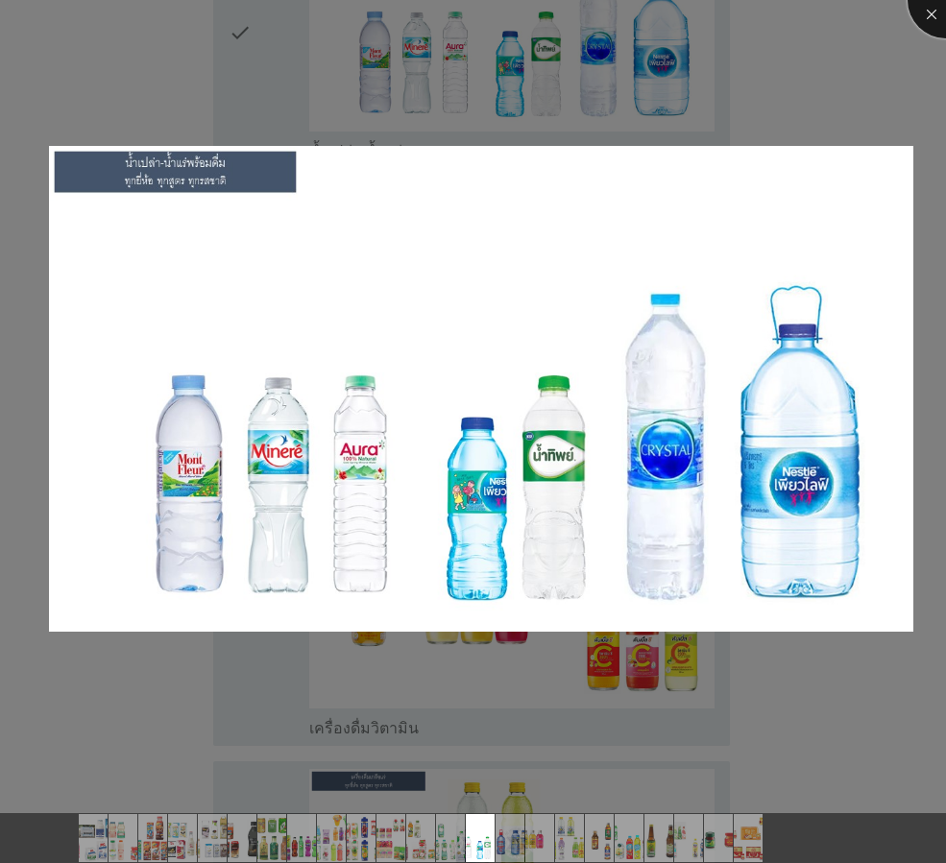
click at [934, 9] on div at bounding box center [946, 0] width 77 height 77
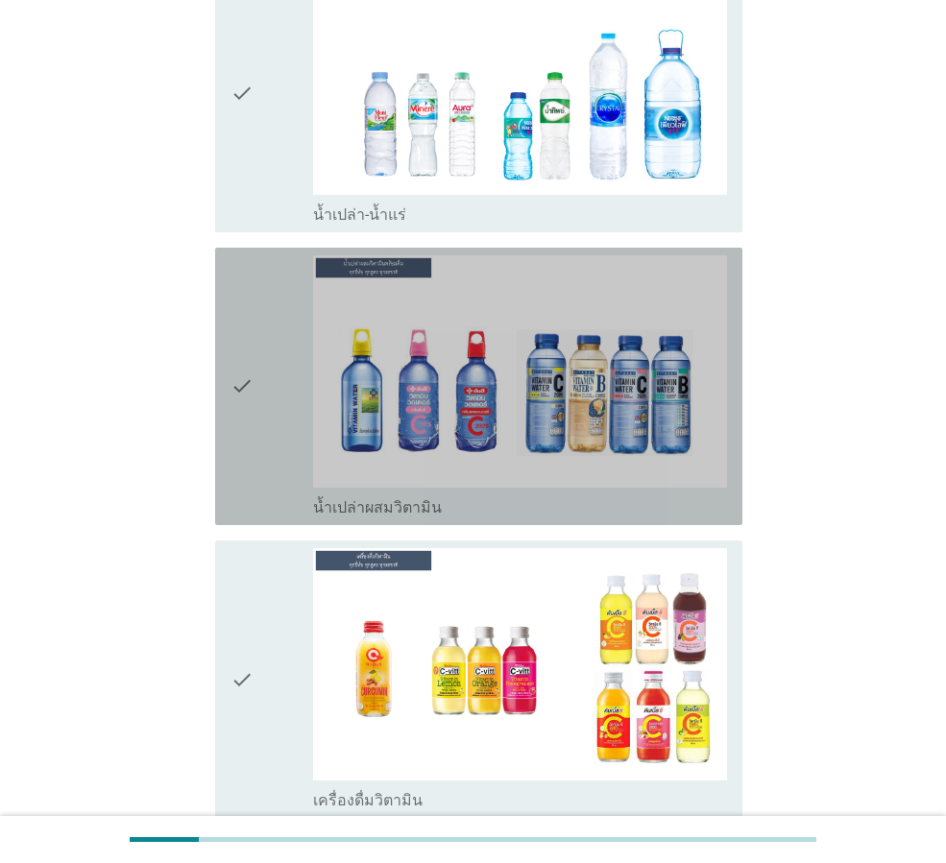
click at [284, 286] on div "check" at bounding box center [272, 386] width 83 height 262
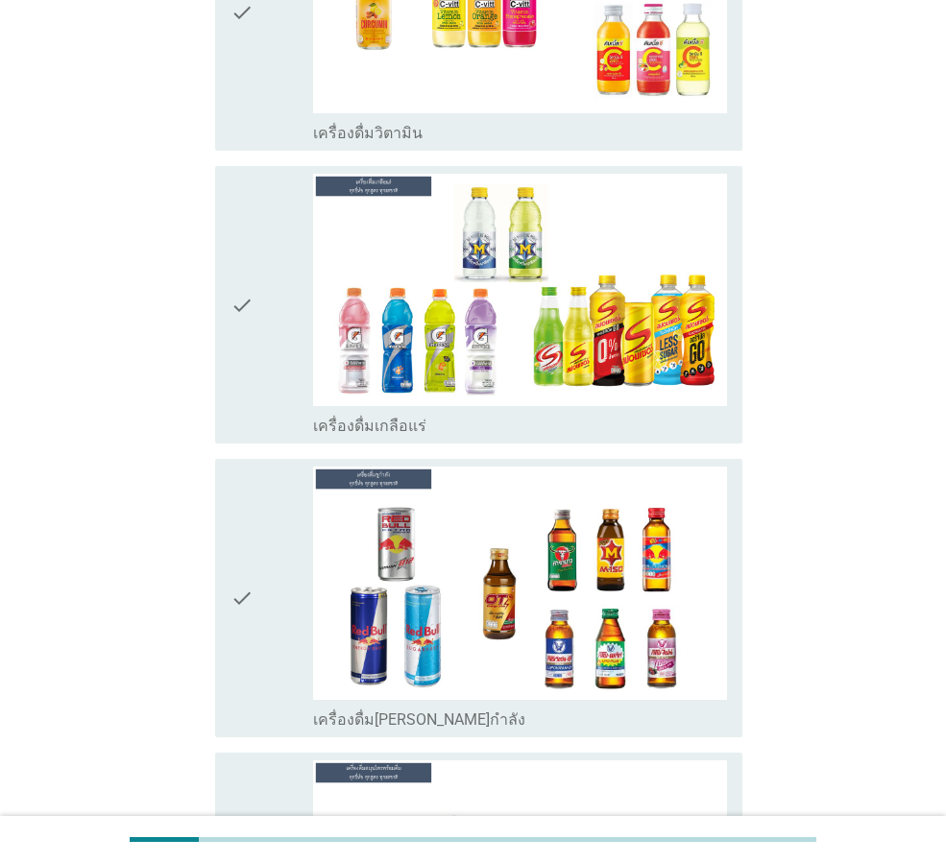
scroll to position [4802, 0]
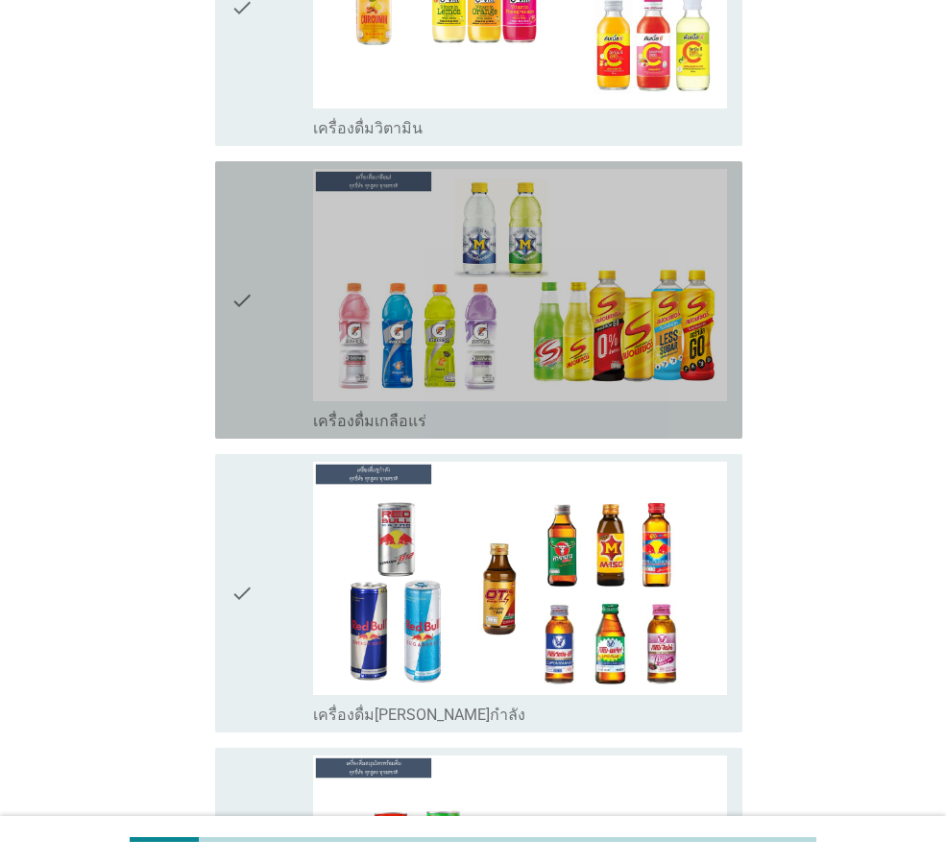
click at [293, 305] on div "check" at bounding box center [272, 300] width 83 height 262
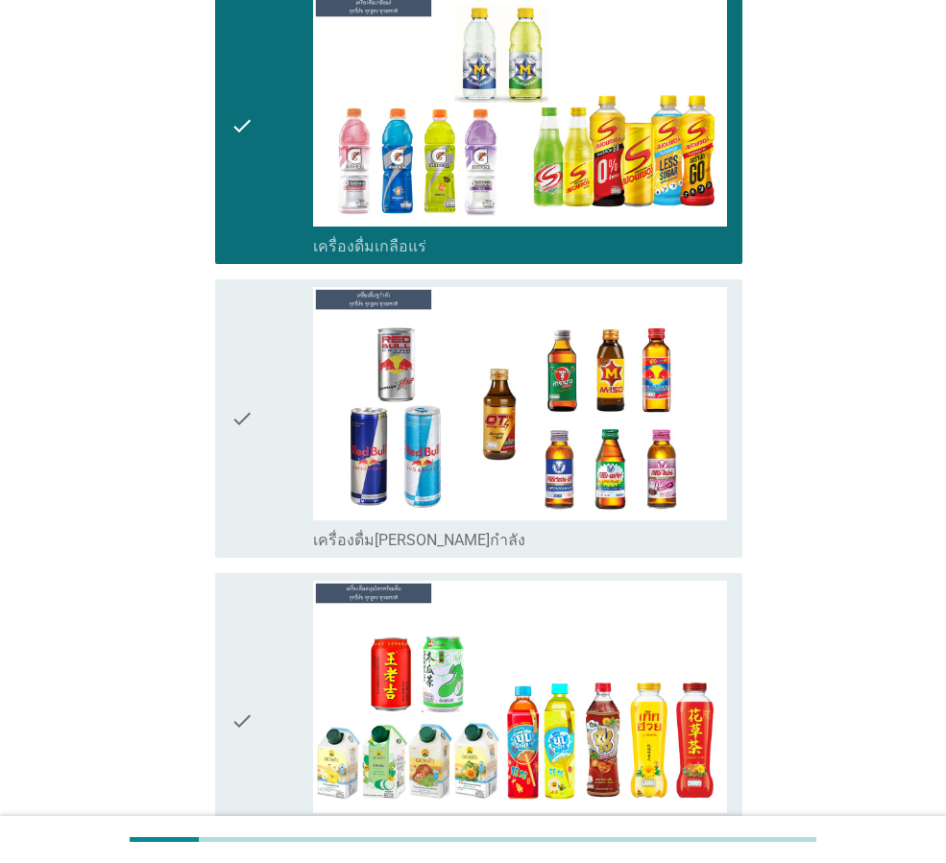
scroll to position [5282, 0]
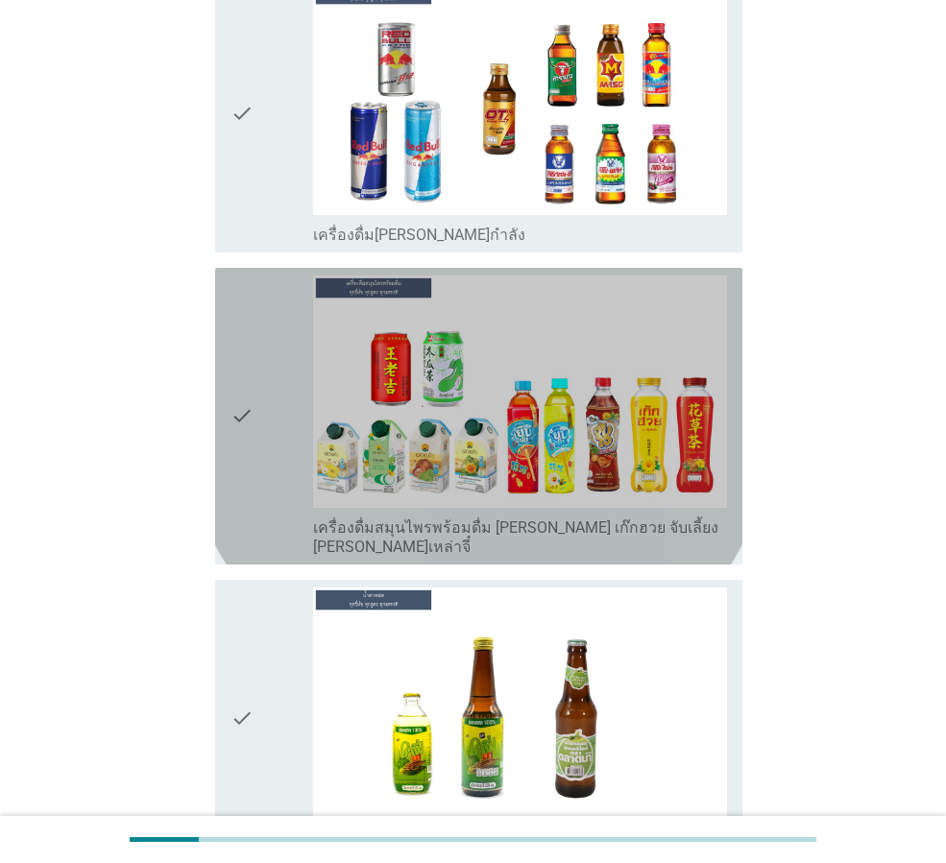
click at [255, 370] on div "check" at bounding box center [272, 416] width 83 height 281
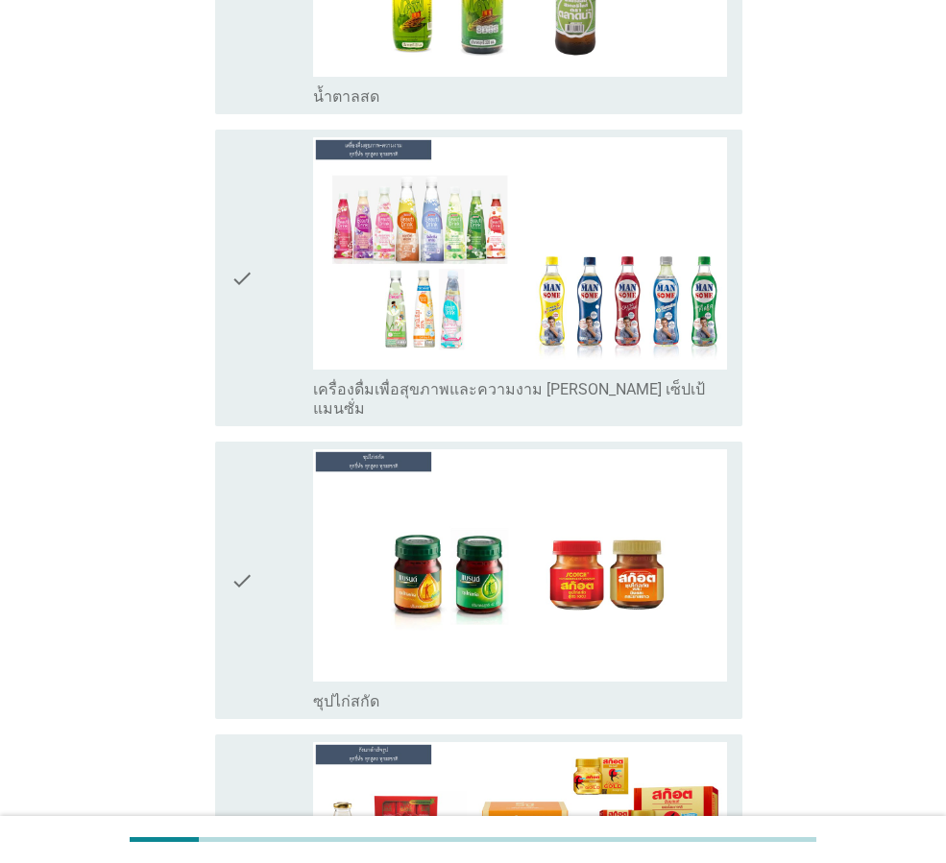
scroll to position [6323, 0]
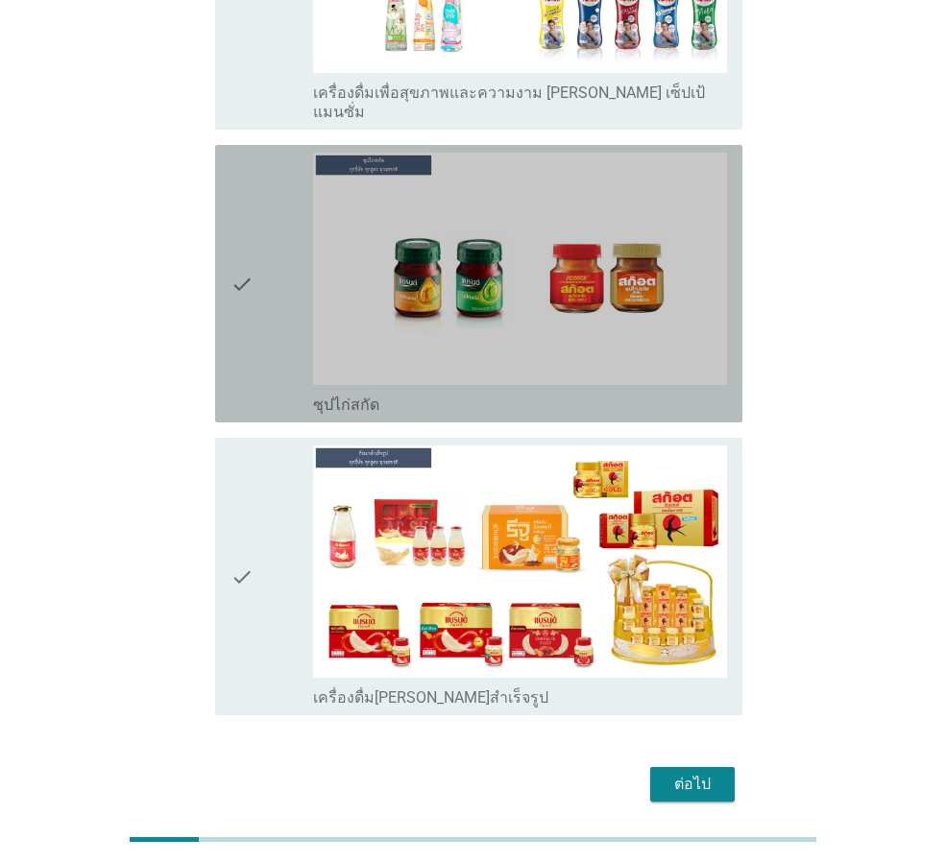
click at [277, 236] on div "check" at bounding box center [272, 284] width 83 height 262
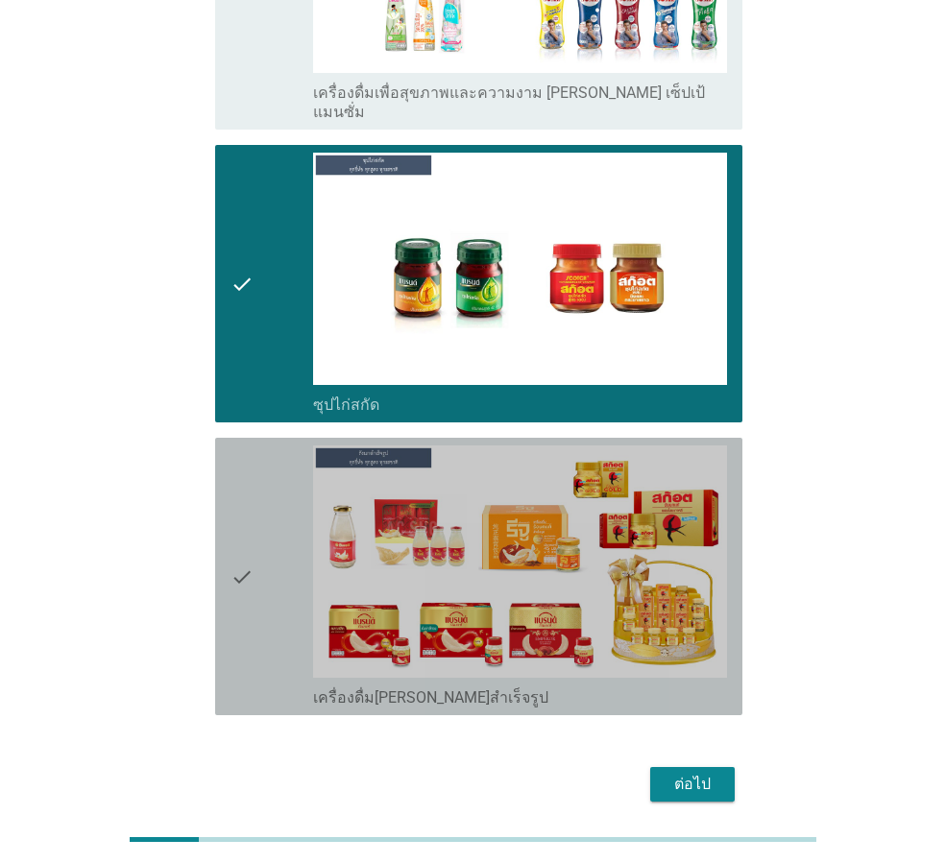
click at [263, 446] on div "check" at bounding box center [272, 577] width 83 height 262
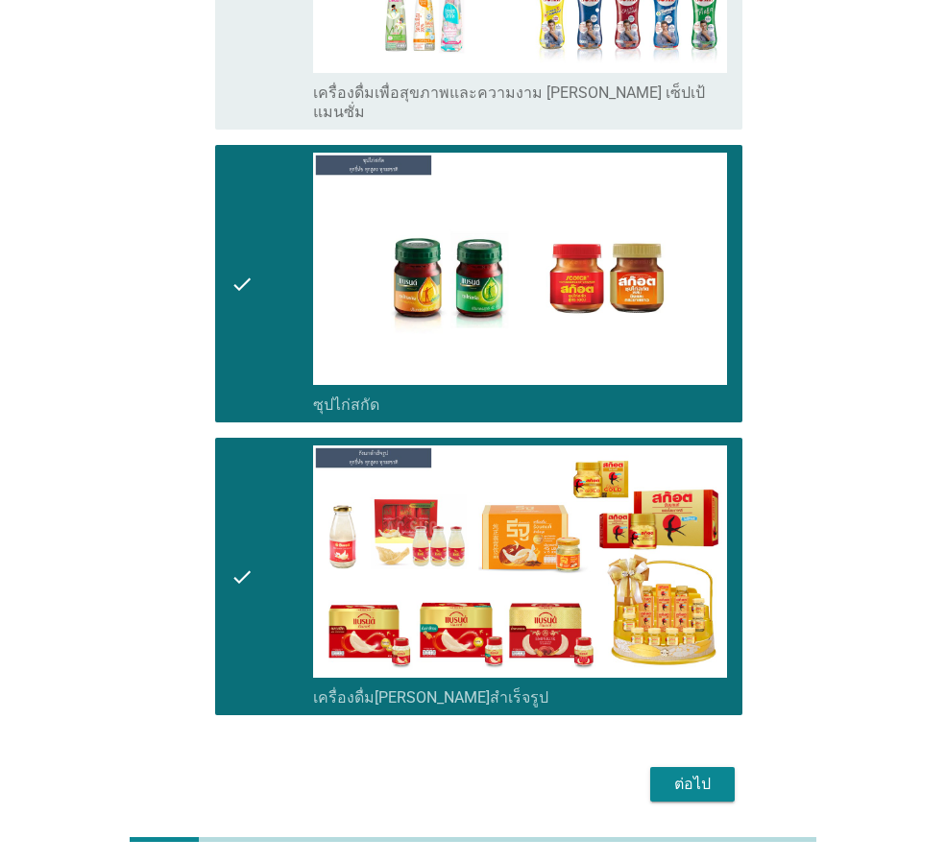
click at [269, 254] on div "check" at bounding box center [272, 284] width 83 height 262
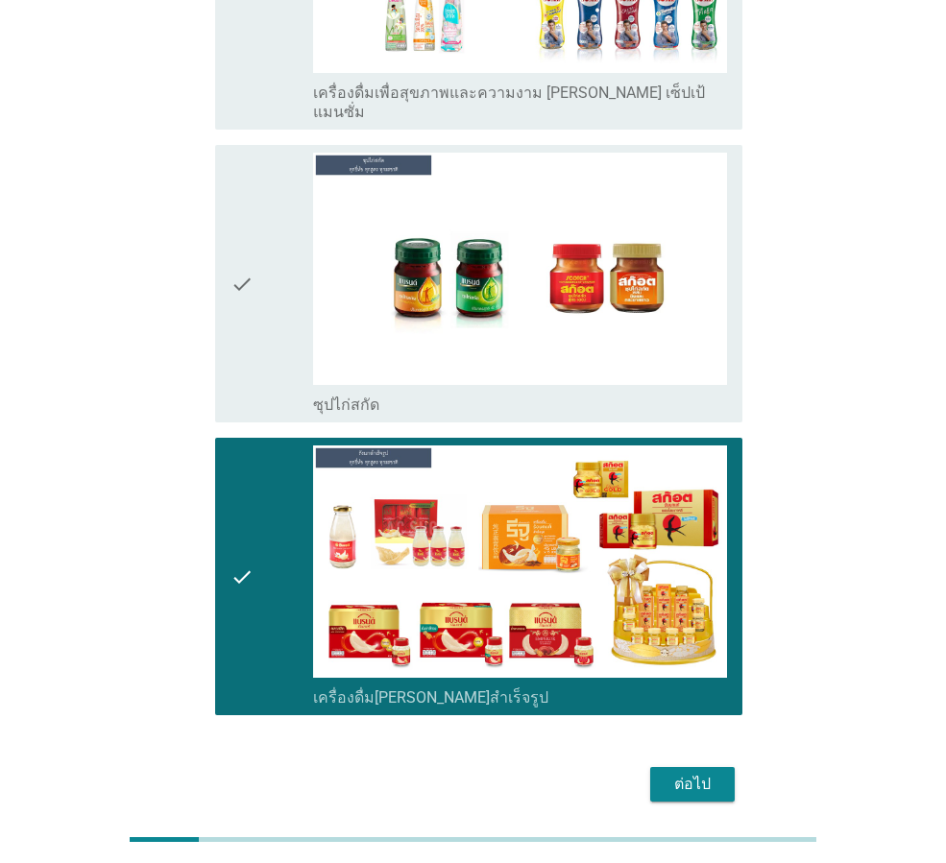
click at [671, 767] on button "ต่อไป" at bounding box center [692, 784] width 85 height 35
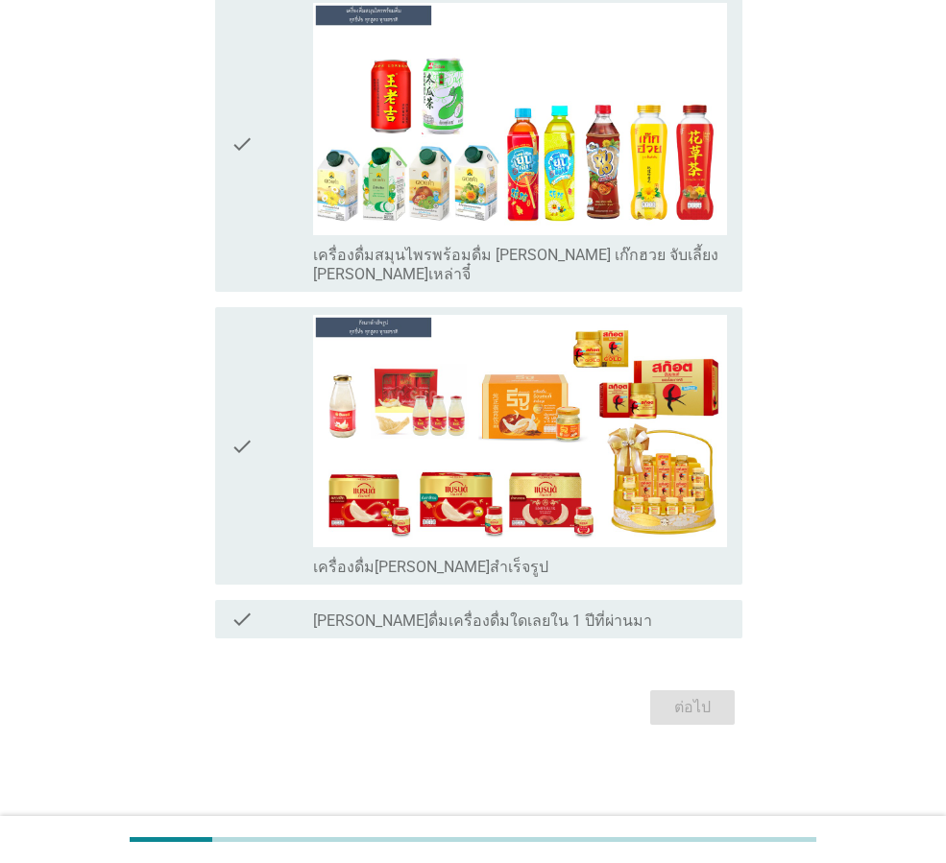
scroll to position [0, 0]
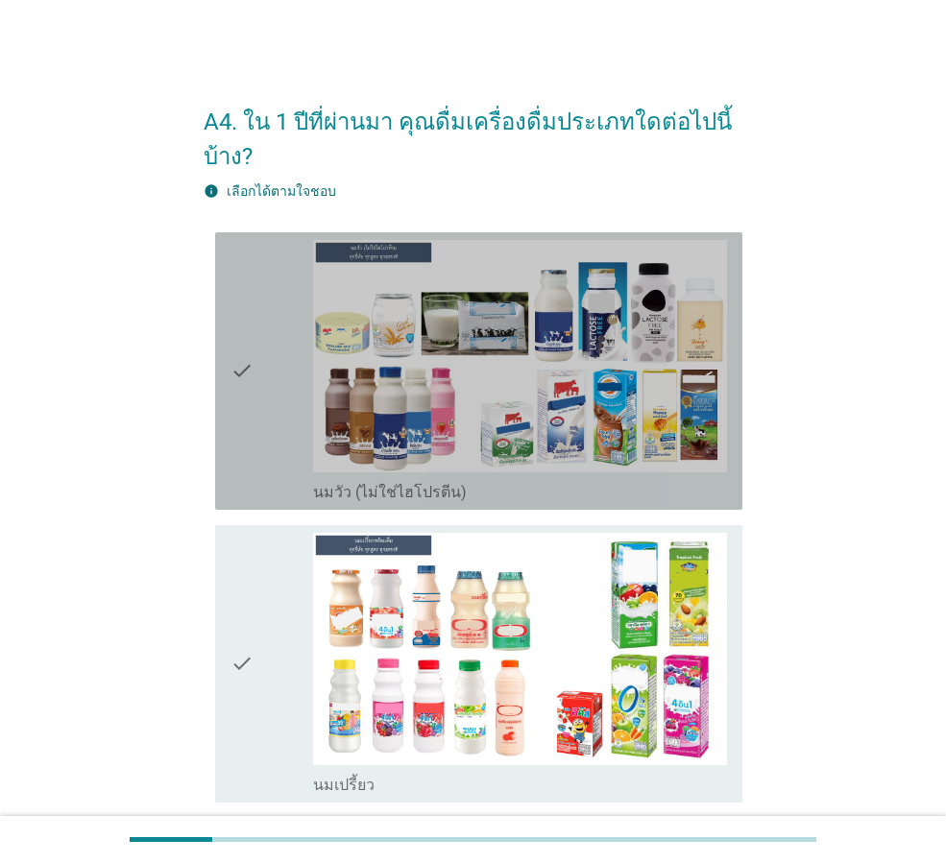
click at [272, 393] on div "check" at bounding box center [272, 371] width 83 height 262
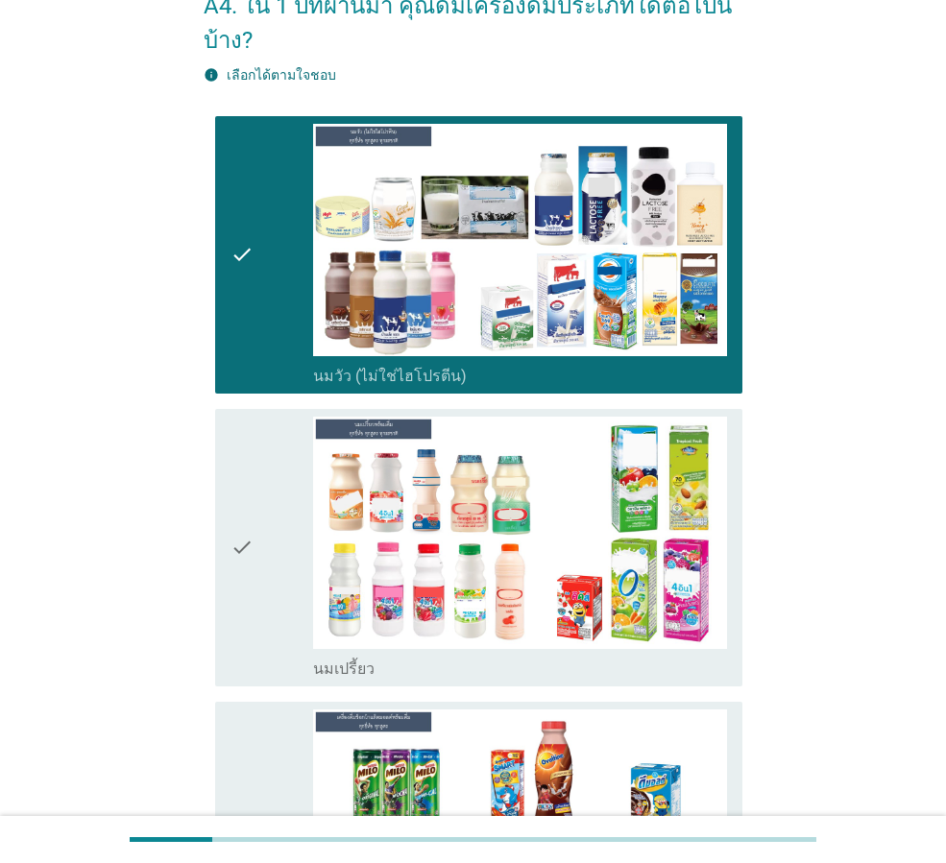
scroll to position [288, 0]
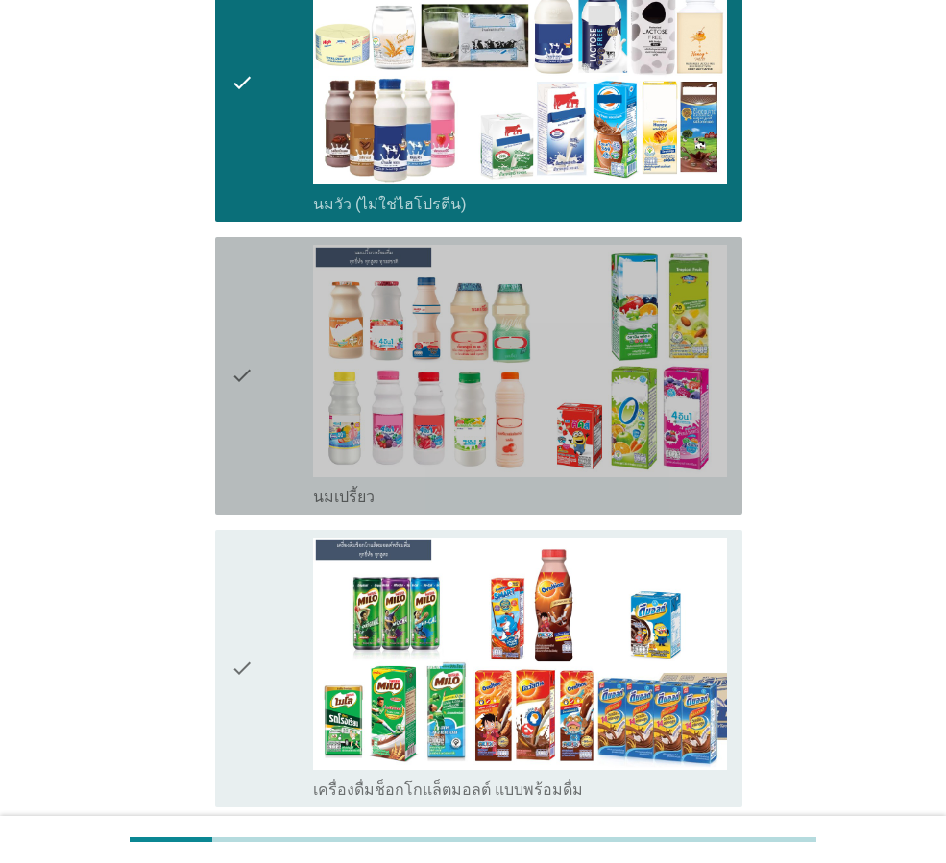
click at [278, 449] on div "check" at bounding box center [272, 376] width 83 height 262
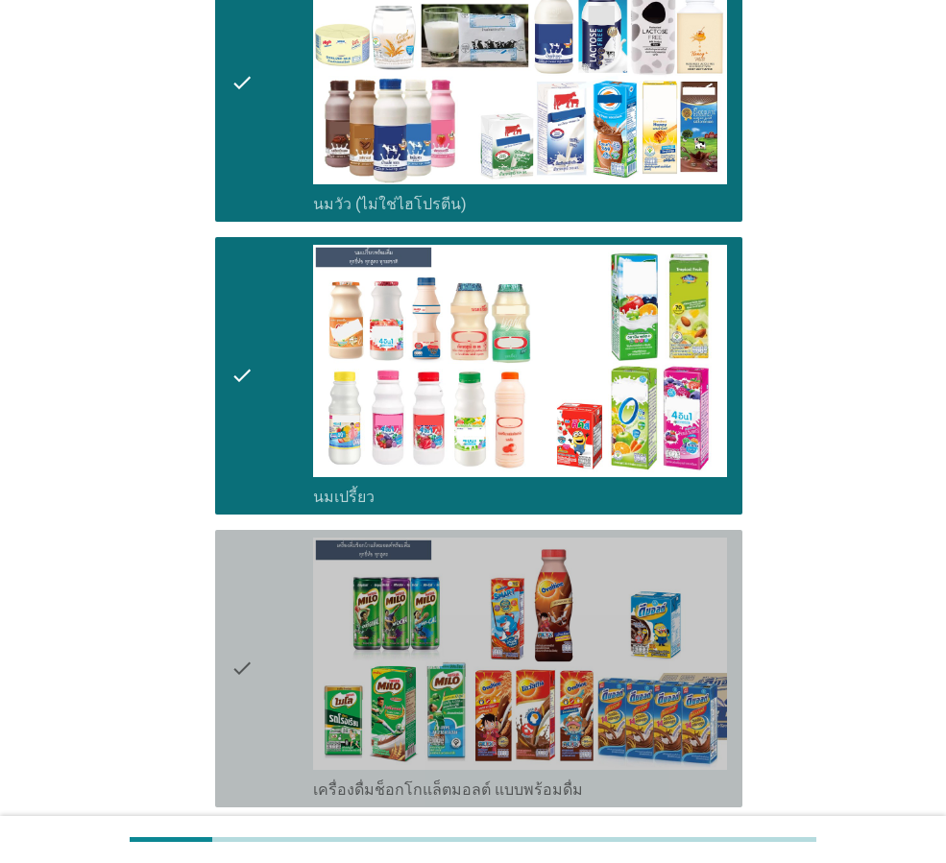
click at [279, 619] on div "check" at bounding box center [272, 669] width 83 height 262
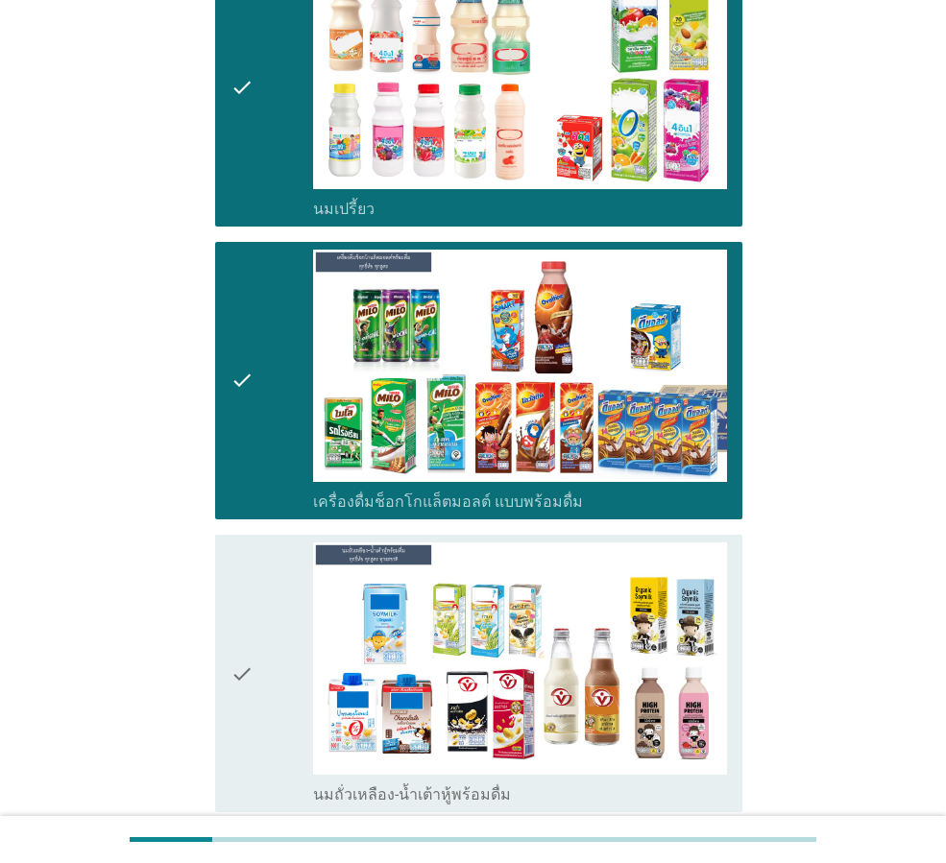
click at [257, 615] on div "check" at bounding box center [272, 674] width 83 height 262
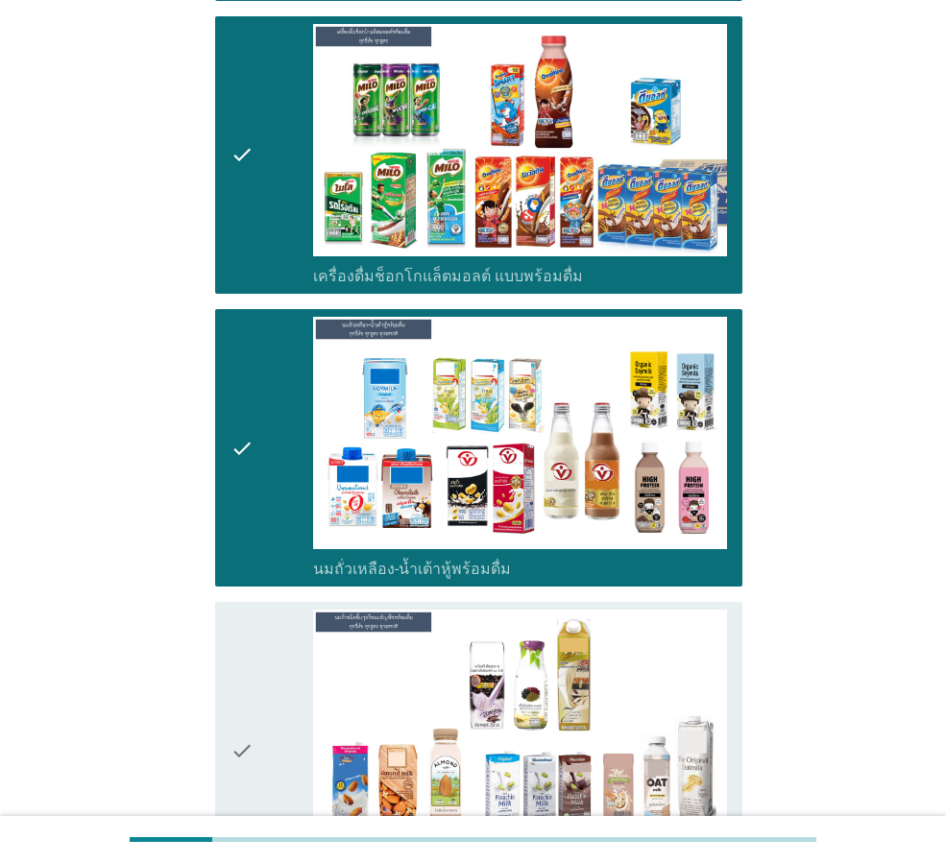
scroll to position [1249, 0]
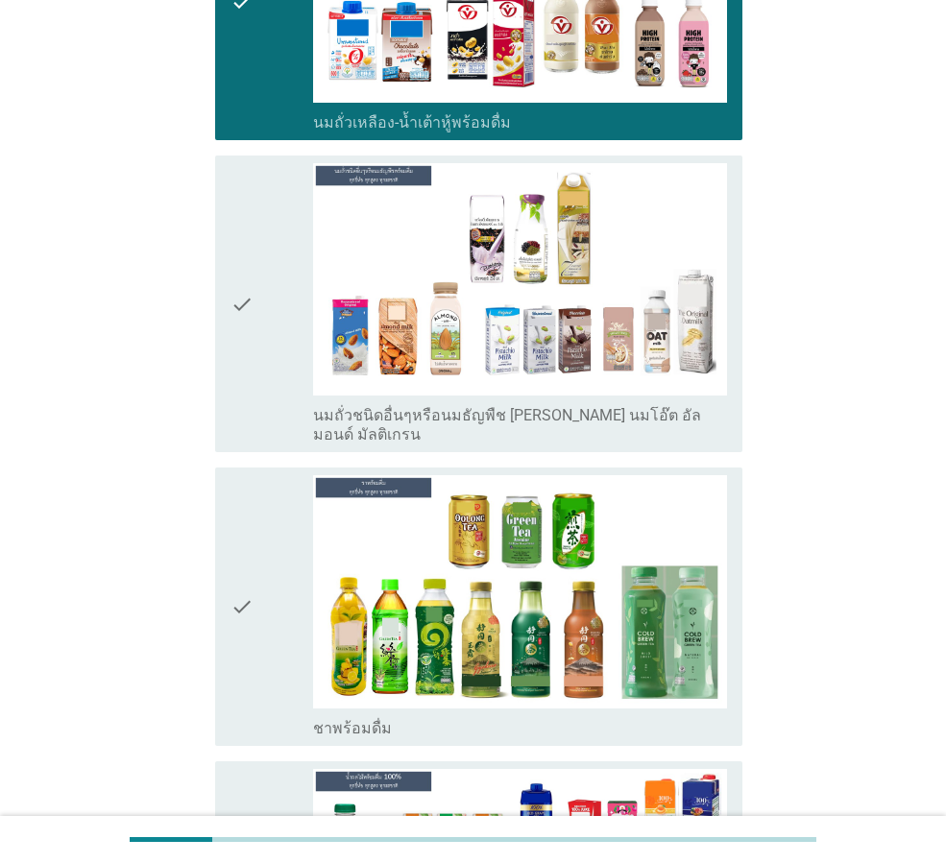
click at [269, 358] on div "check" at bounding box center [272, 303] width 83 height 281
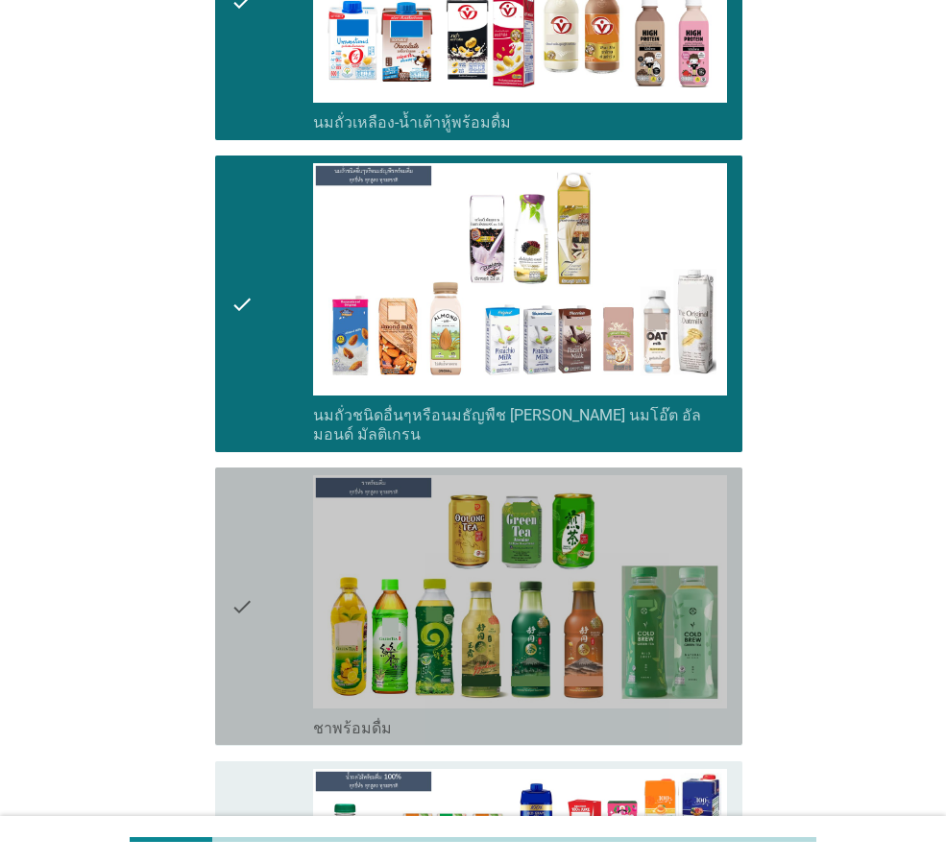
click at [280, 533] on div "check" at bounding box center [272, 606] width 83 height 262
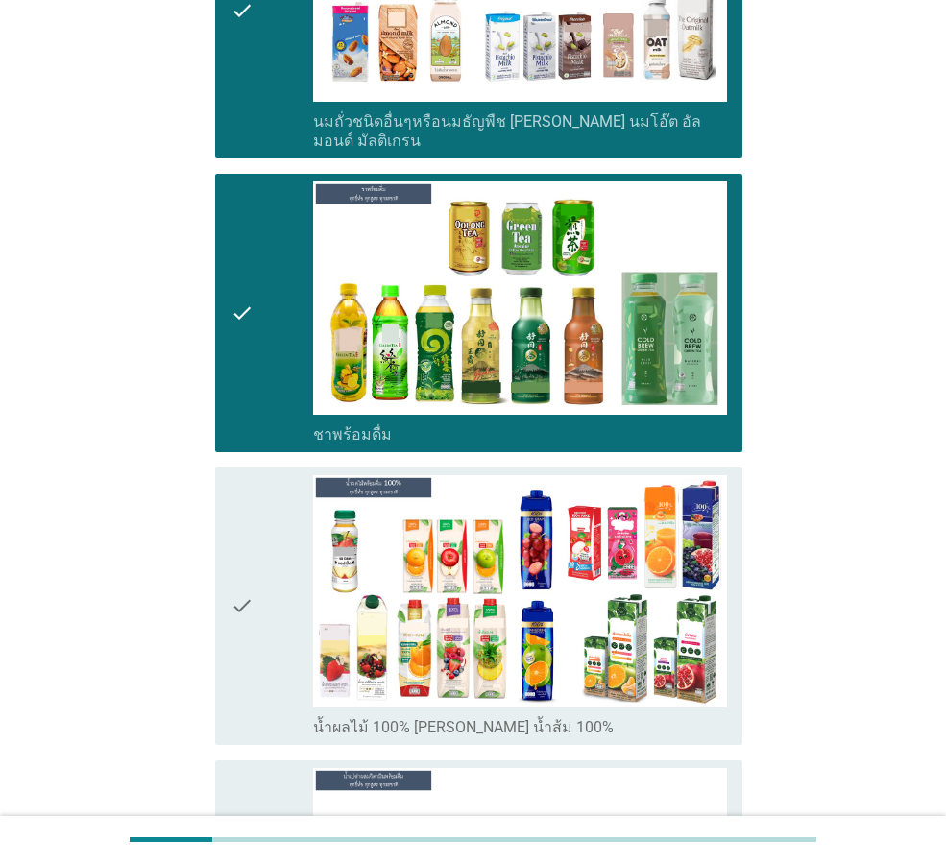
scroll to position [1921, 0]
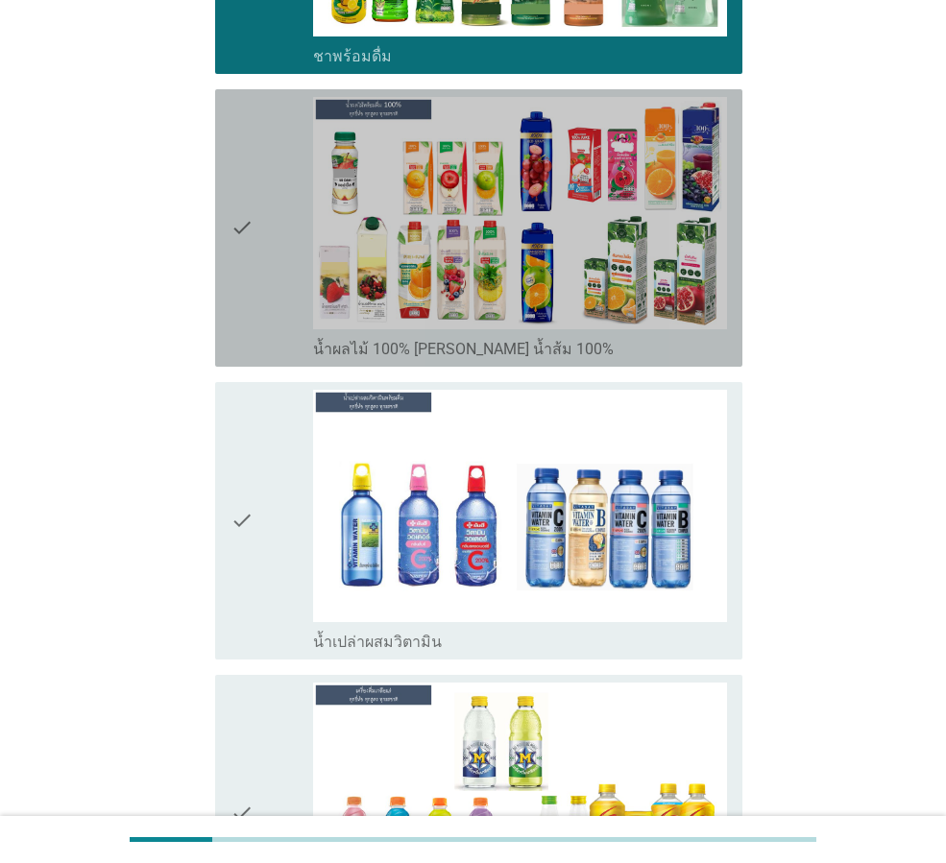
click at [249, 284] on icon "check" at bounding box center [242, 228] width 23 height 262
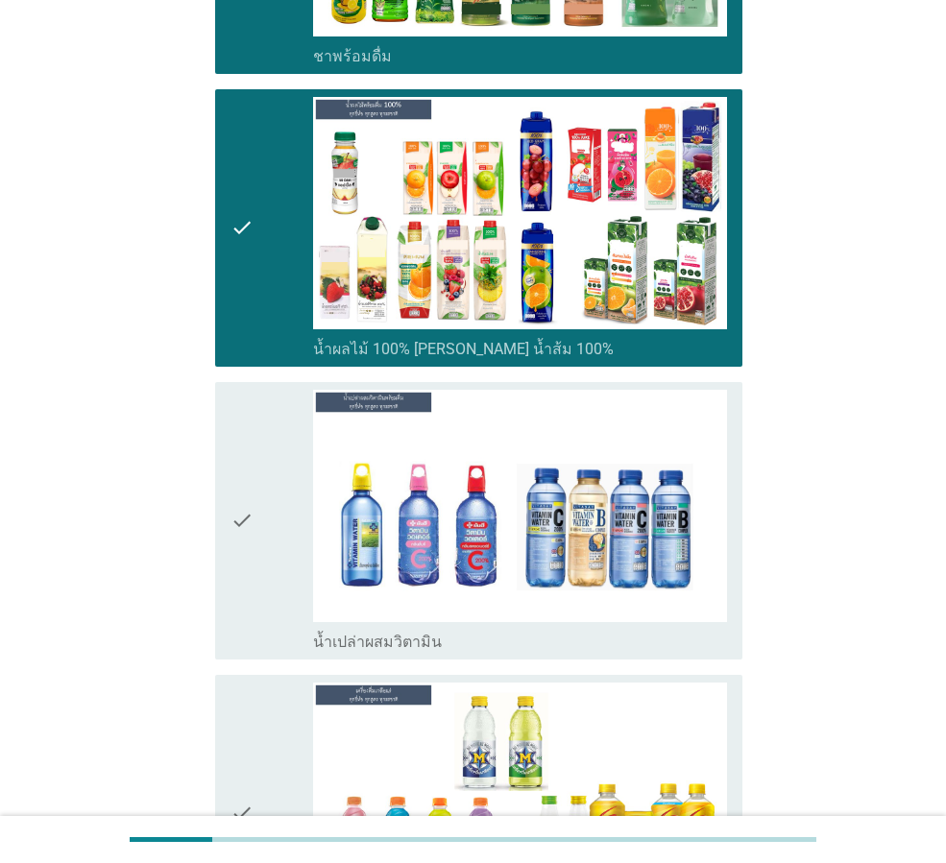
click at [278, 466] on div "check" at bounding box center [272, 521] width 83 height 262
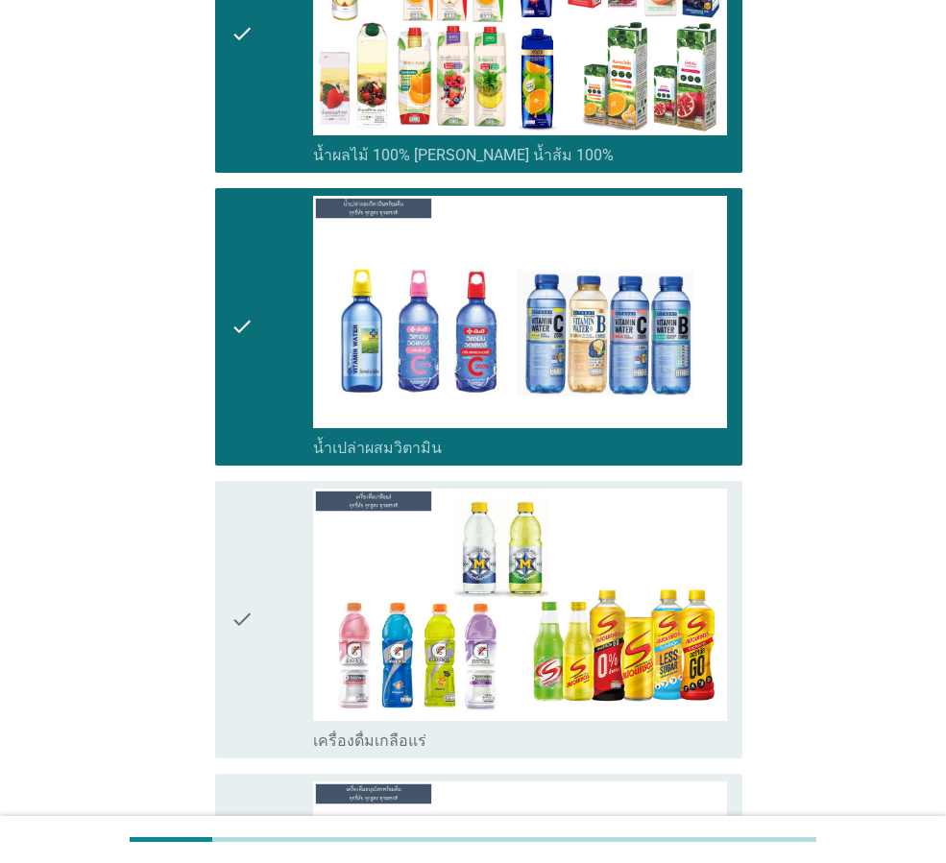
scroll to position [2497, 0]
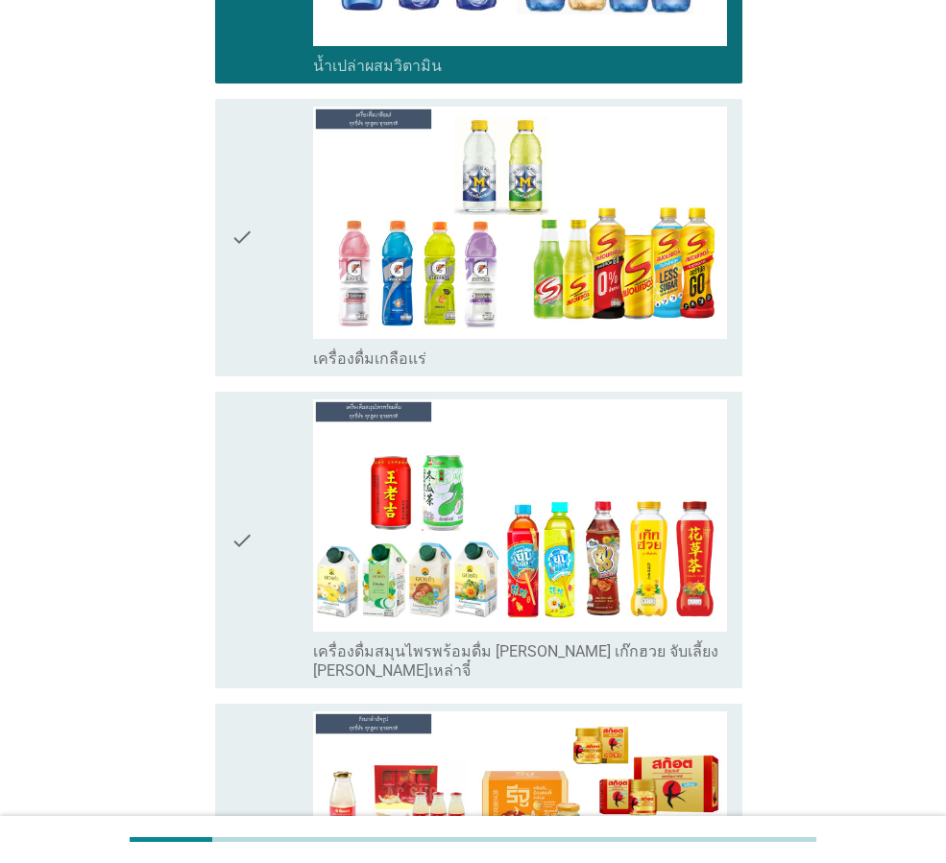
click at [264, 256] on div "check" at bounding box center [272, 238] width 83 height 262
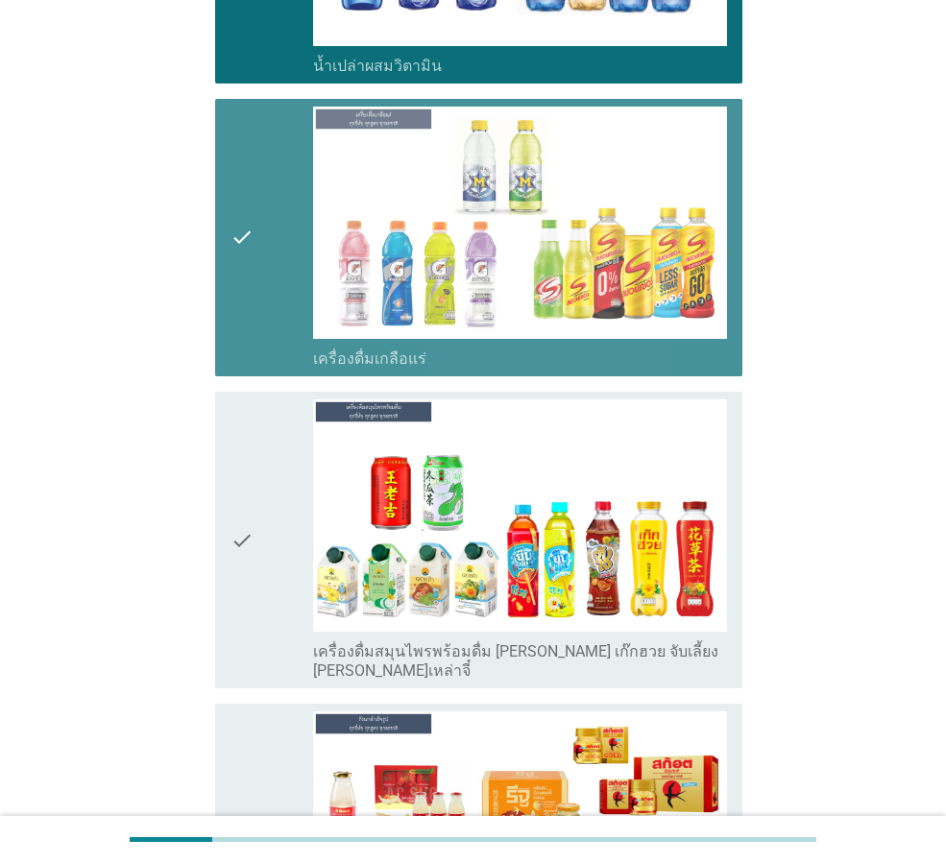
click at [263, 518] on div "check" at bounding box center [272, 540] width 83 height 281
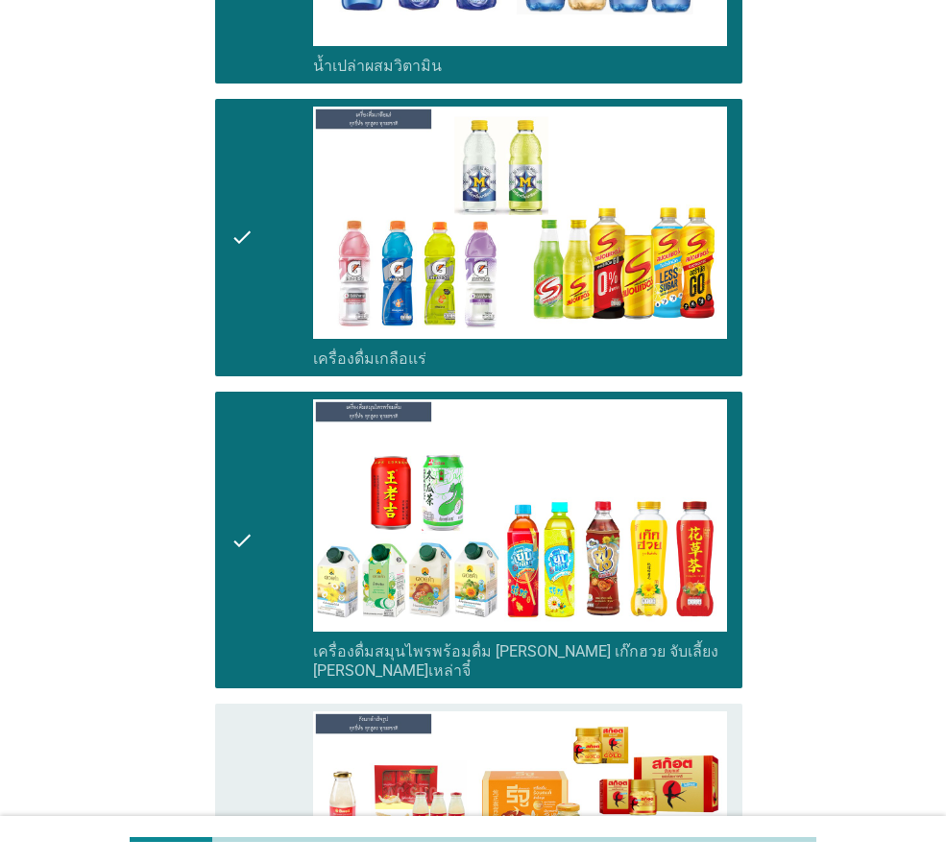
scroll to position [2855, 0]
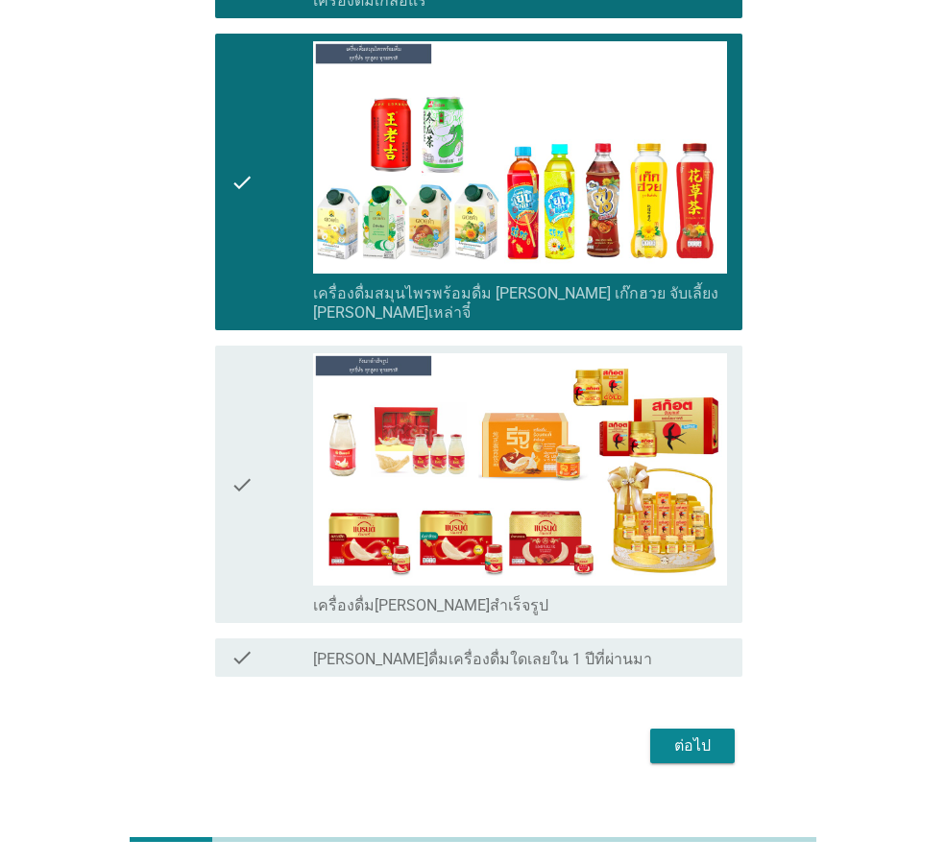
click at [260, 437] on div "check" at bounding box center [272, 484] width 83 height 262
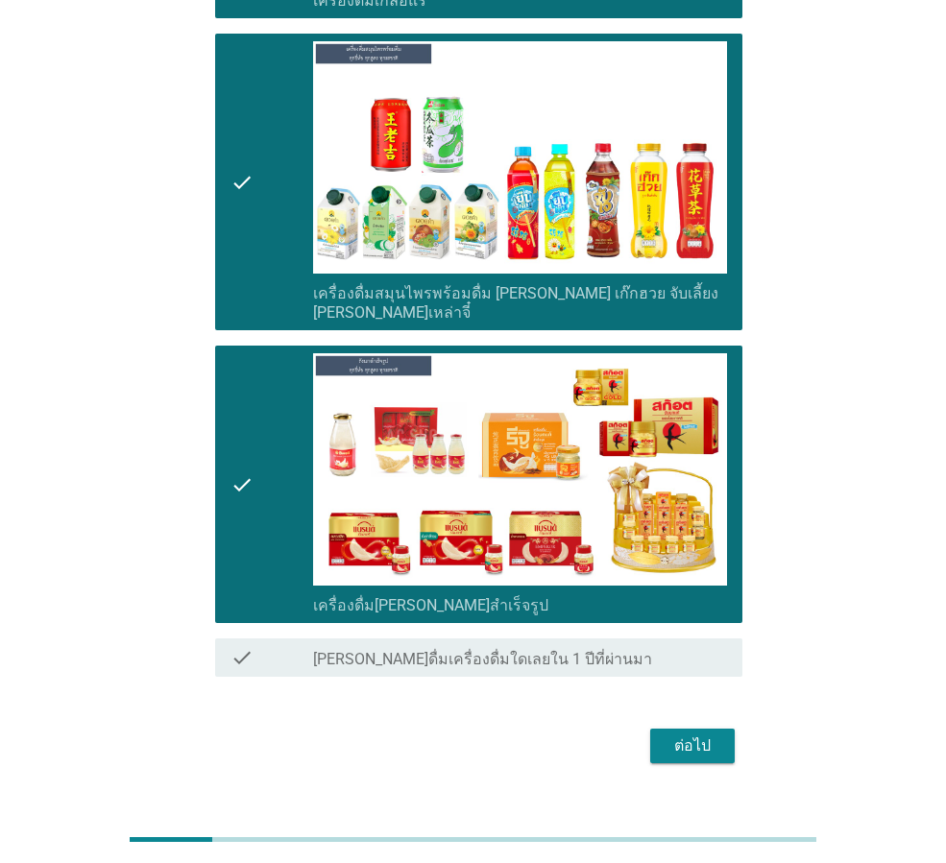
click at [714, 735] on div "ต่อไป" at bounding box center [693, 746] width 54 height 23
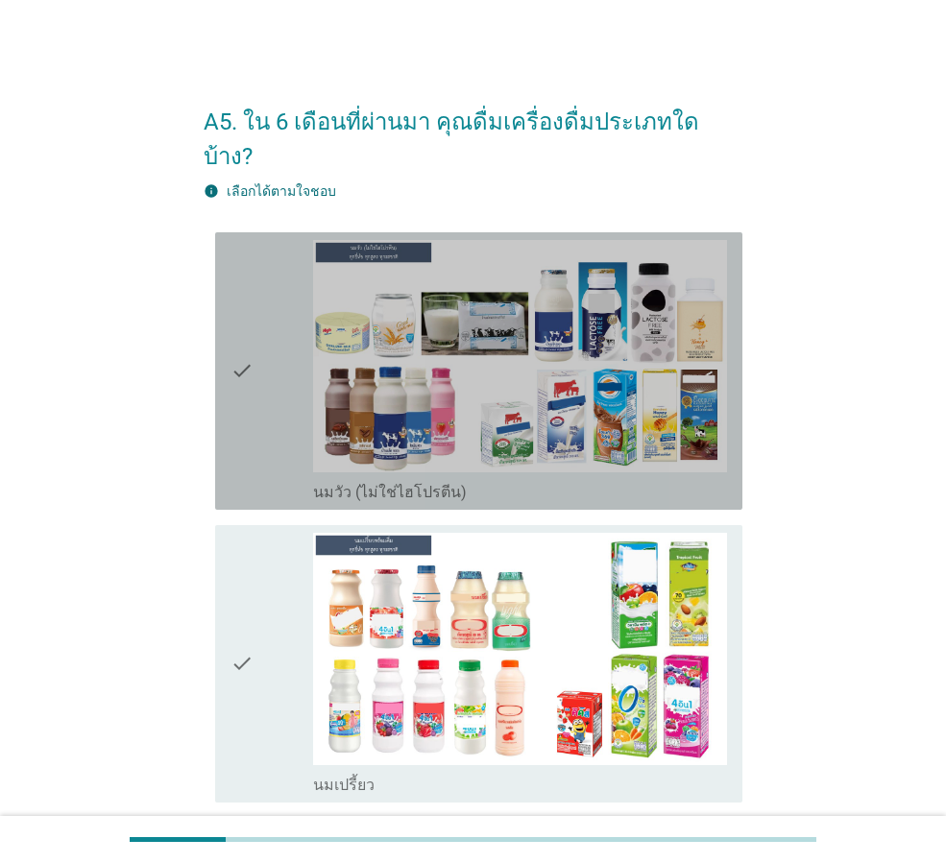
click at [252, 355] on icon "check" at bounding box center [242, 371] width 23 height 262
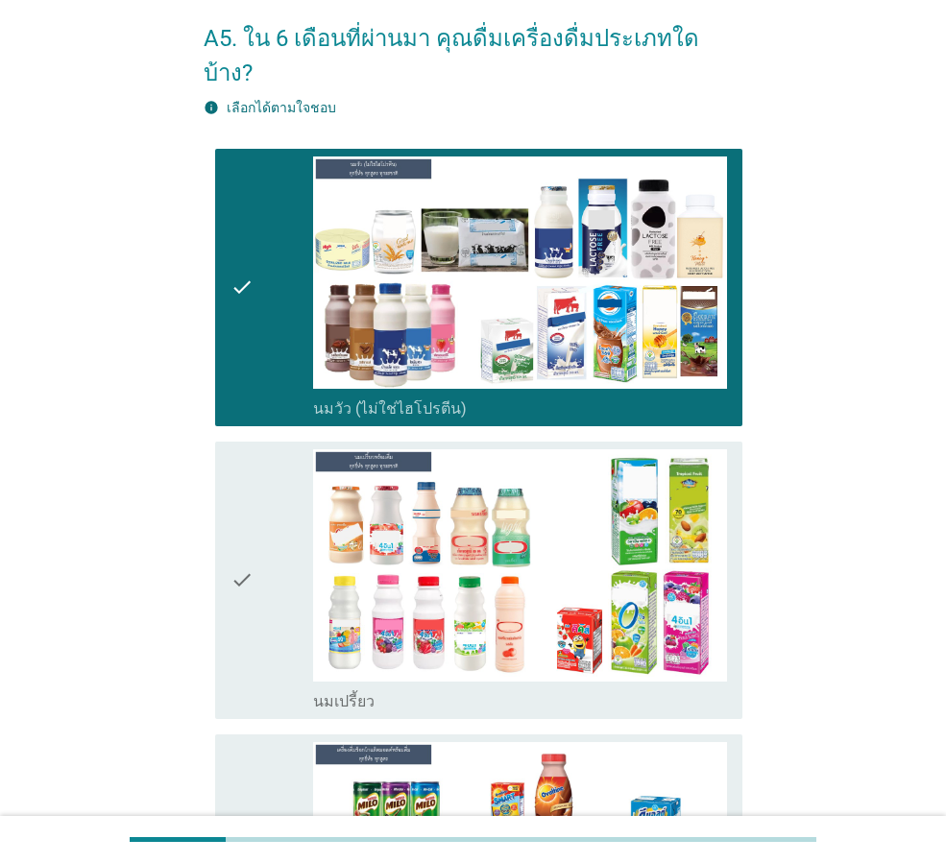
scroll to position [192, 0]
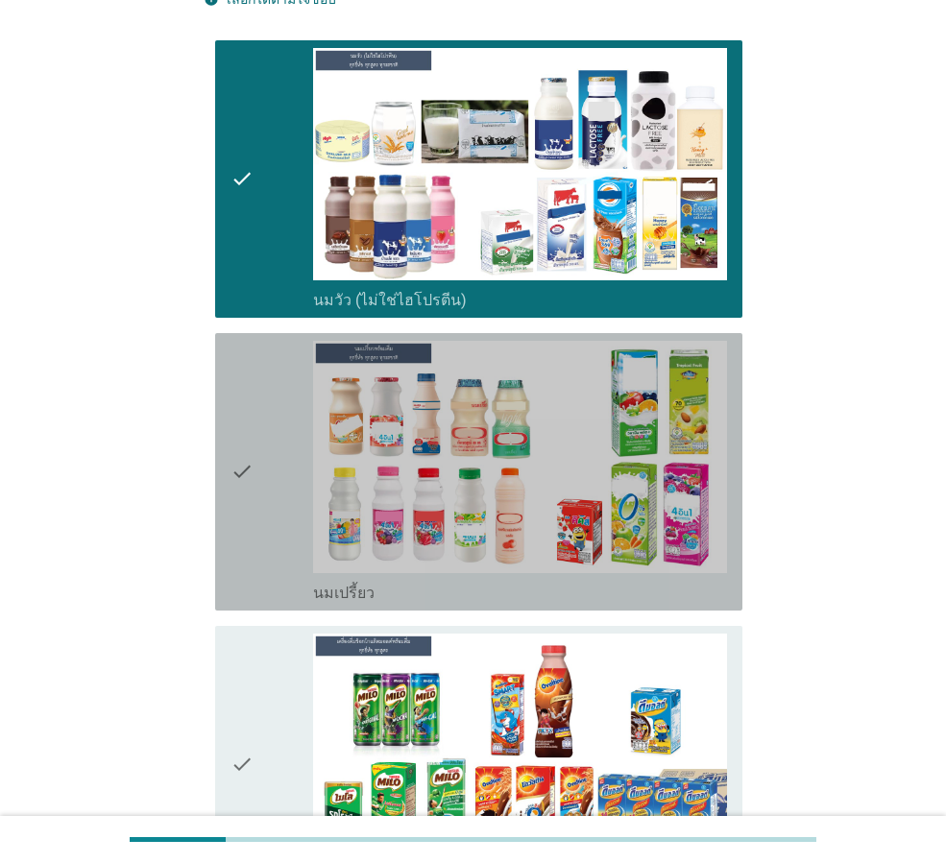
click at [256, 391] on div "check" at bounding box center [272, 472] width 83 height 262
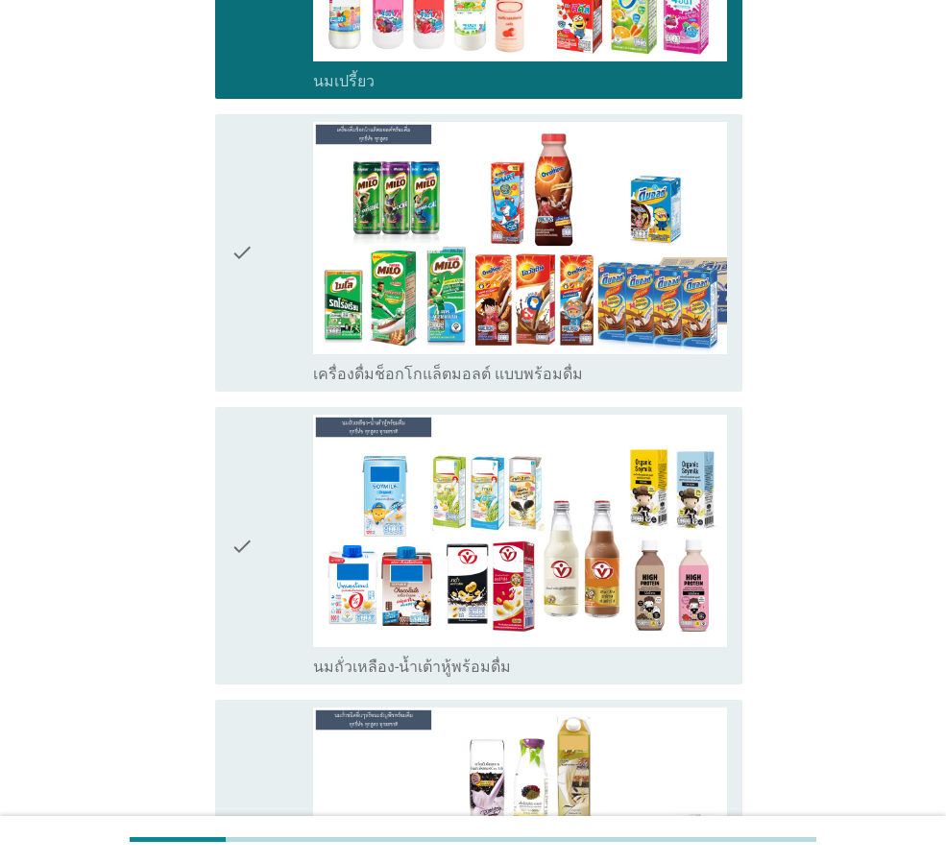
scroll to position [864, 0]
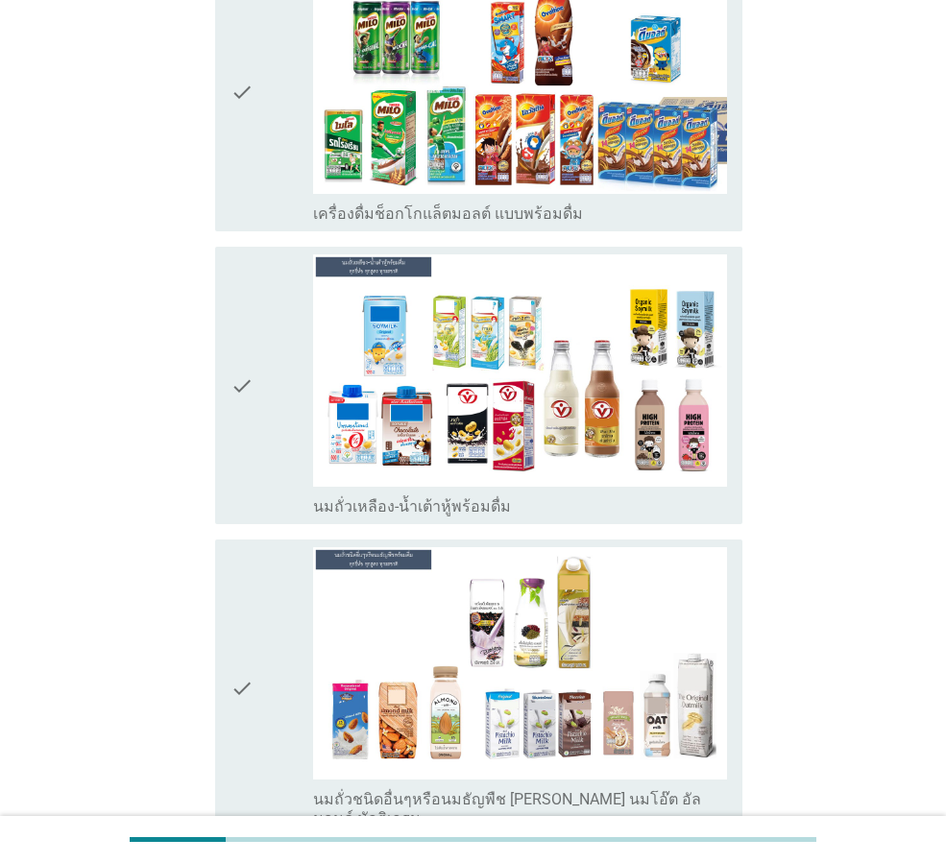
click at [272, 390] on div "check" at bounding box center [272, 386] width 83 height 262
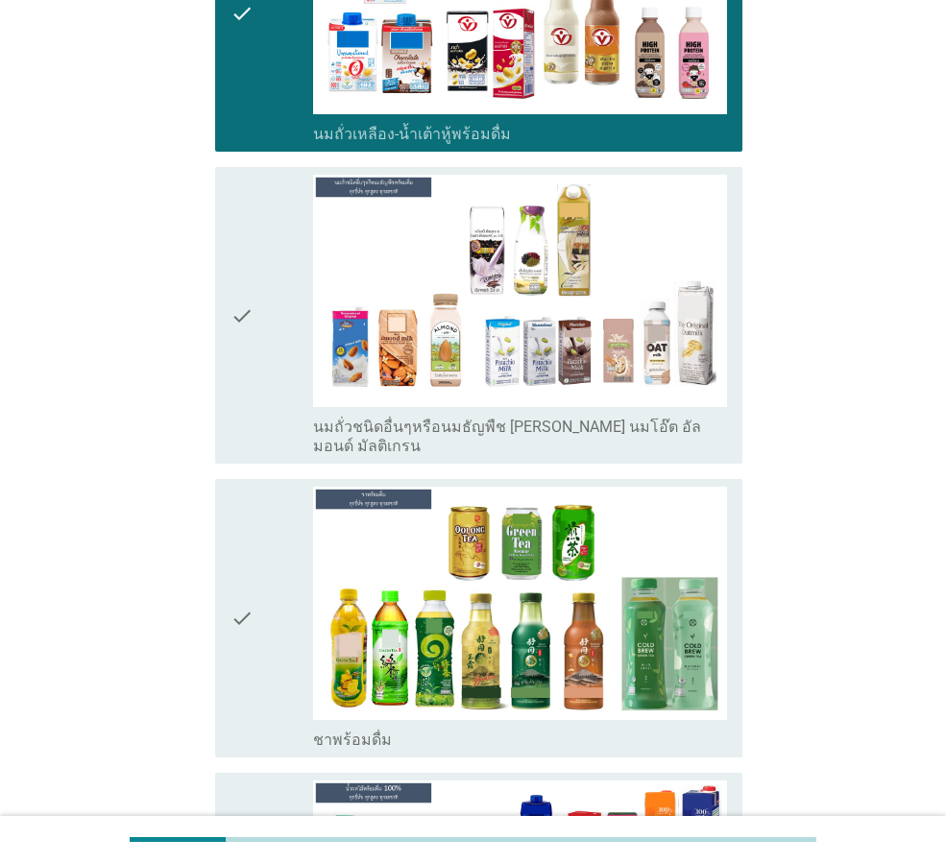
scroll to position [1249, 0]
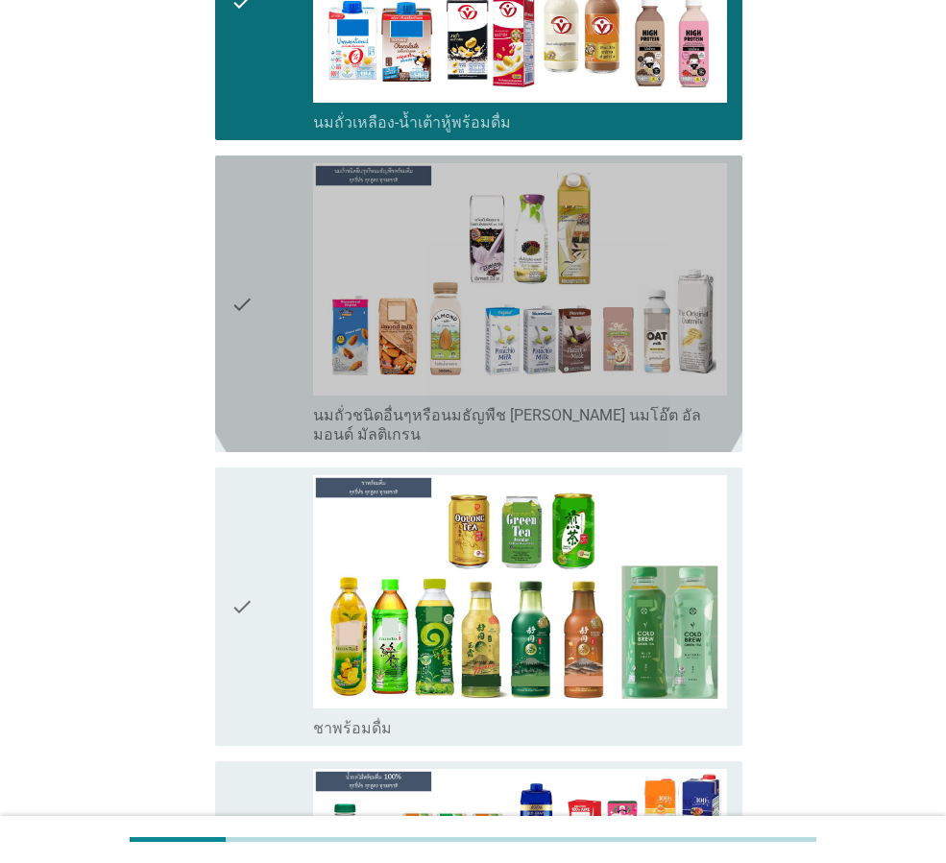
click at [281, 364] on div "check" at bounding box center [272, 303] width 83 height 281
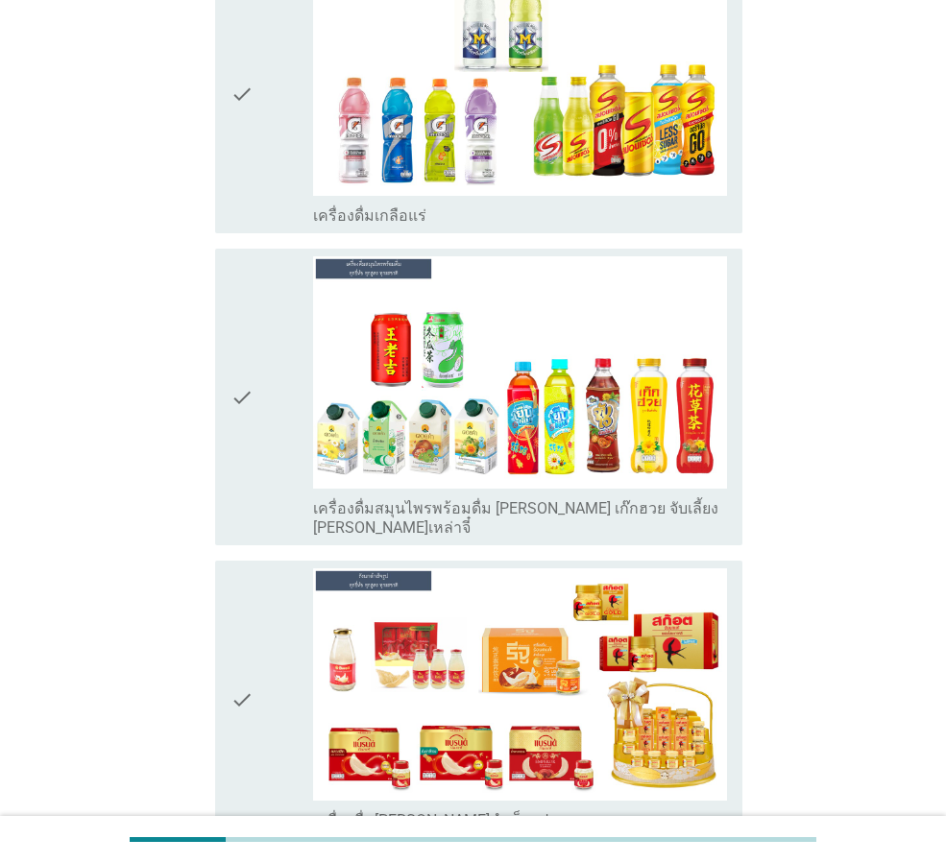
scroll to position [2785, 0]
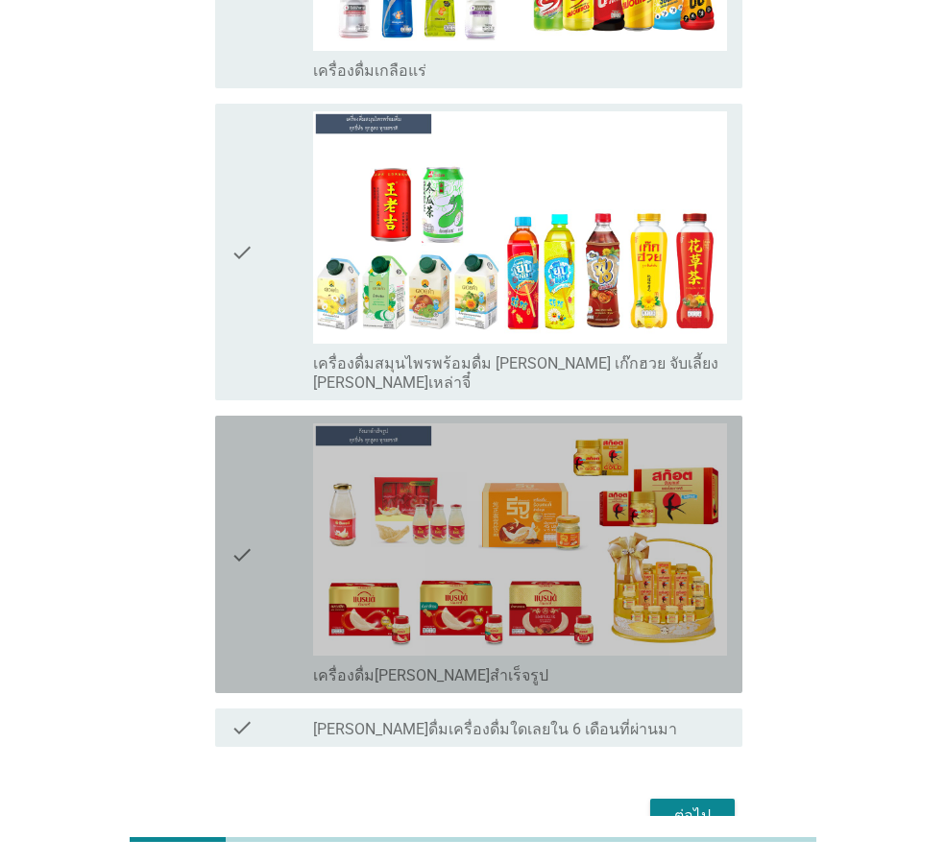
click at [256, 439] on div "check" at bounding box center [272, 555] width 83 height 262
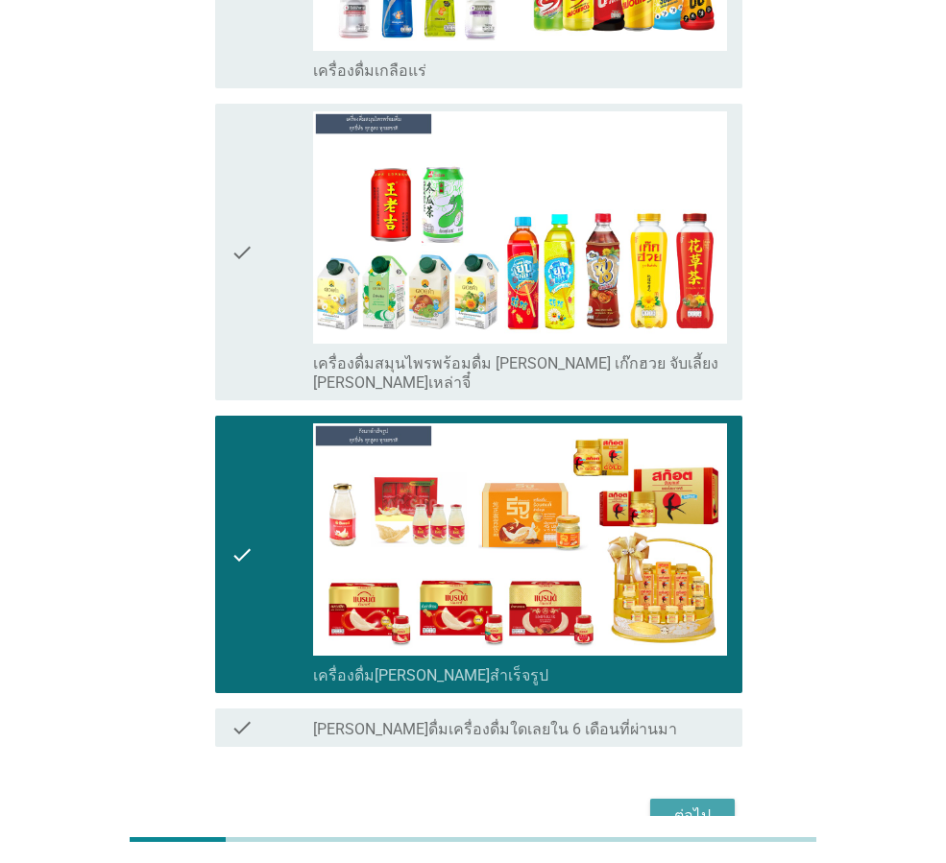
click at [695, 805] on div "ต่อไป" at bounding box center [693, 816] width 54 height 23
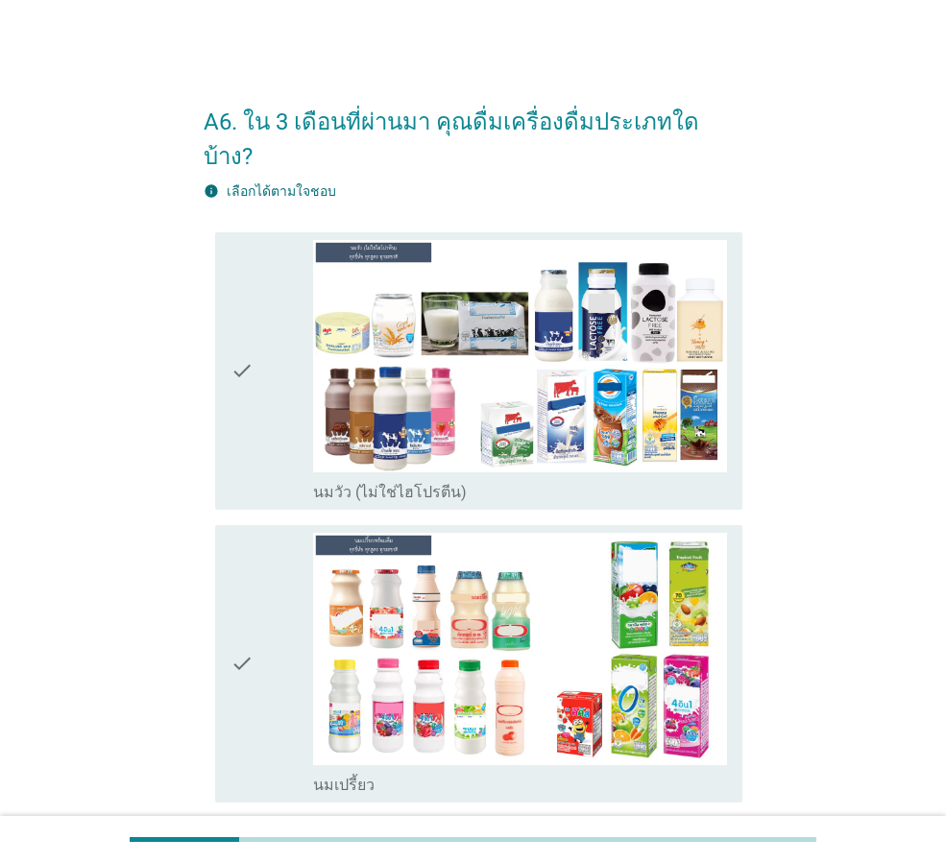
click at [255, 383] on div "check" at bounding box center [272, 371] width 83 height 262
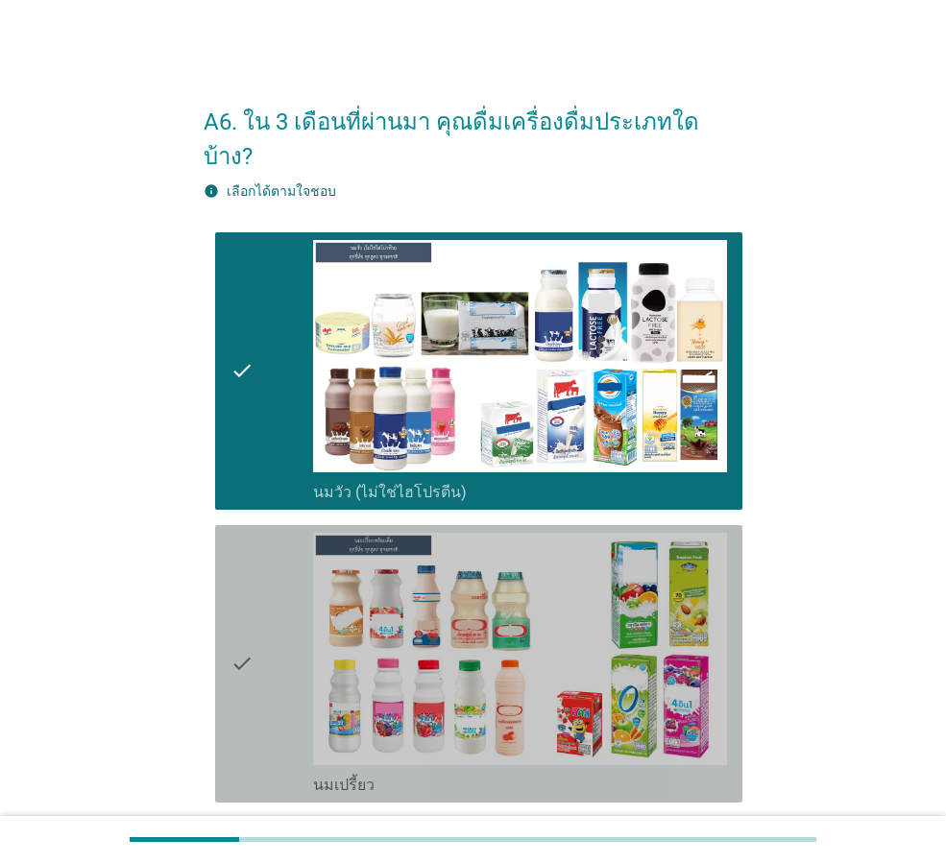
click at [231, 567] on icon "check" at bounding box center [242, 664] width 23 height 262
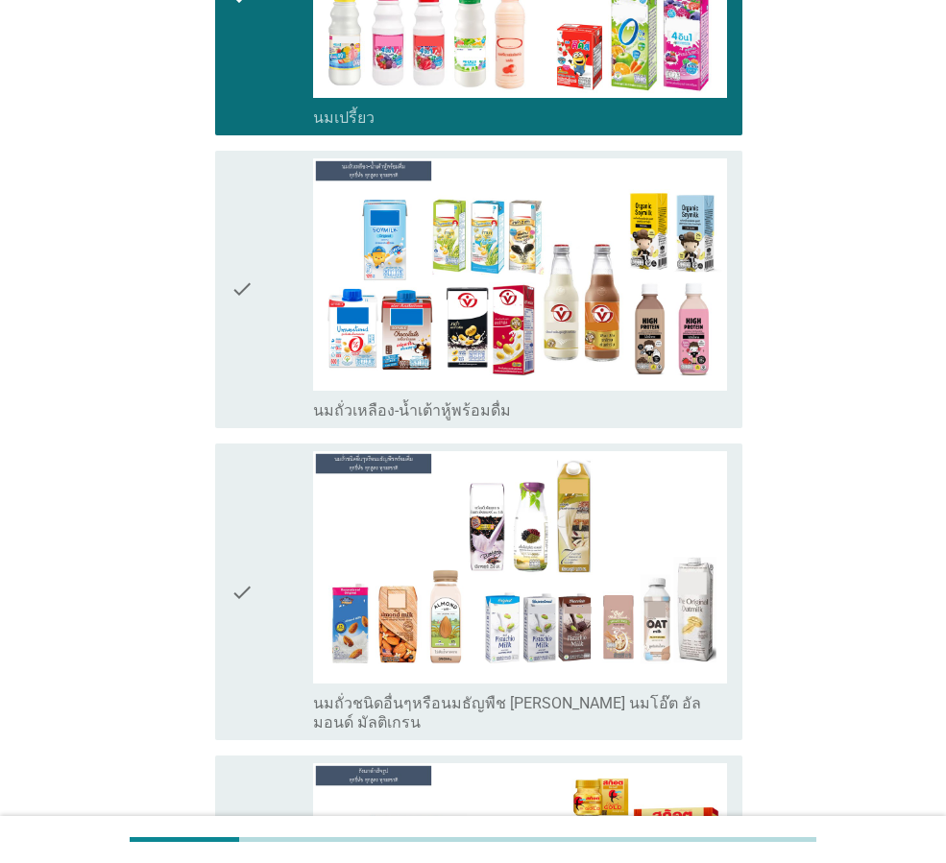
scroll to position [672, 0]
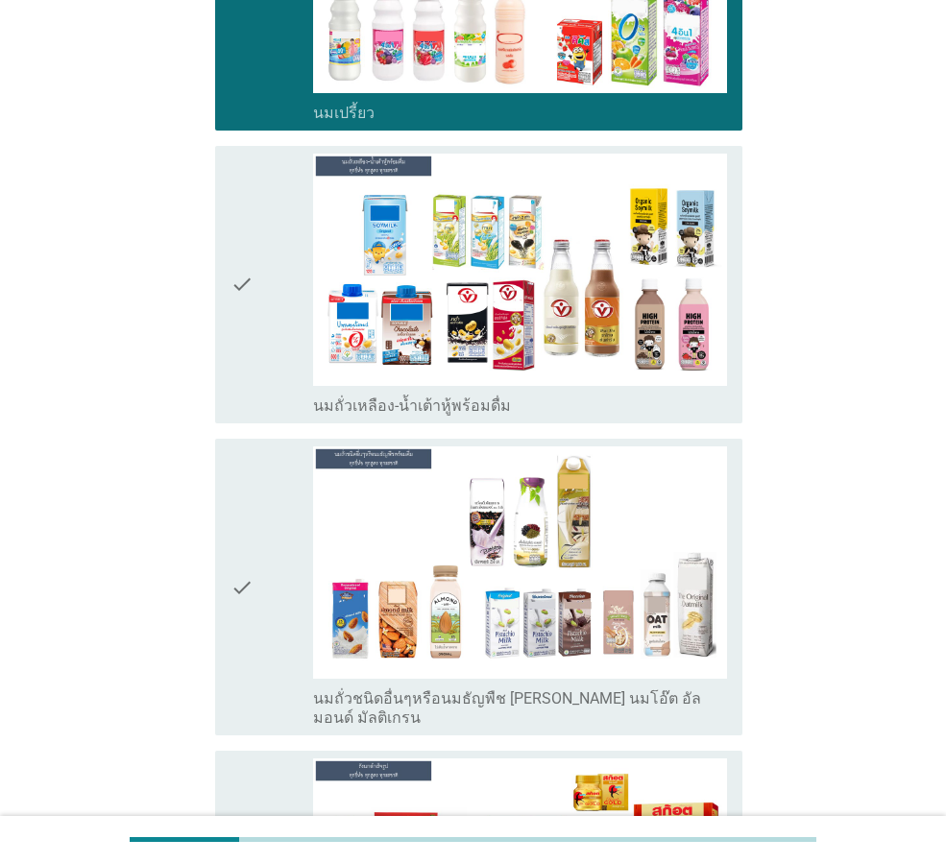
click at [283, 332] on div "check" at bounding box center [272, 285] width 83 height 262
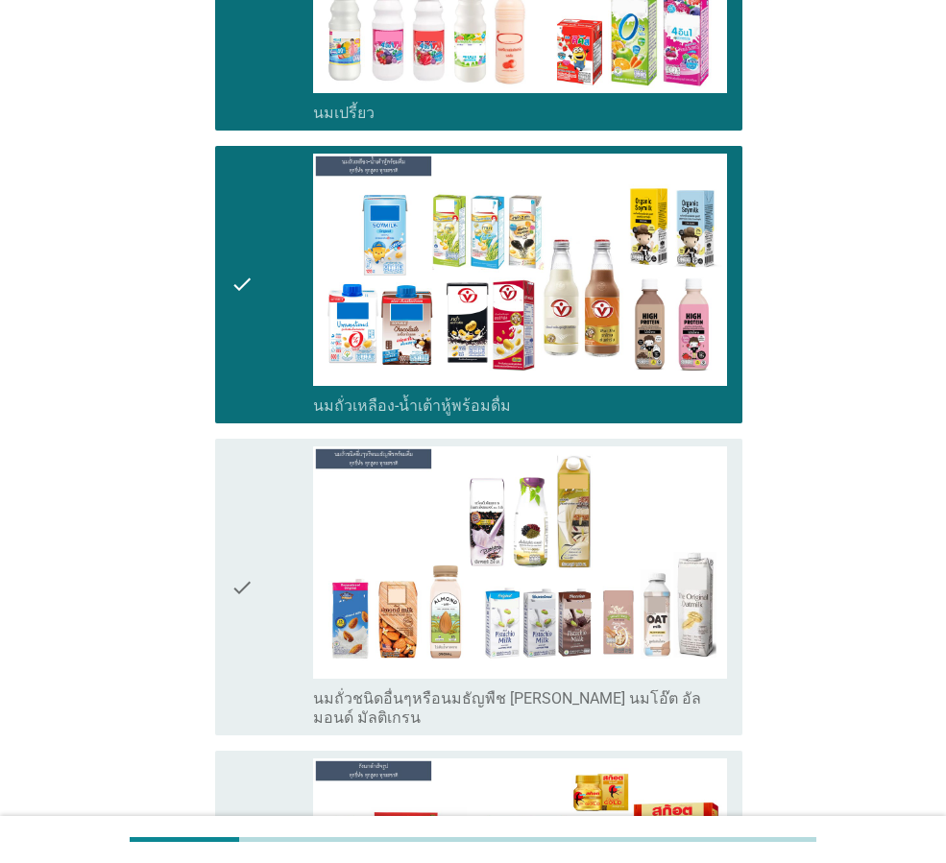
click at [278, 492] on div "check" at bounding box center [272, 587] width 83 height 281
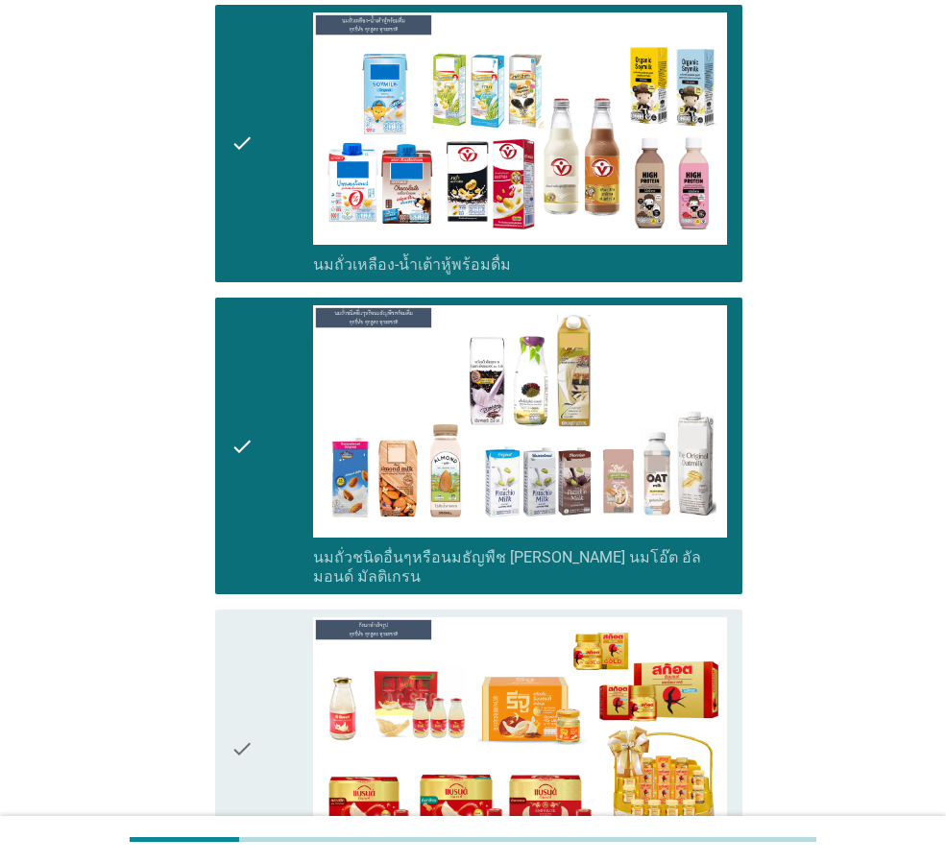
scroll to position [1056, 0]
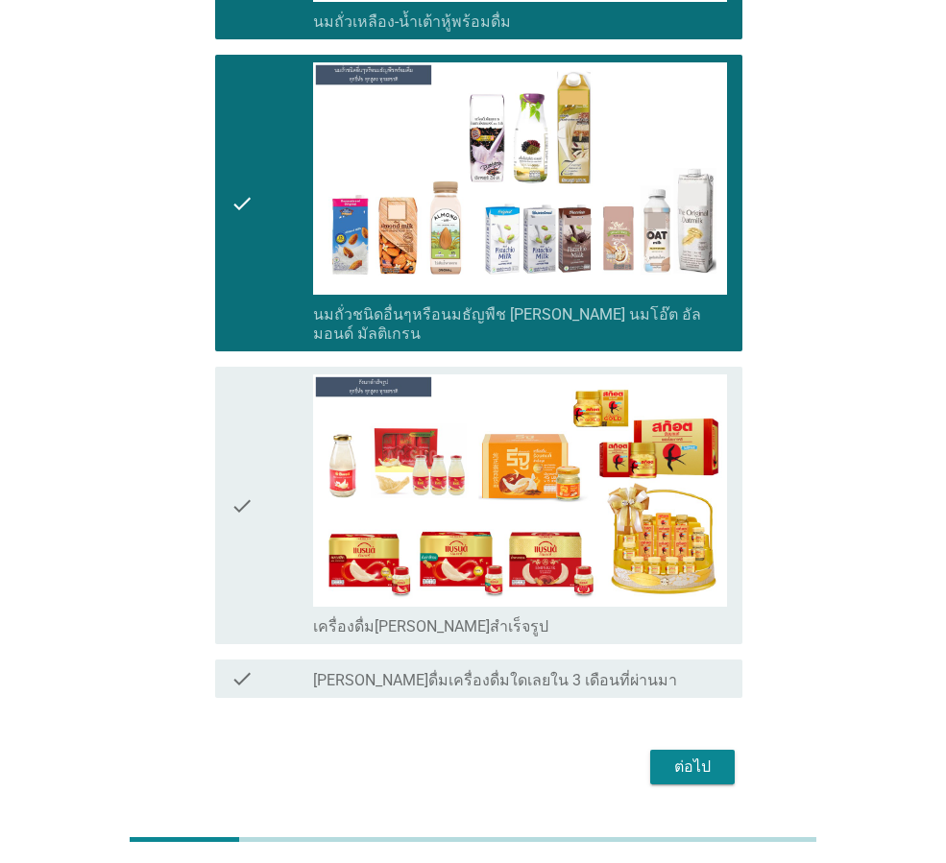
click at [276, 476] on div "check" at bounding box center [272, 506] width 83 height 262
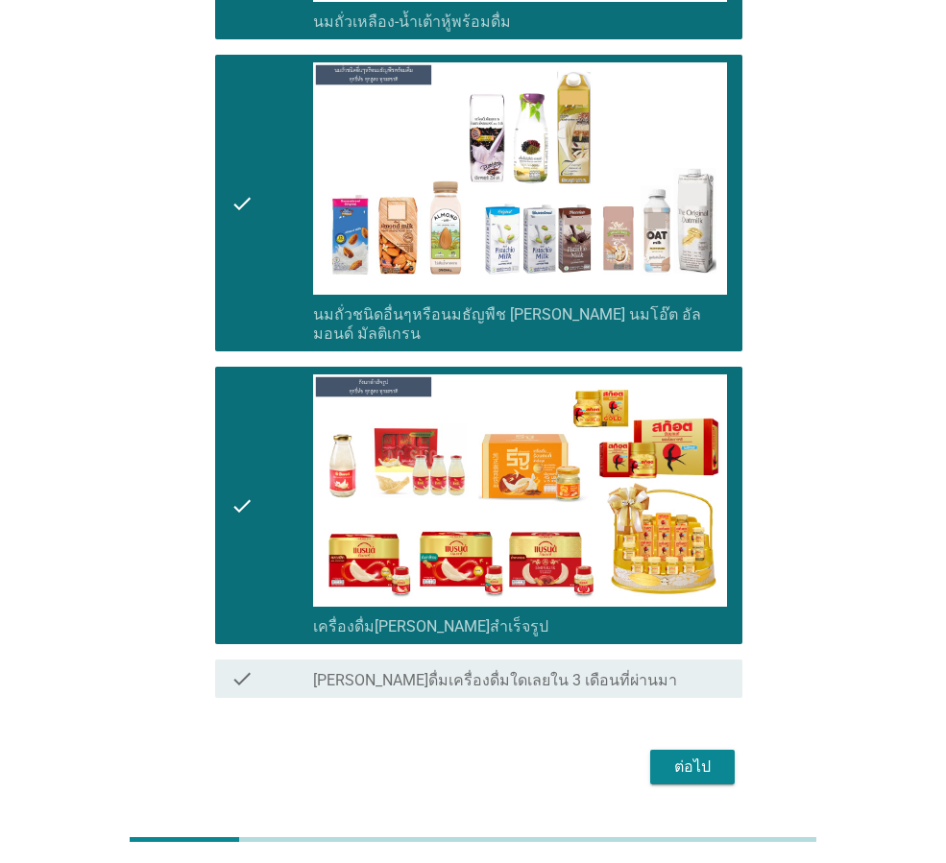
click at [706, 756] on div "ต่อไป" at bounding box center [693, 767] width 54 height 23
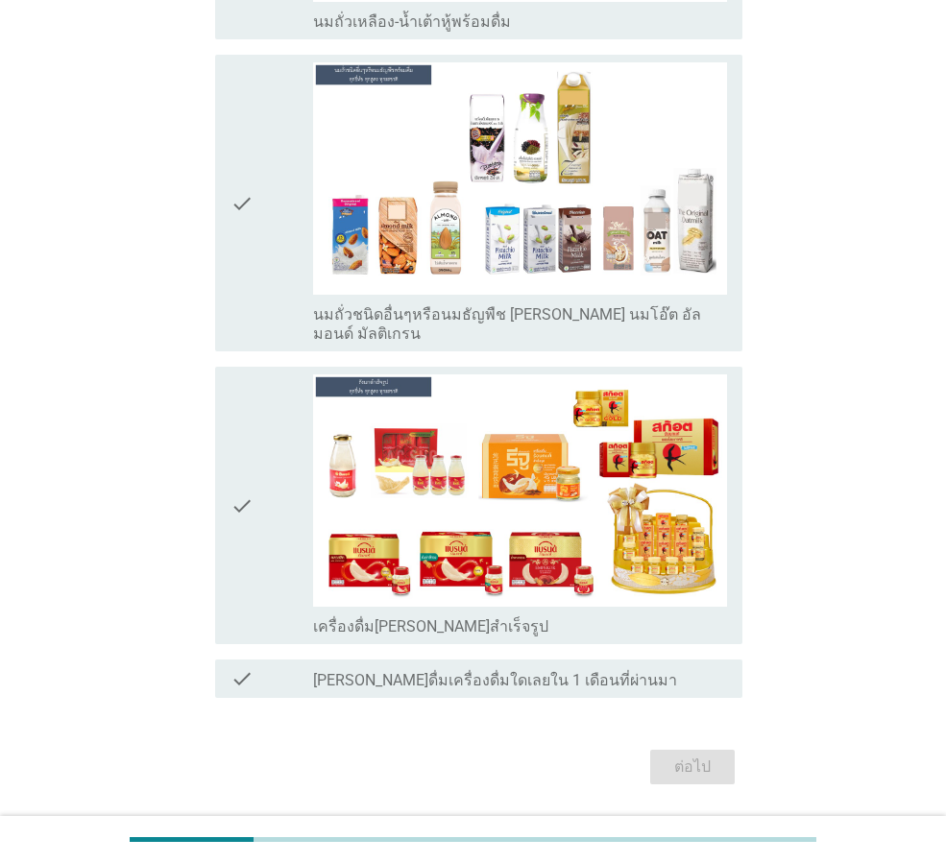
scroll to position [0, 0]
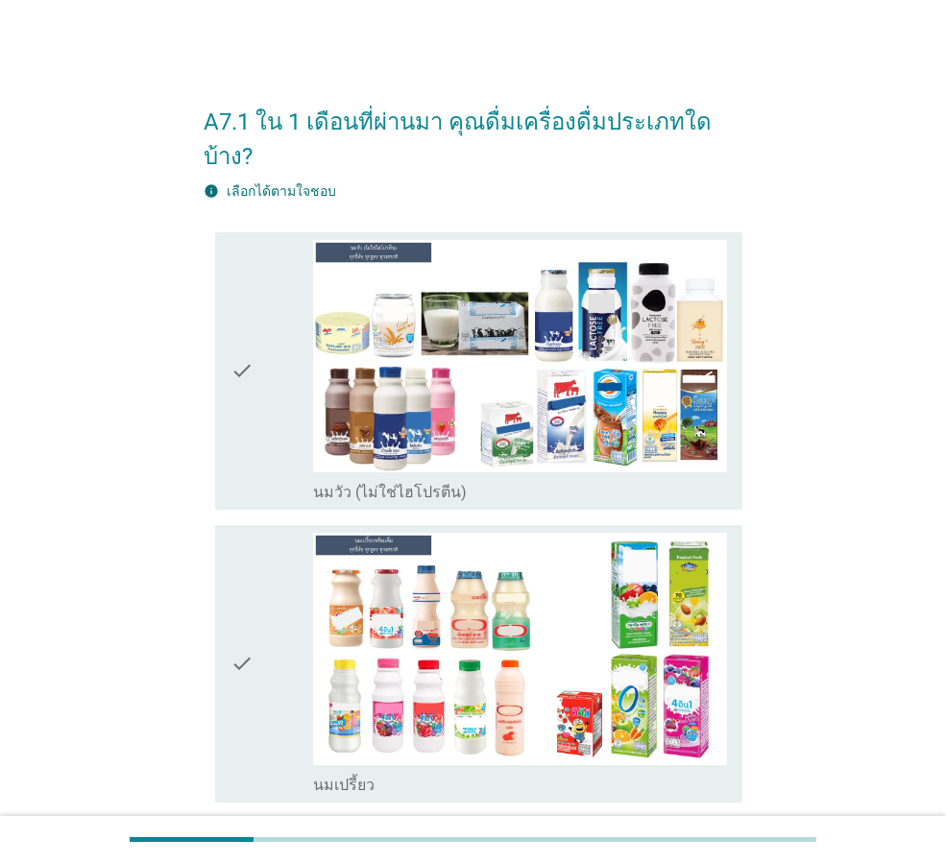
click at [255, 606] on div "check" at bounding box center [272, 664] width 83 height 262
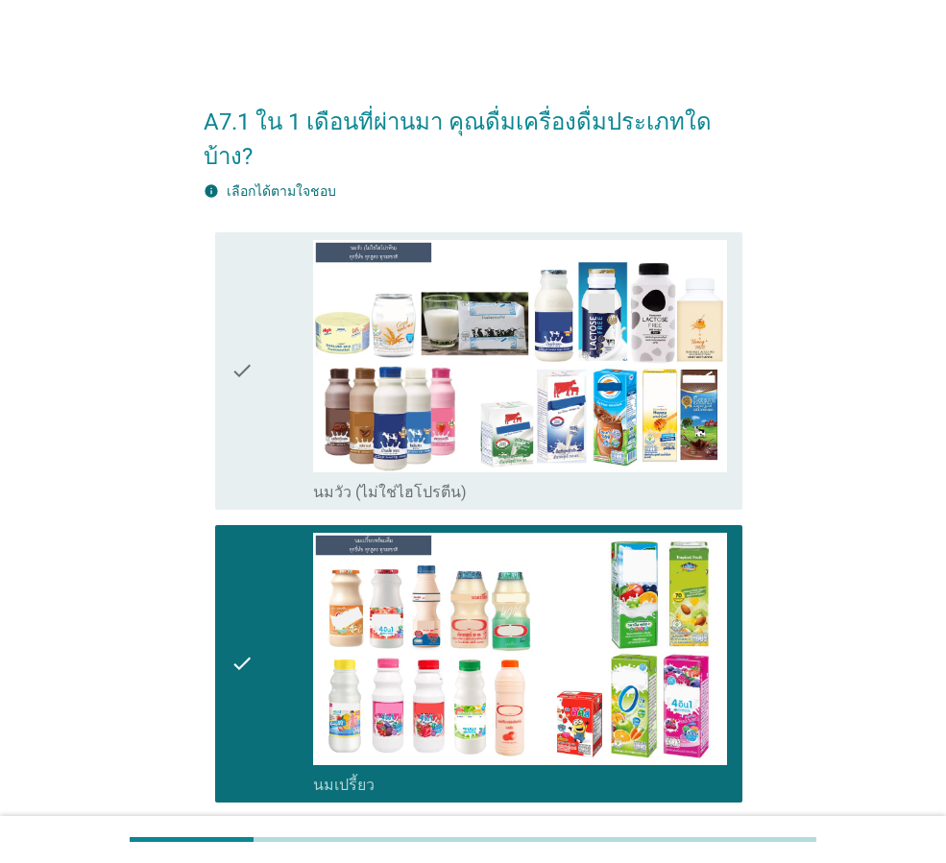
click at [265, 390] on div "check" at bounding box center [272, 371] width 83 height 262
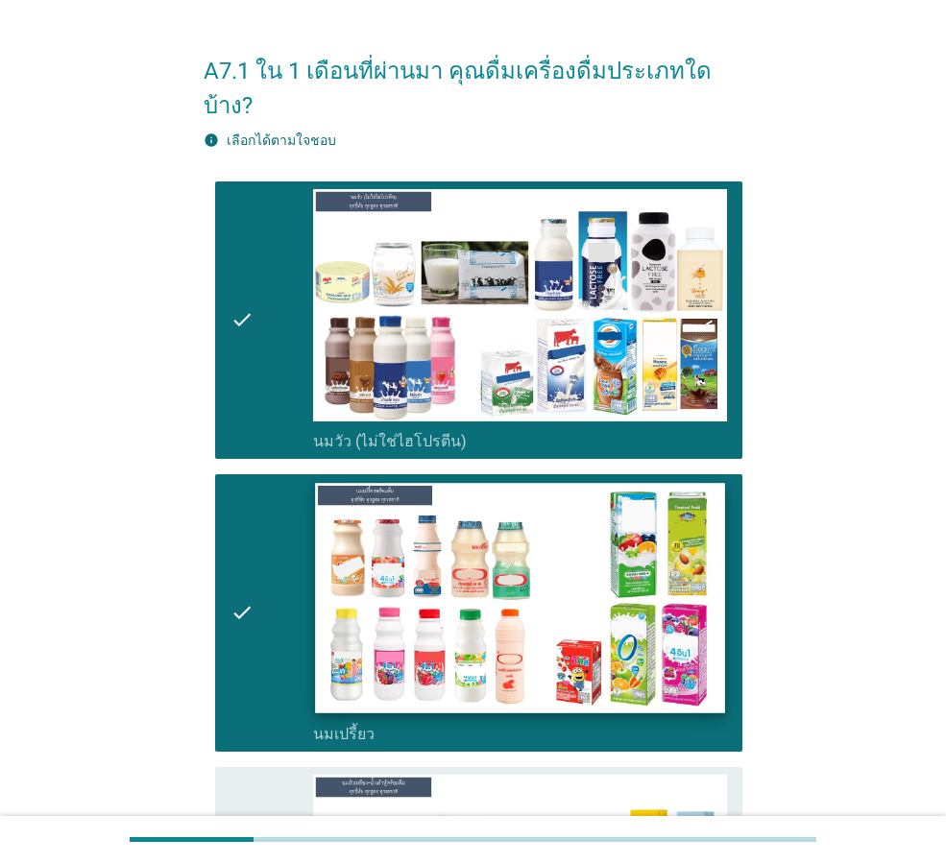
scroll to position [576, 0]
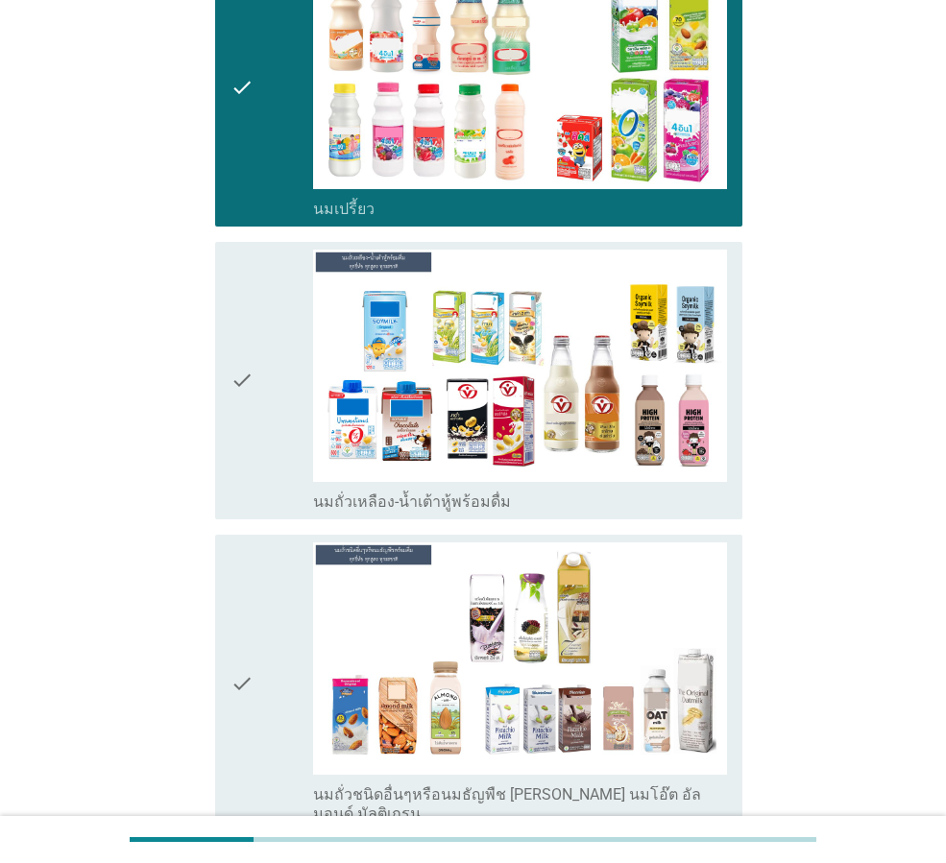
click at [239, 385] on icon "check" at bounding box center [242, 381] width 23 height 262
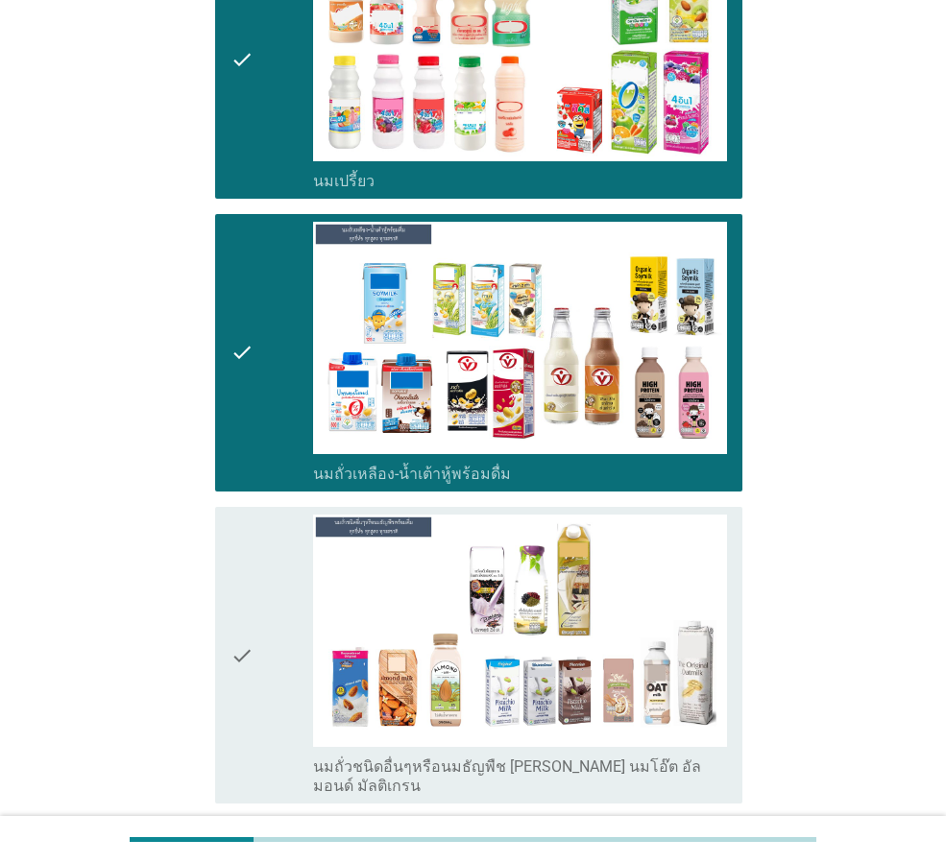
scroll to position [960, 0]
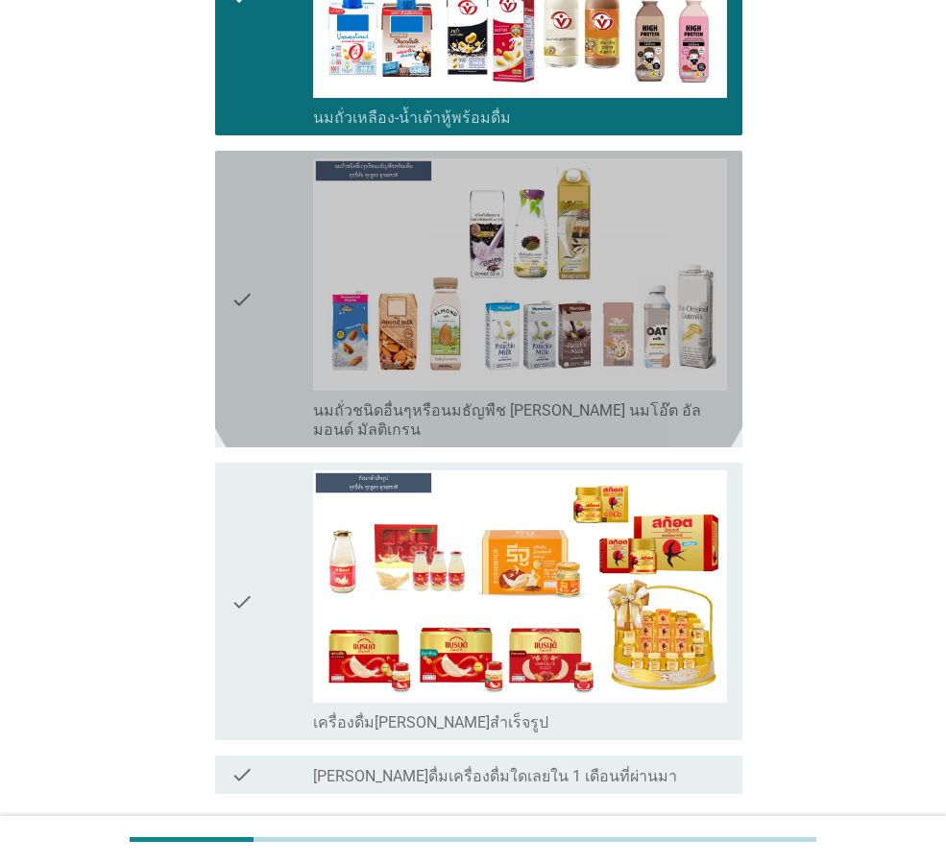
click at [298, 287] on div "check" at bounding box center [272, 298] width 83 height 281
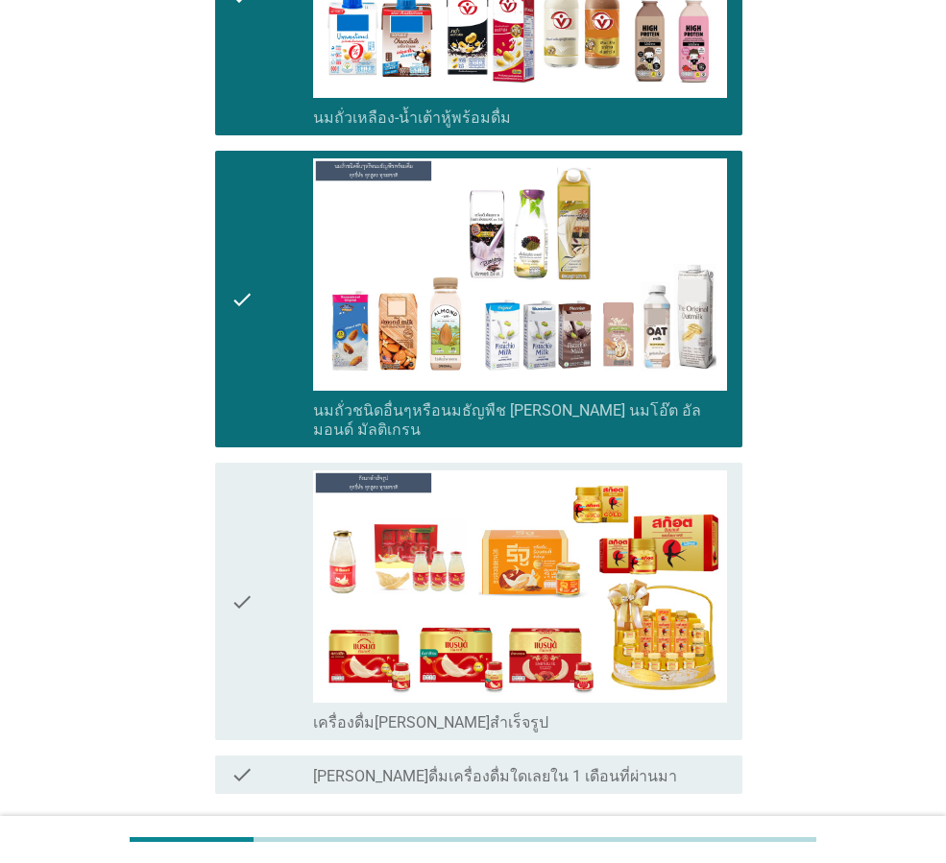
click at [306, 491] on div "check" at bounding box center [272, 602] width 83 height 262
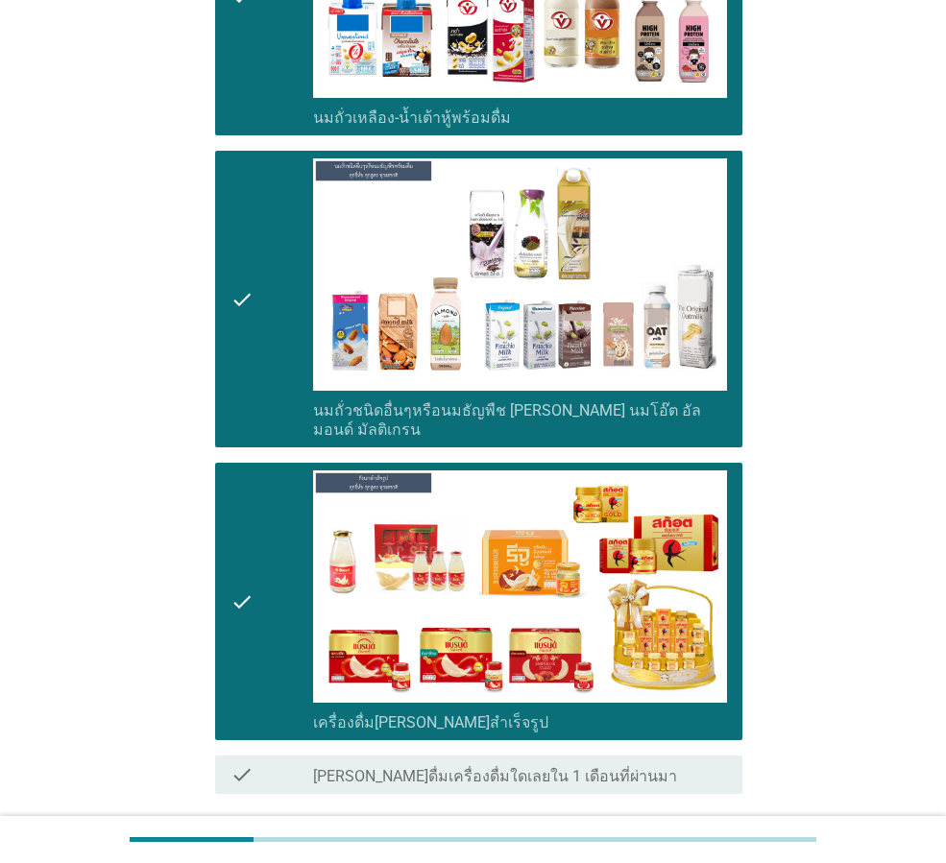
click at [694, 852] on div "ต่อไป" at bounding box center [693, 863] width 54 height 23
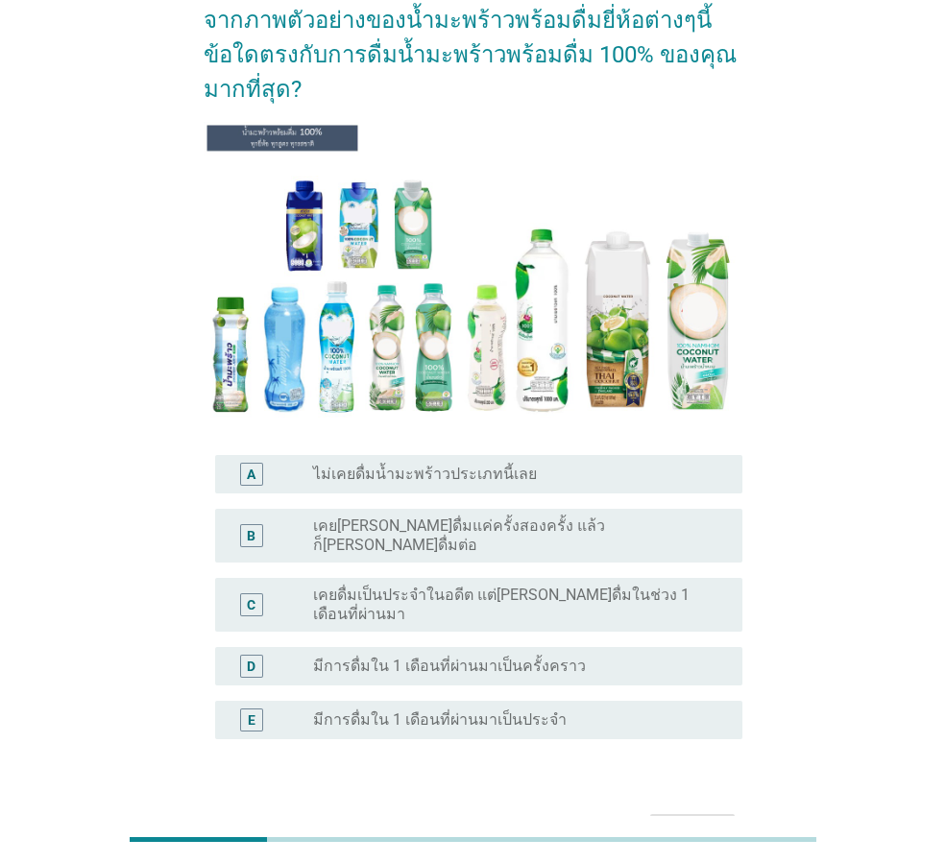
scroll to position [98, 0]
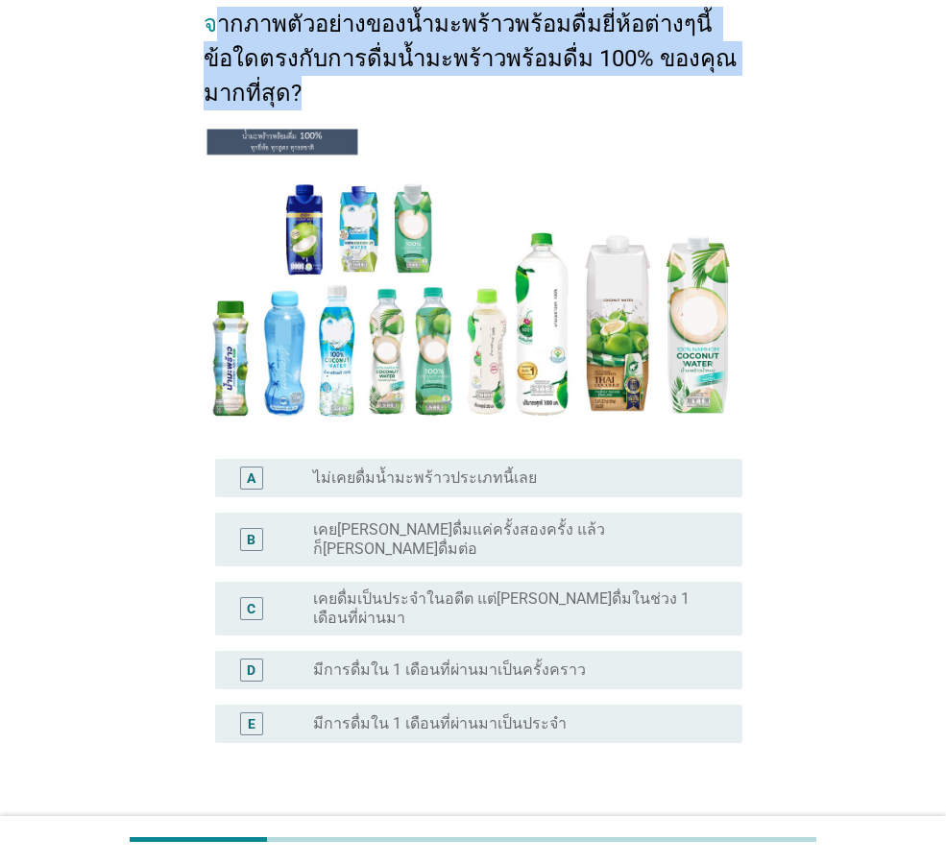
drag, startPoint x: 211, startPoint y: 30, endPoint x: 764, endPoint y: 94, distance: 556.0
click at [764, 94] on div "จากภาพตัวอย่างของน้ำมะพร้าวพร้อมดื่มยี่ห้อต่างๆนี้ ข้อใดตรงกับการดื่มน้ำมะพร้าว…" at bounding box center [473, 423] width 854 height 902
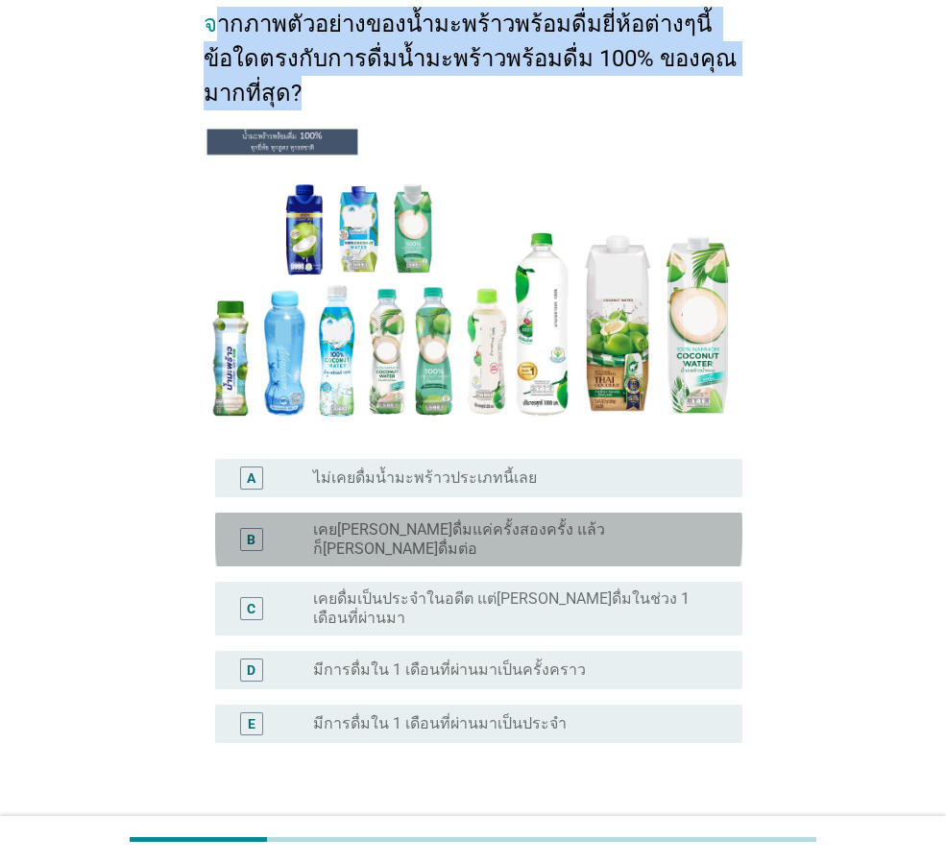
click at [539, 532] on label "เคย[PERSON_NAME]ดื่มแค่ครั้งสองครั้ง แล้วก็[PERSON_NAME]ดื่มต่อ" at bounding box center [512, 540] width 399 height 38
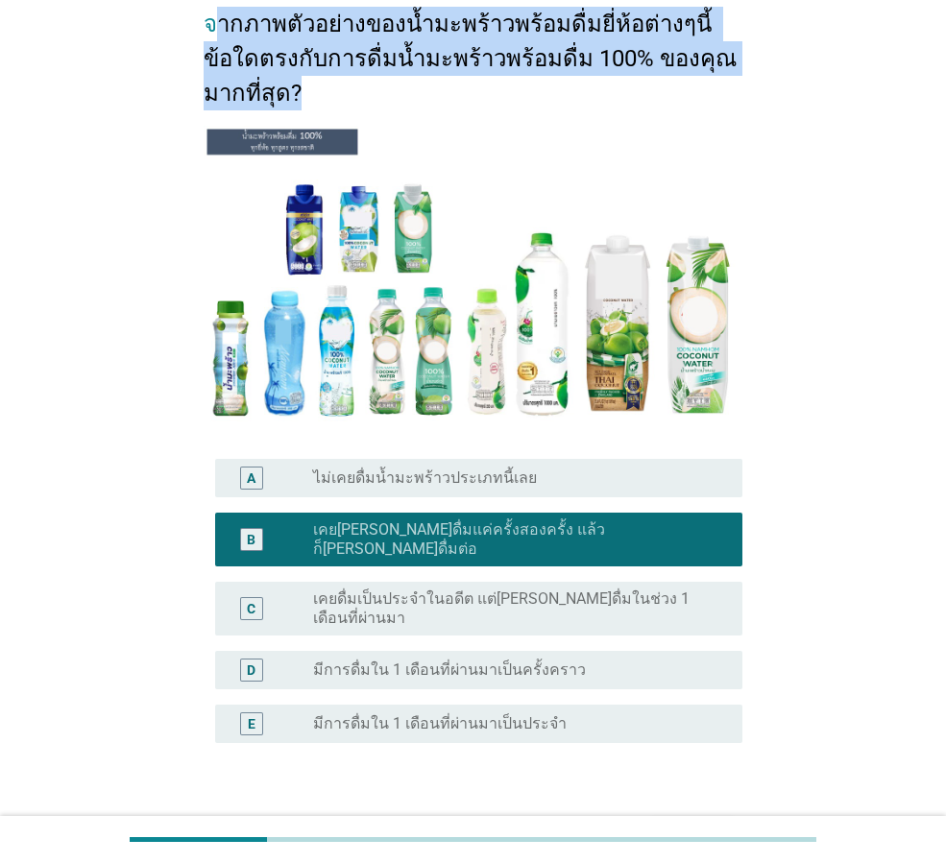
click at [708, 824] on div "ต่อไป" at bounding box center [693, 835] width 54 height 23
